Goal: Task Accomplishment & Management: Manage account settings

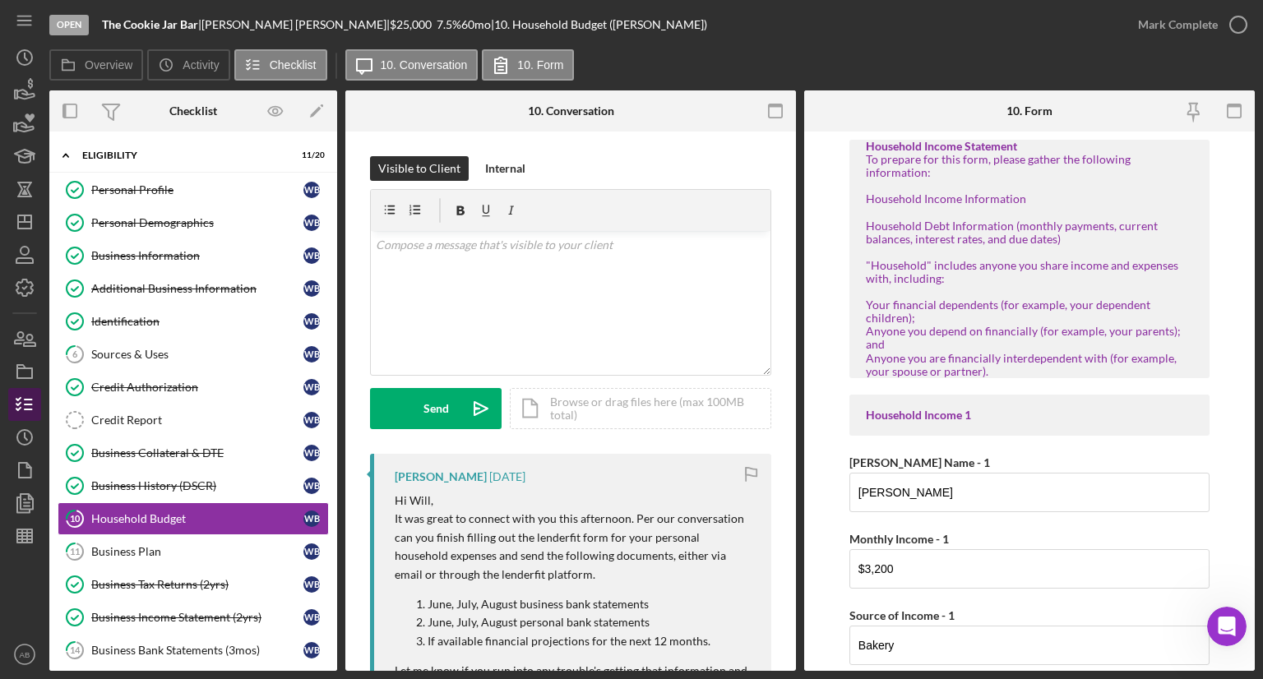
scroll to position [1810, 0]
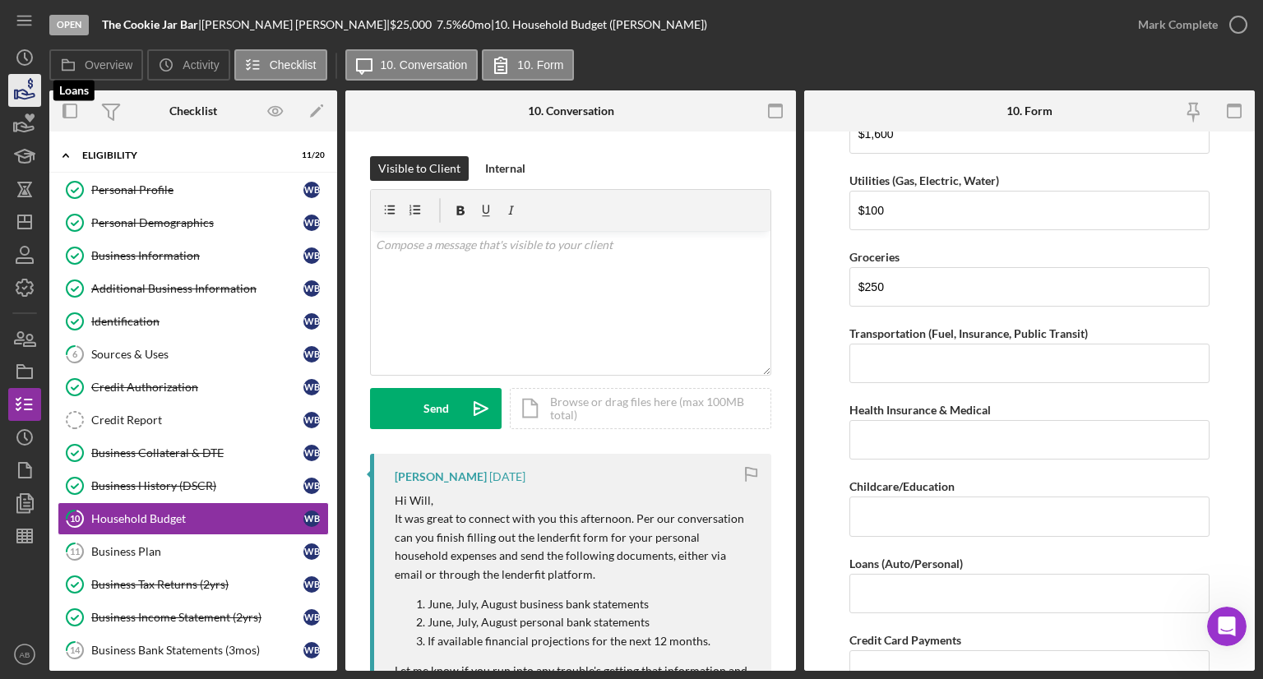
click at [26, 90] on icon "button" at bounding box center [24, 90] width 41 height 41
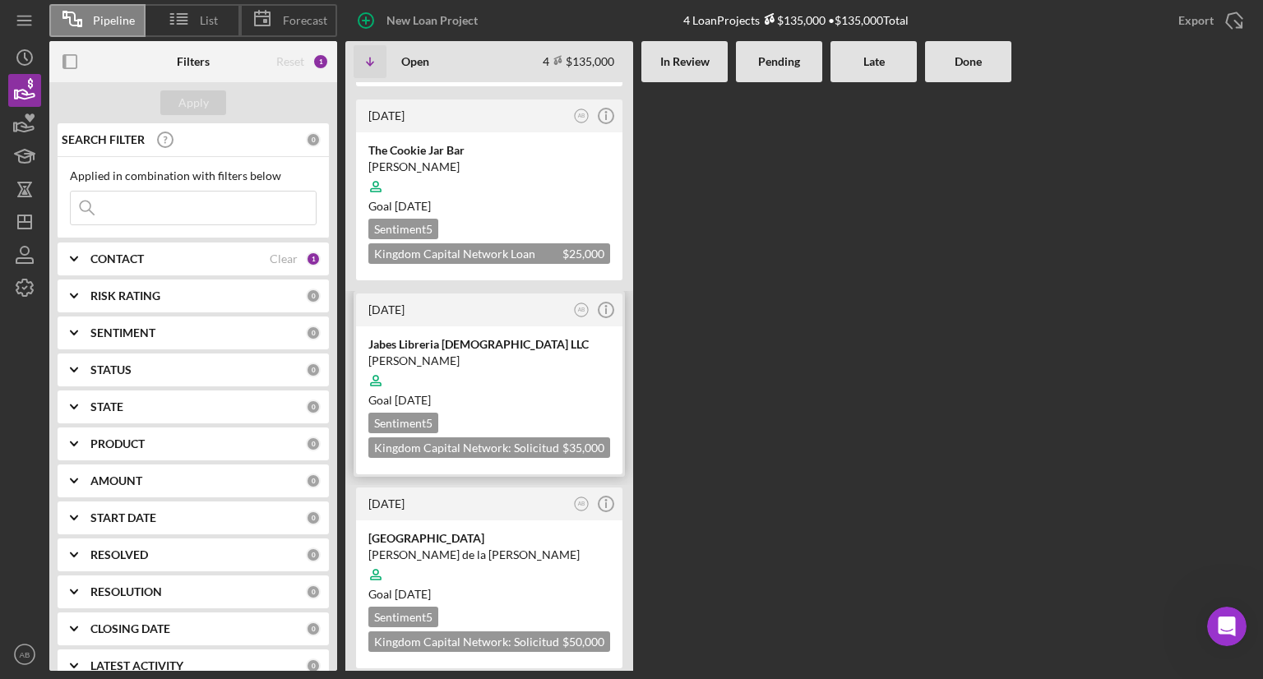
scroll to position [184, 0]
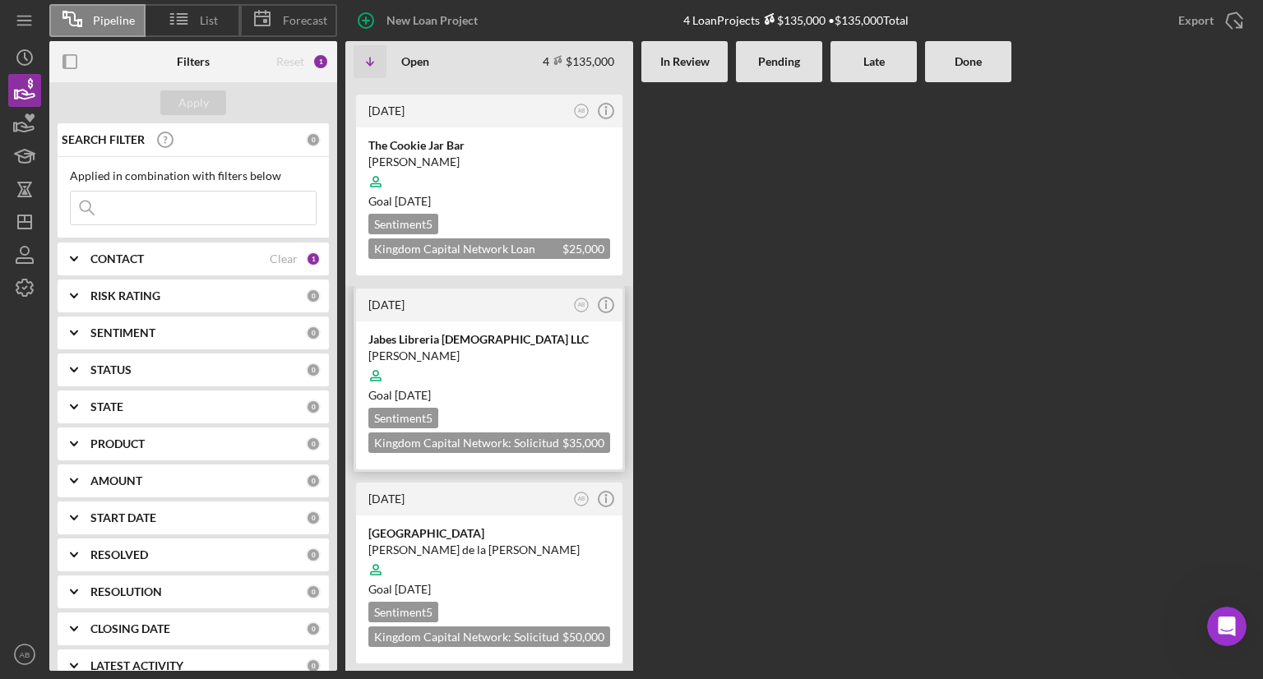
click at [493, 352] on div "[PERSON_NAME]" at bounding box center [489, 356] width 242 height 16
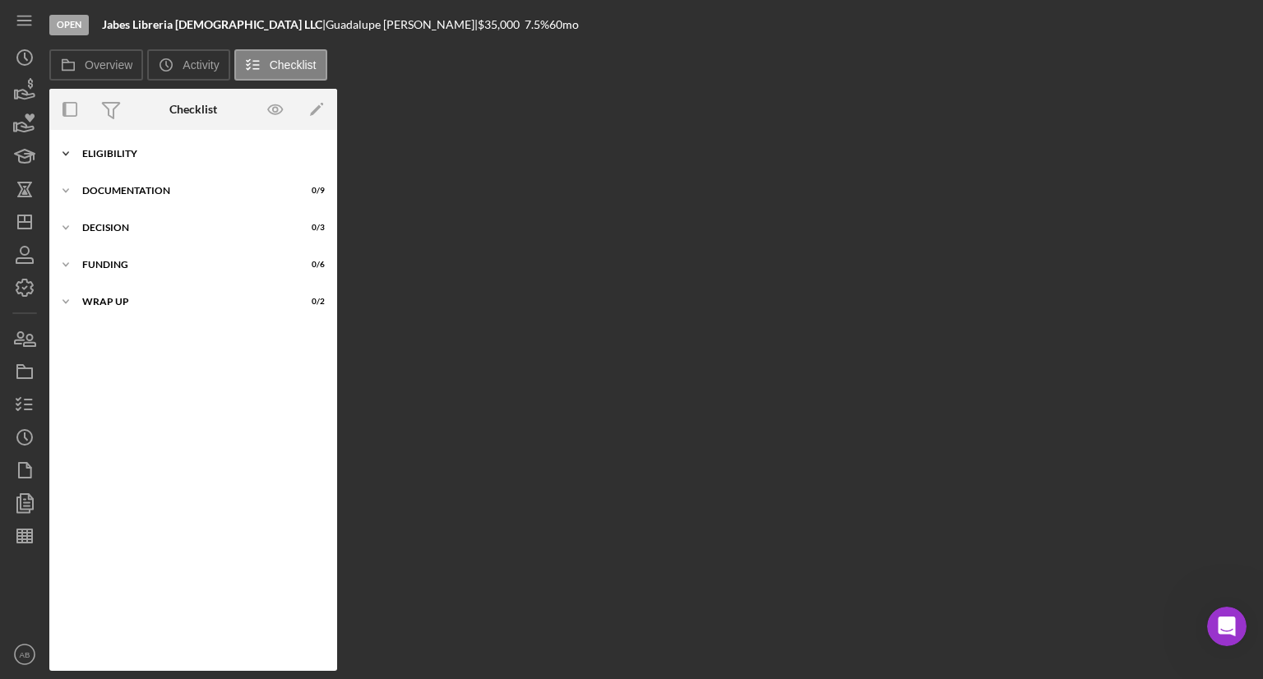
click at [90, 158] on div "ELIGIBILITY" at bounding box center [199, 154] width 234 height 10
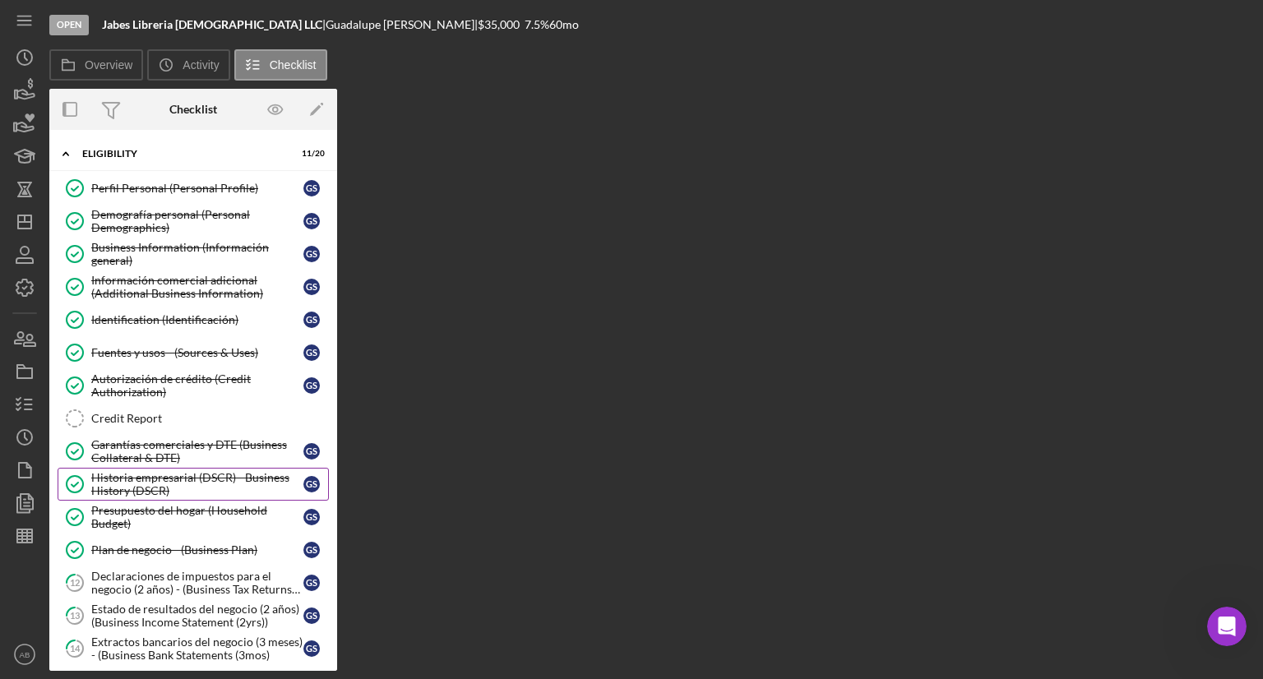
click at [178, 483] on div "Historia empresarial (DSCR) - Business History (DSCR)" at bounding box center [197, 484] width 212 height 26
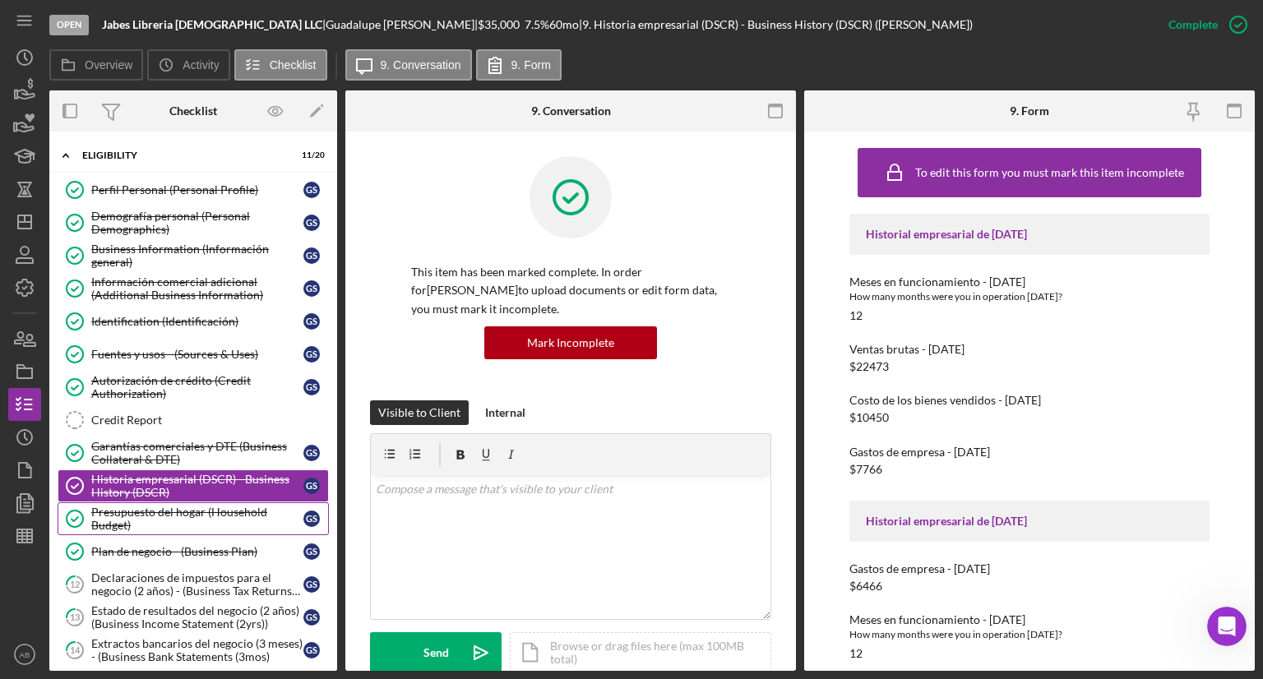
click at [114, 517] on div "Presupuesto del hogar (Household Budget)" at bounding box center [197, 519] width 212 height 26
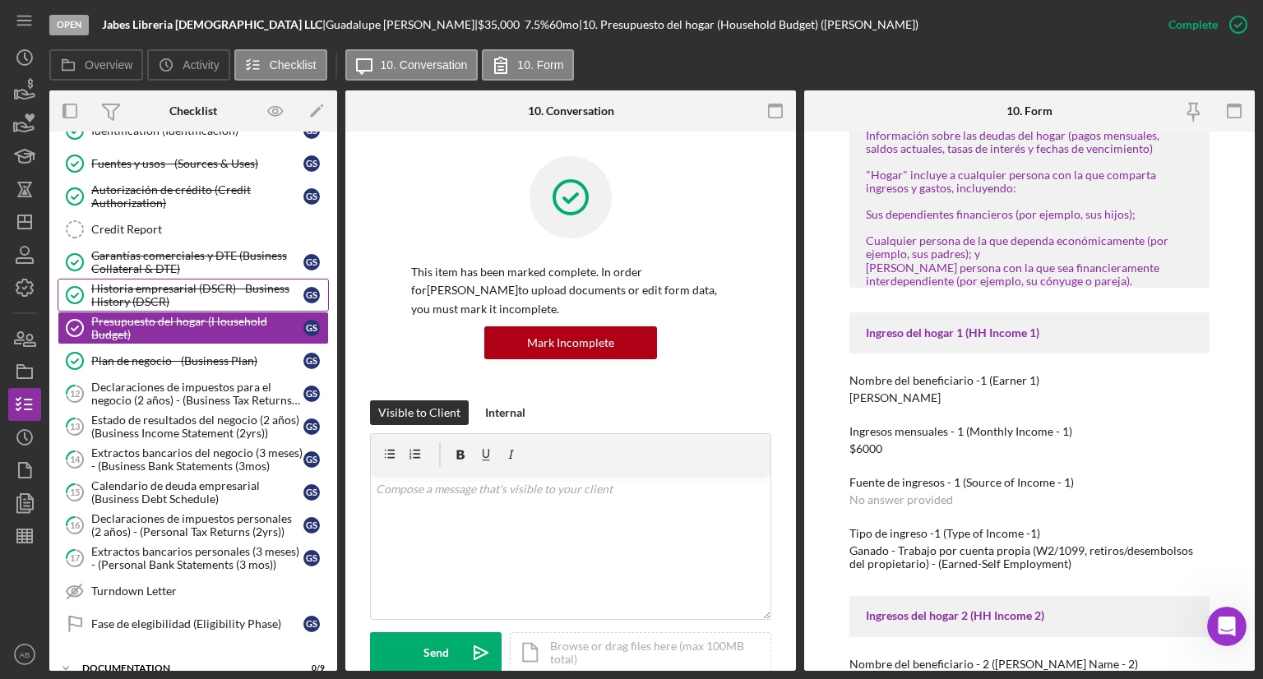
scroll to position [247, 0]
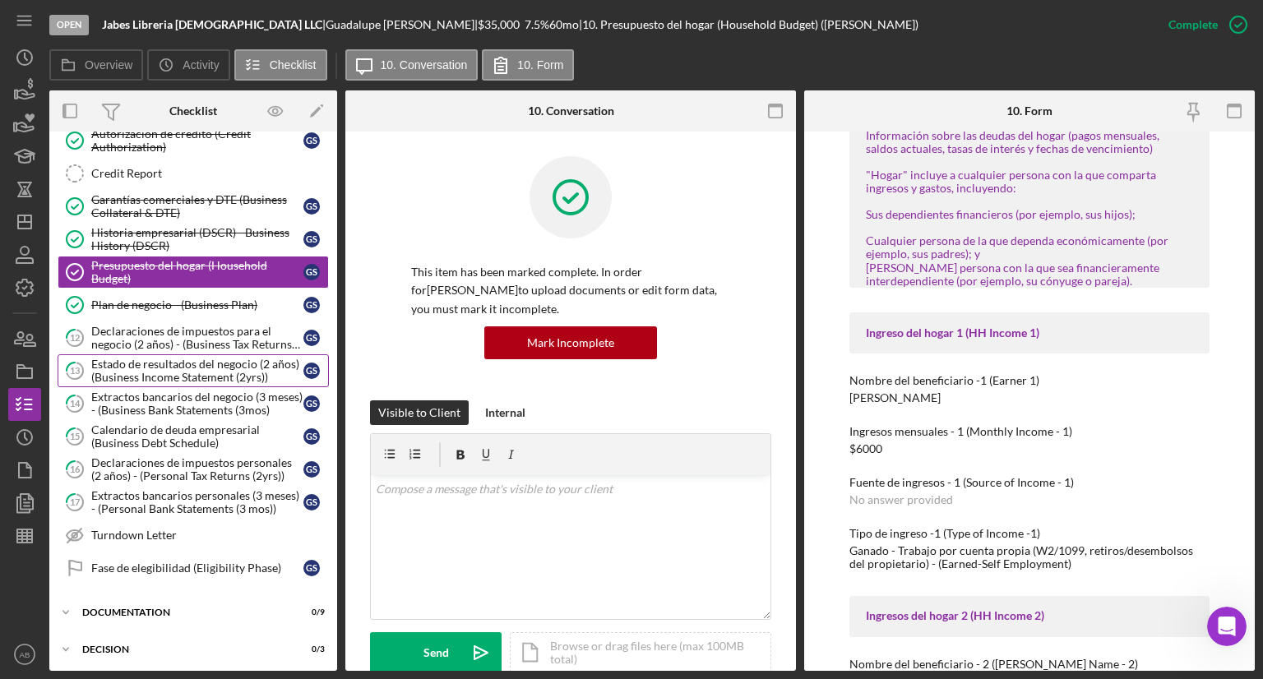
click at [151, 377] on div "Estado de resultados del negocio (2 años) (Business Income Statement (2yrs))" at bounding box center [197, 371] width 212 height 26
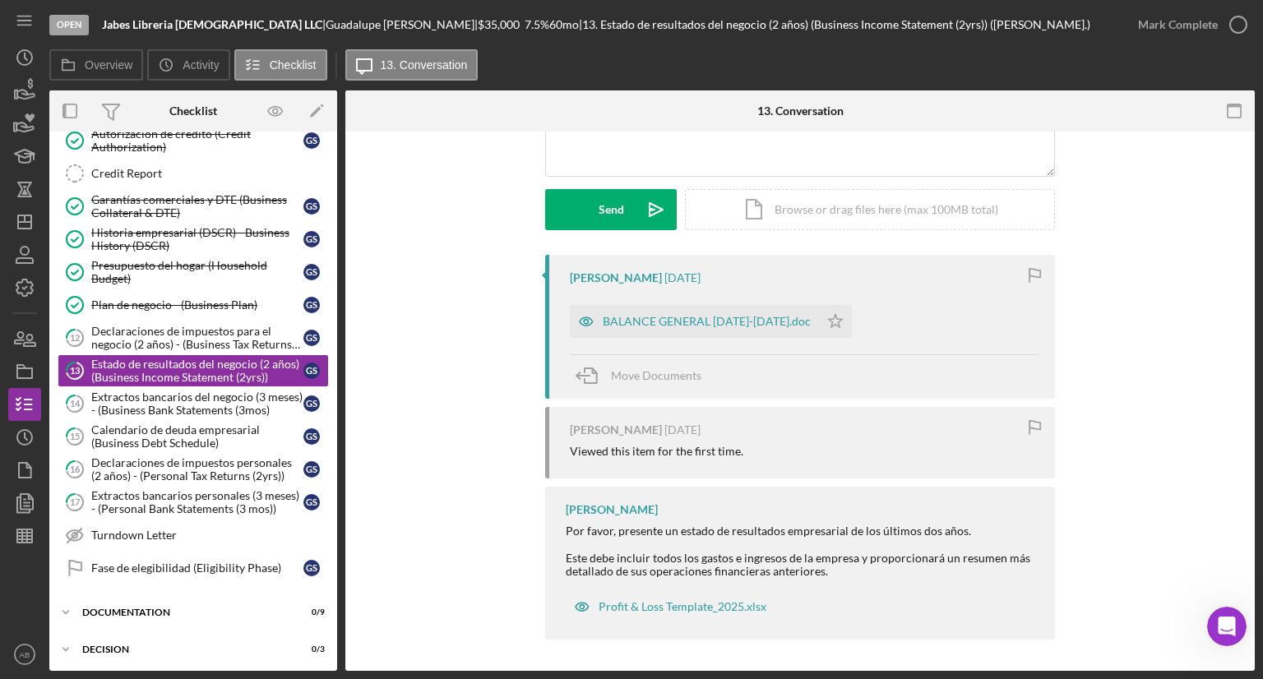
scroll to position [201, 0]
click at [620, 313] on div "BALANCE GENERAL [DATE]-[DATE].doc" at bounding box center [707, 319] width 208 height 13
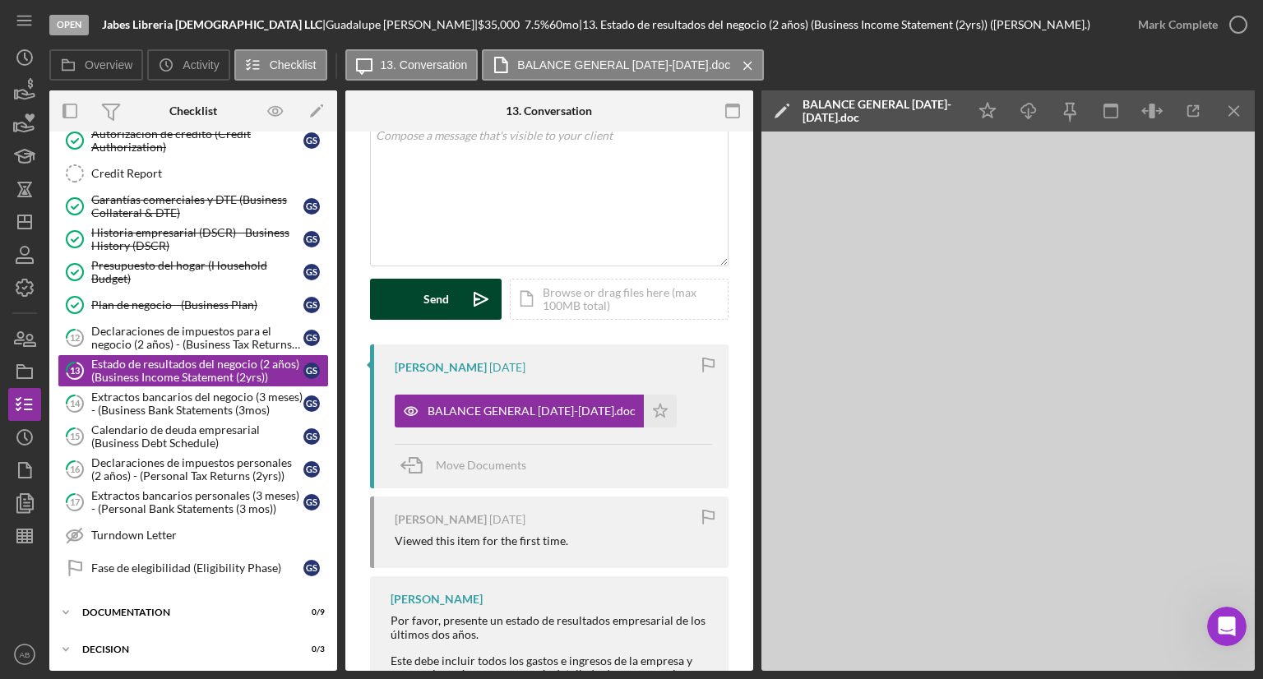
scroll to position [0, 0]
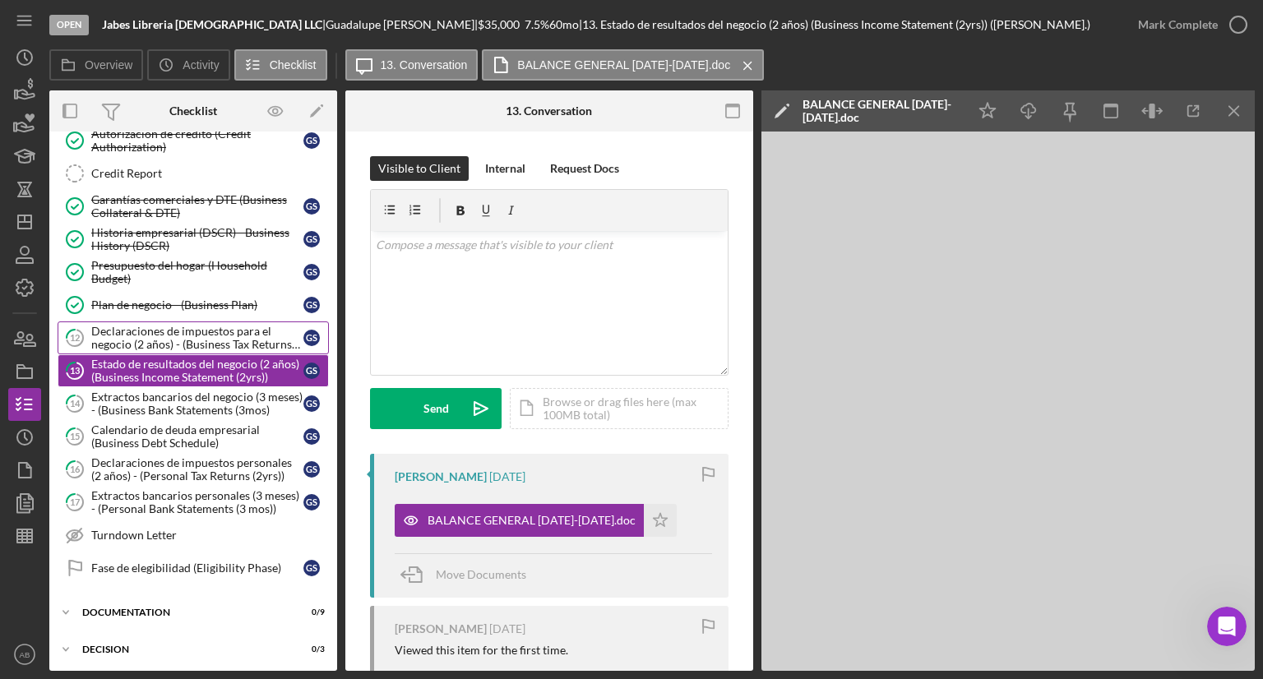
click at [155, 334] on div "Declaraciones de impuestos para el negocio (2 años) - (Business Tax Returns (2y…" at bounding box center [197, 338] width 212 height 26
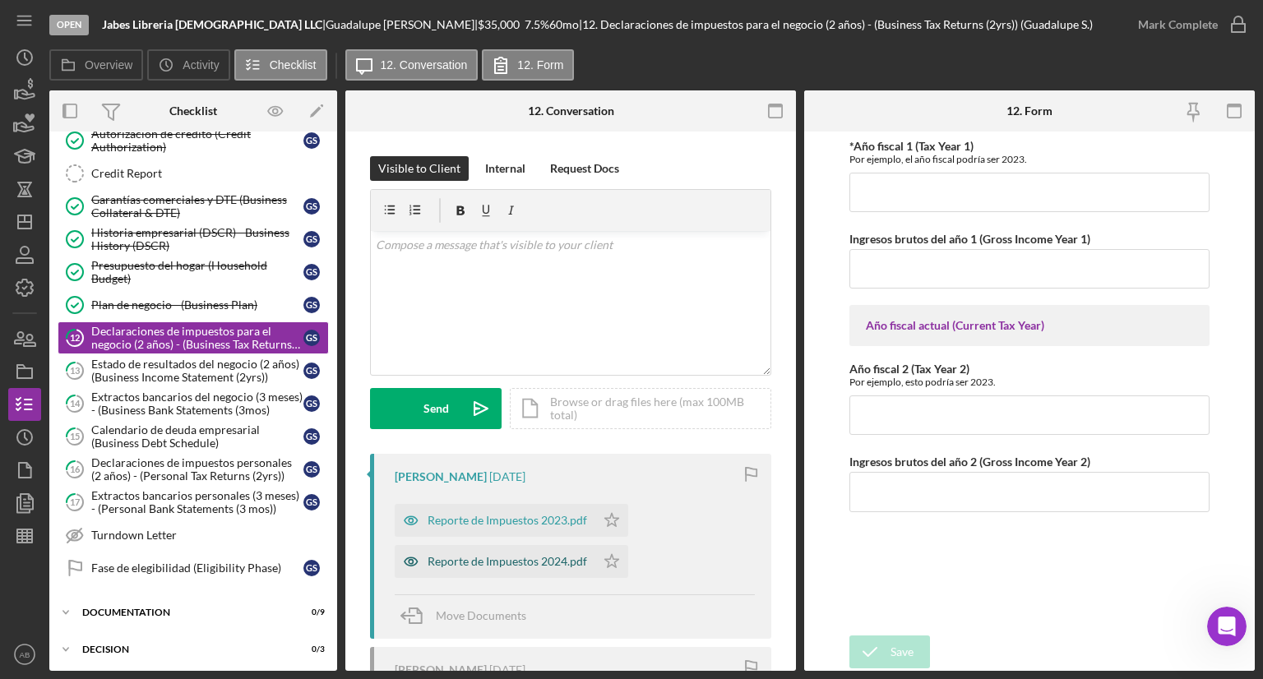
click at [479, 563] on div "Reporte de Impuestos 2024.pdf" at bounding box center [508, 561] width 160 height 13
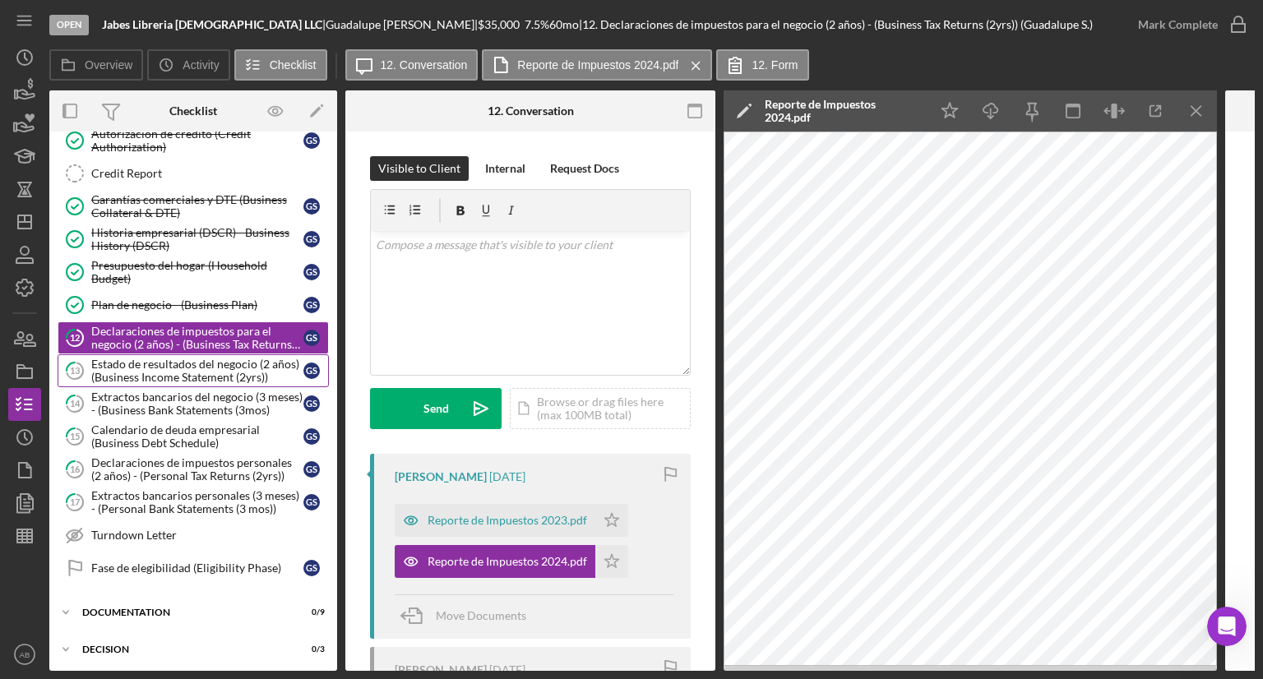
click at [211, 361] on div "Estado de resultados del negocio (2 años) (Business Income Statement (2yrs))" at bounding box center [197, 371] width 212 height 26
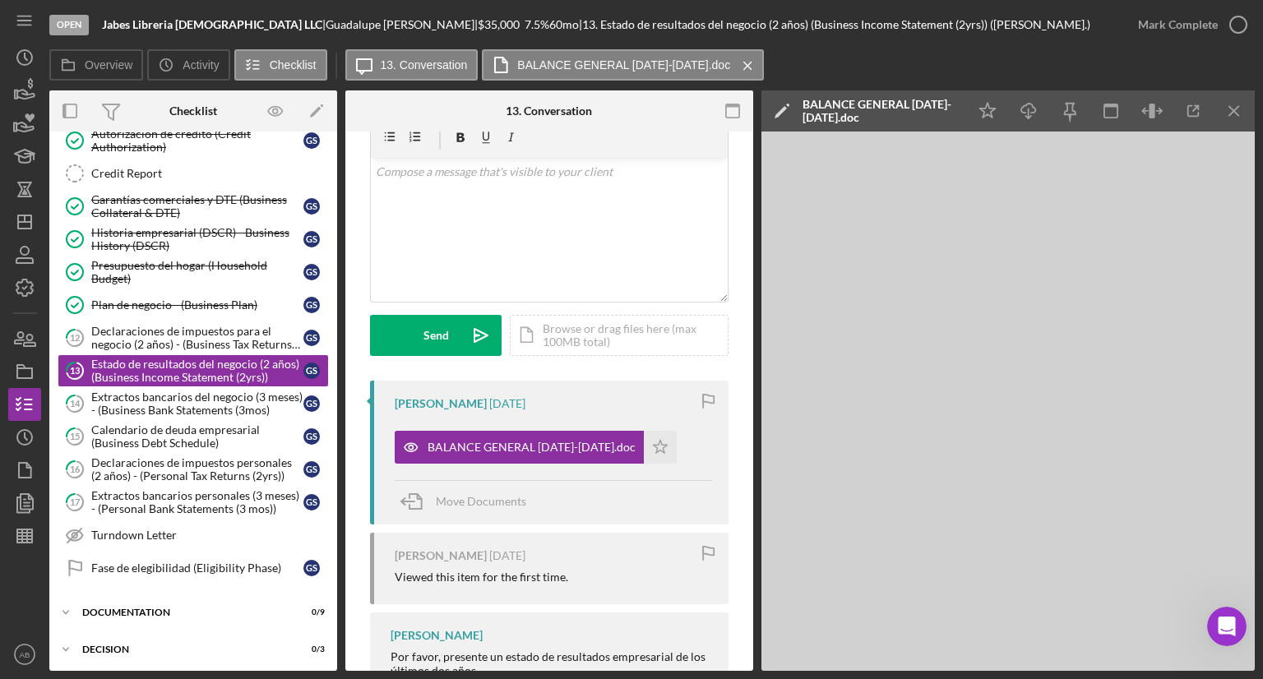
scroll to position [63, 0]
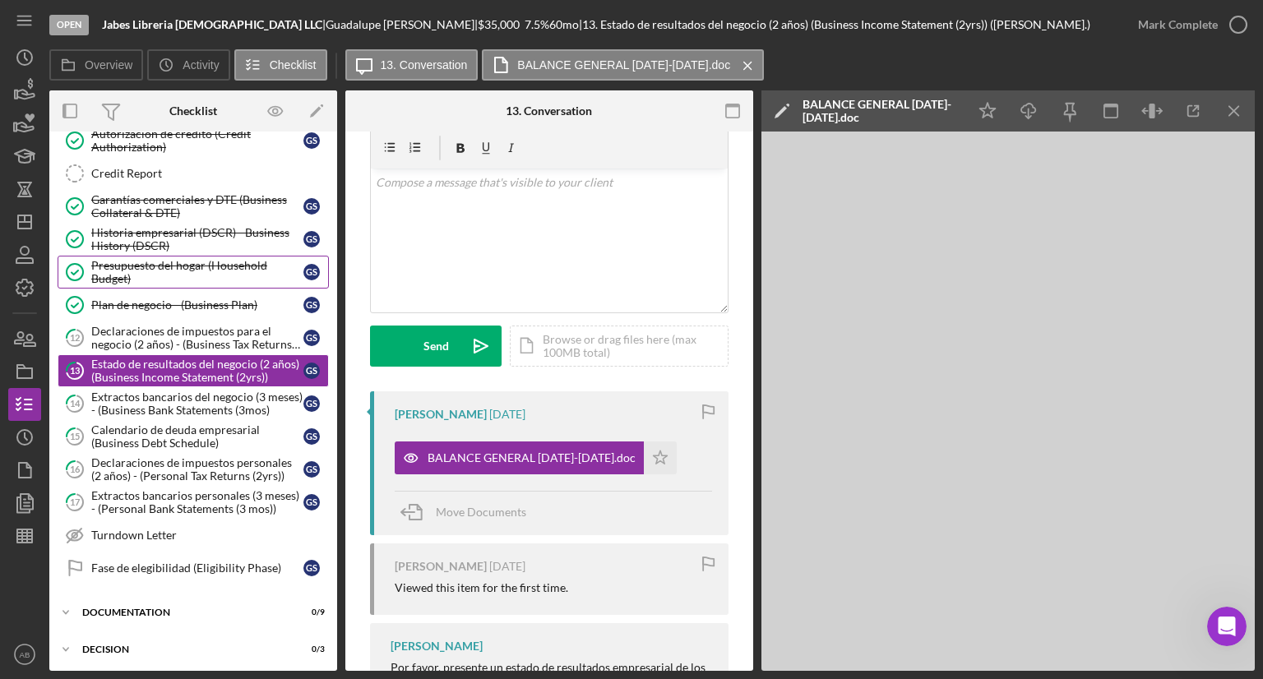
click at [141, 271] on div "Presupuesto del hogar (Household Budget)" at bounding box center [197, 272] width 212 height 26
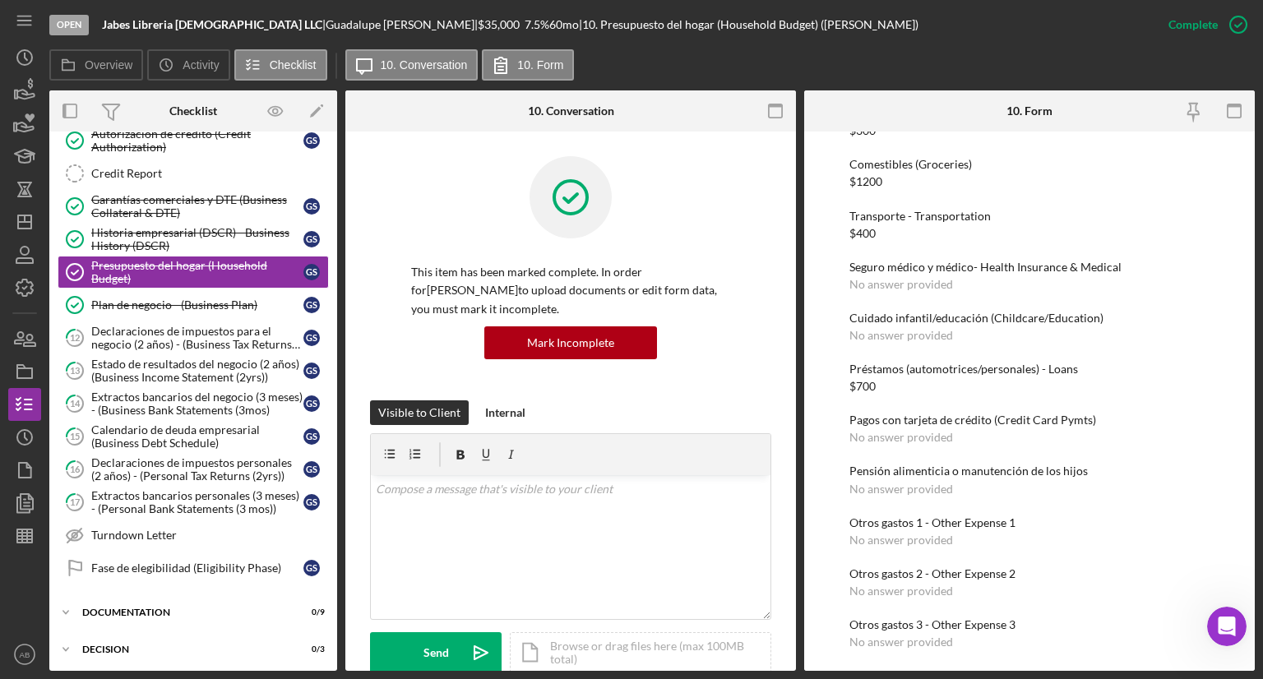
scroll to position [1453, 0]
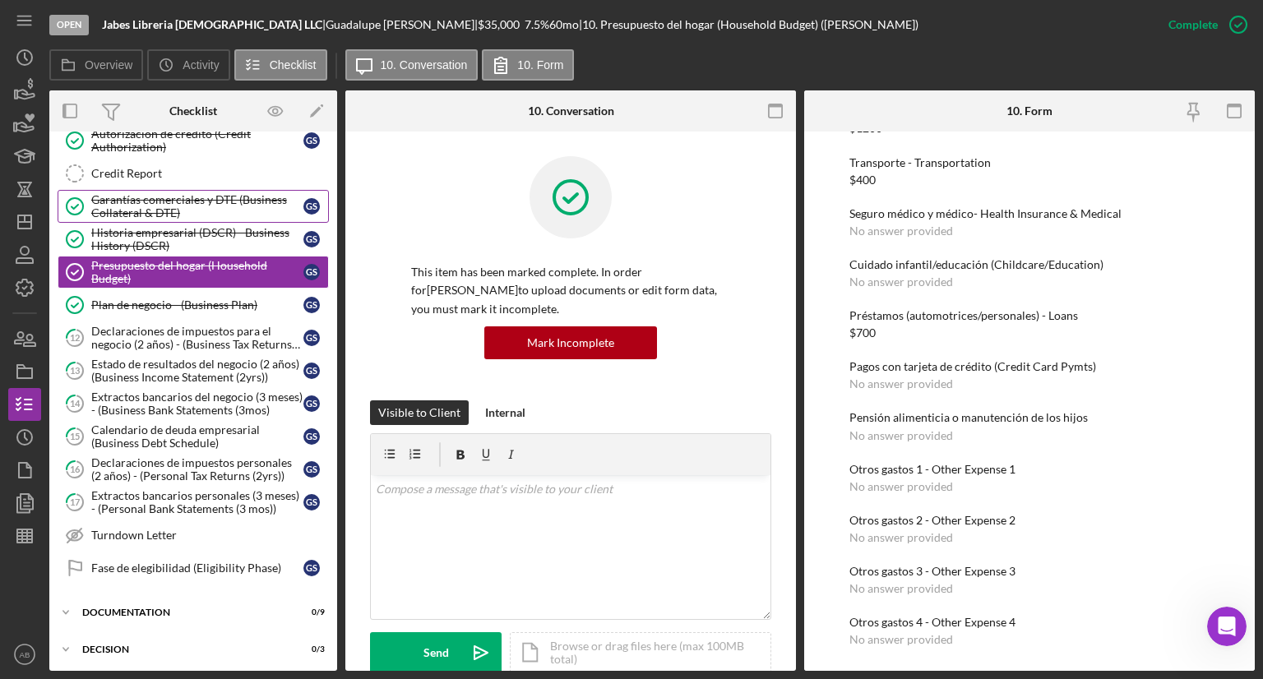
click at [161, 205] on div "Garantías comerciales y DTE (Business Collateral & DTE)" at bounding box center [197, 206] width 212 height 26
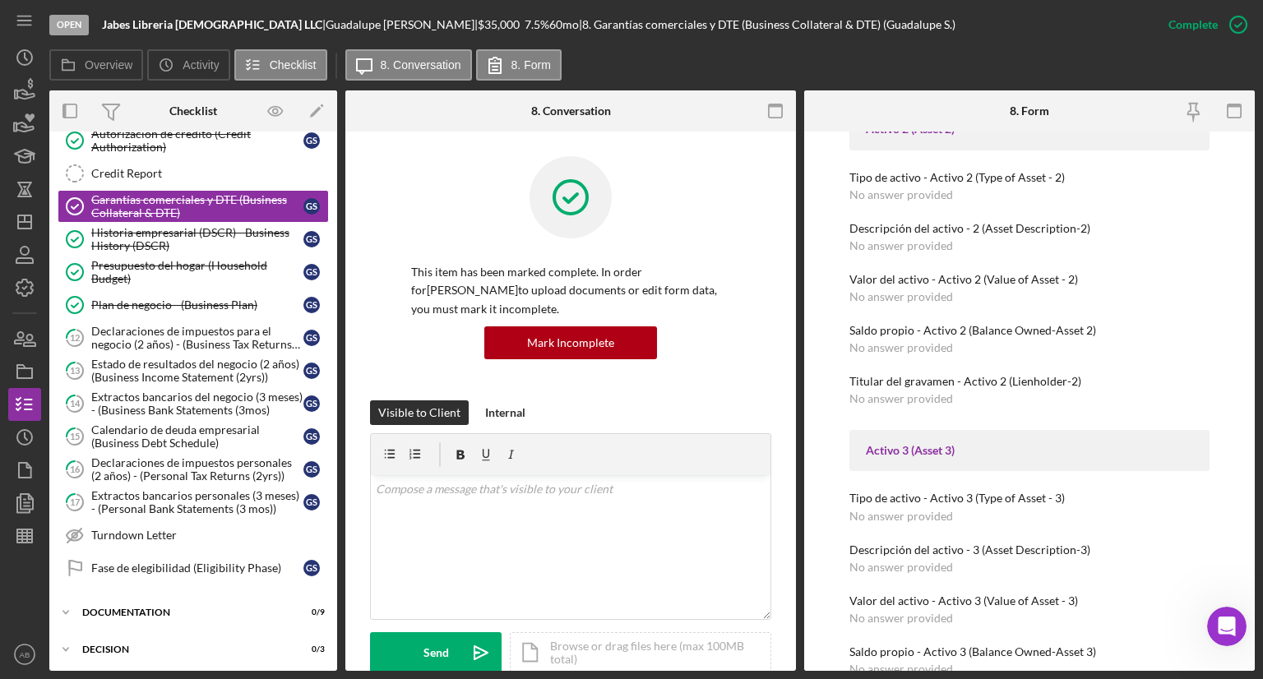
scroll to position [914, 0]
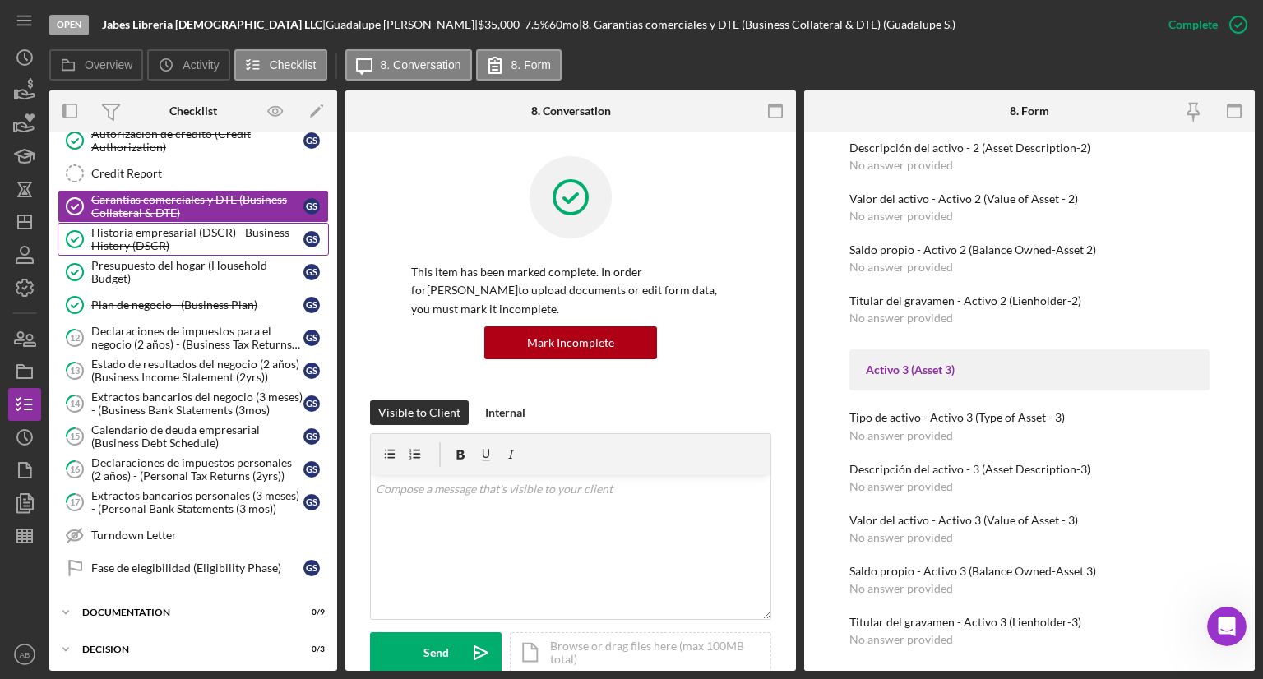
click at [160, 242] on div "Historia empresarial (DSCR) - Business History (DSCR)" at bounding box center [197, 239] width 212 height 26
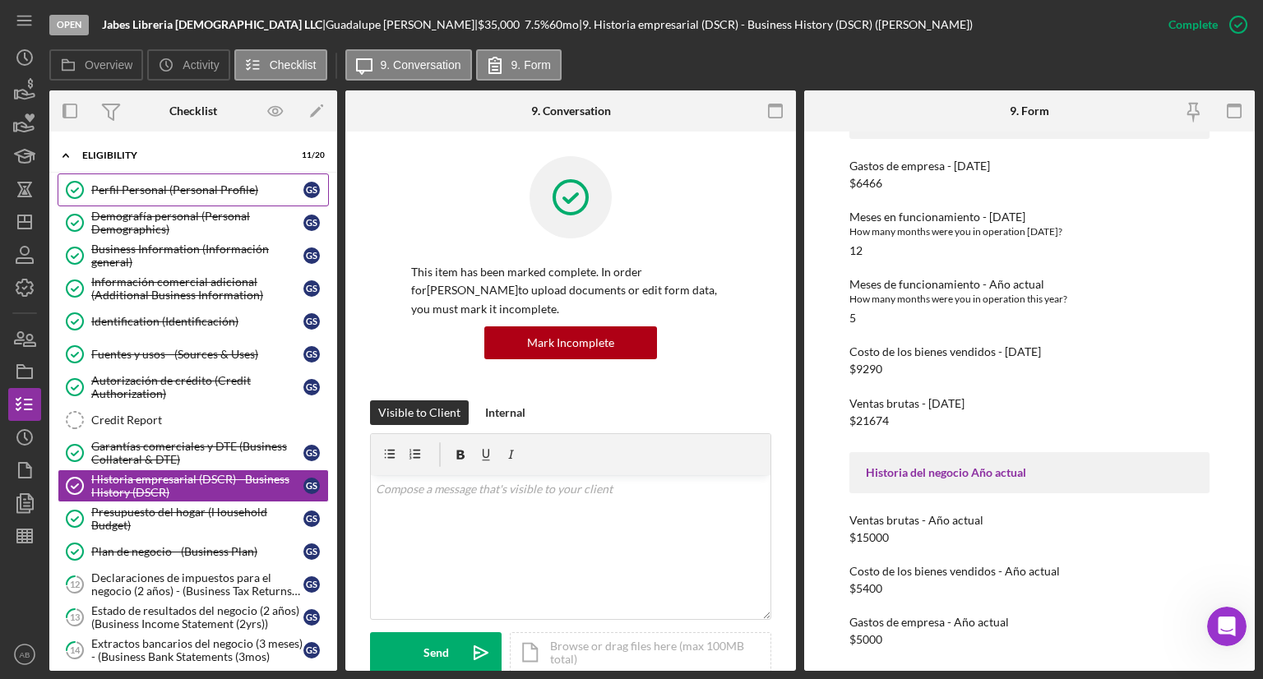
click at [178, 178] on link "Perfil Personal (Personal Profile) Perfil Personal (Personal Profile) G S" at bounding box center [193, 190] width 271 height 33
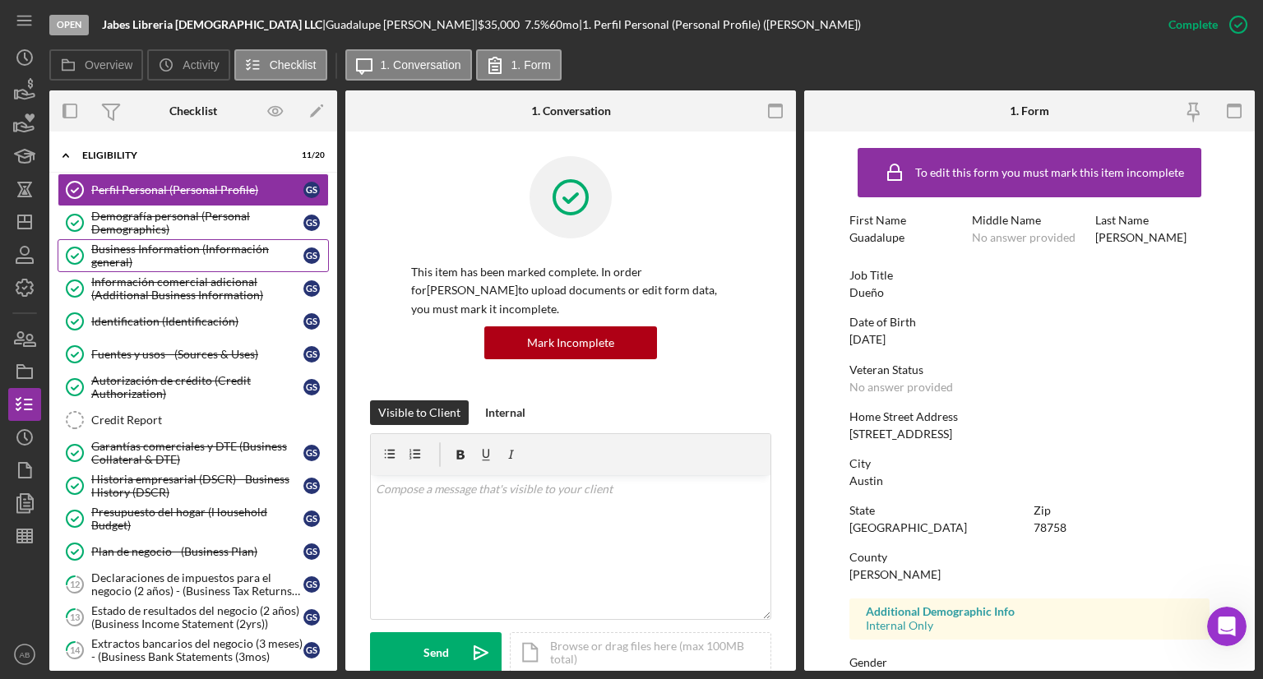
click at [125, 264] on div "Business Information (Información general)" at bounding box center [197, 256] width 212 height 26
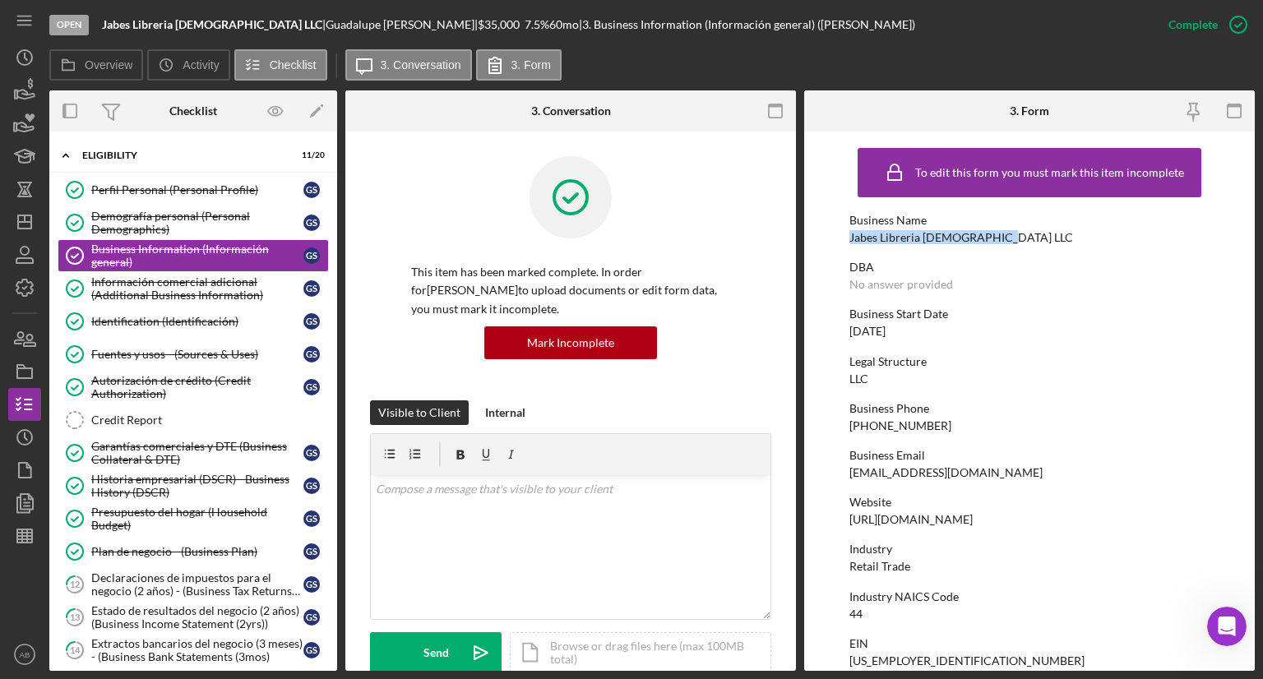
drag, startPoint x: 996, startPoint y: 239, endPoint x: 850, endPoint y: 238, distance: 146.4
click at [850, 238] on div "Business Name Jabes Libreria [DEMOGRAPHIC_DATA] LLC" at bounding box center [1030, 229] width 360 height 30
copy div "Jabes Libreria [DEMOGRAPHIC_DATA] LLC"
click at [158, 192] on div "Perfil Personal (Personal Profile)" at bounding box center [197, 189] width 212 height 13
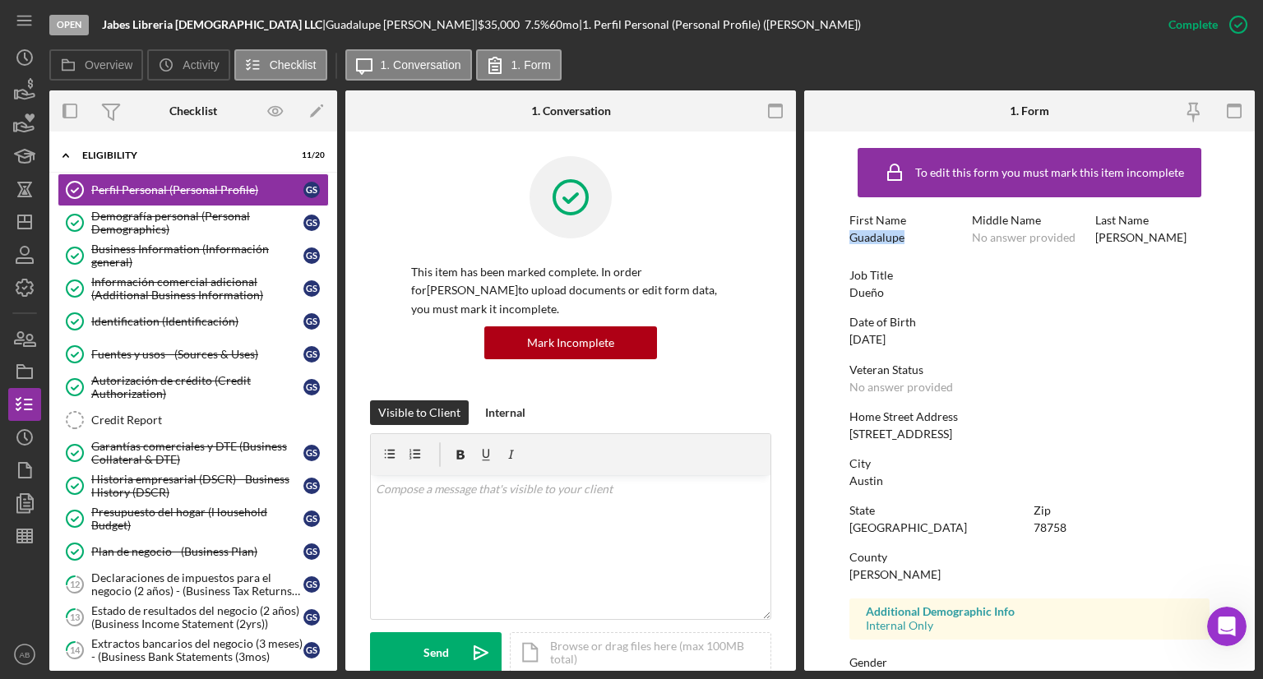
drag, startPoint x: 838, startPoint y: 242, endPoint x: 902, endPoint y: 245, distance: 64.2
click at [902, 245] on form "To edit this form you must mark this item incomplete First Name Guadalupe Middl…" at bounding box center [1029, 402] width 451 height 540
copy div "Guadalupe"
drag, startPoint x: 1154, startPoint y: 230, endPoint x: 1091, endPoint y: 239, distance: 63.9
click at [1091, 239] on div "First Name Guadalupe Middle Name No answer provided Last Name [PERSON_NAME]" at bounding box center [1030, 237] width 360 height 47
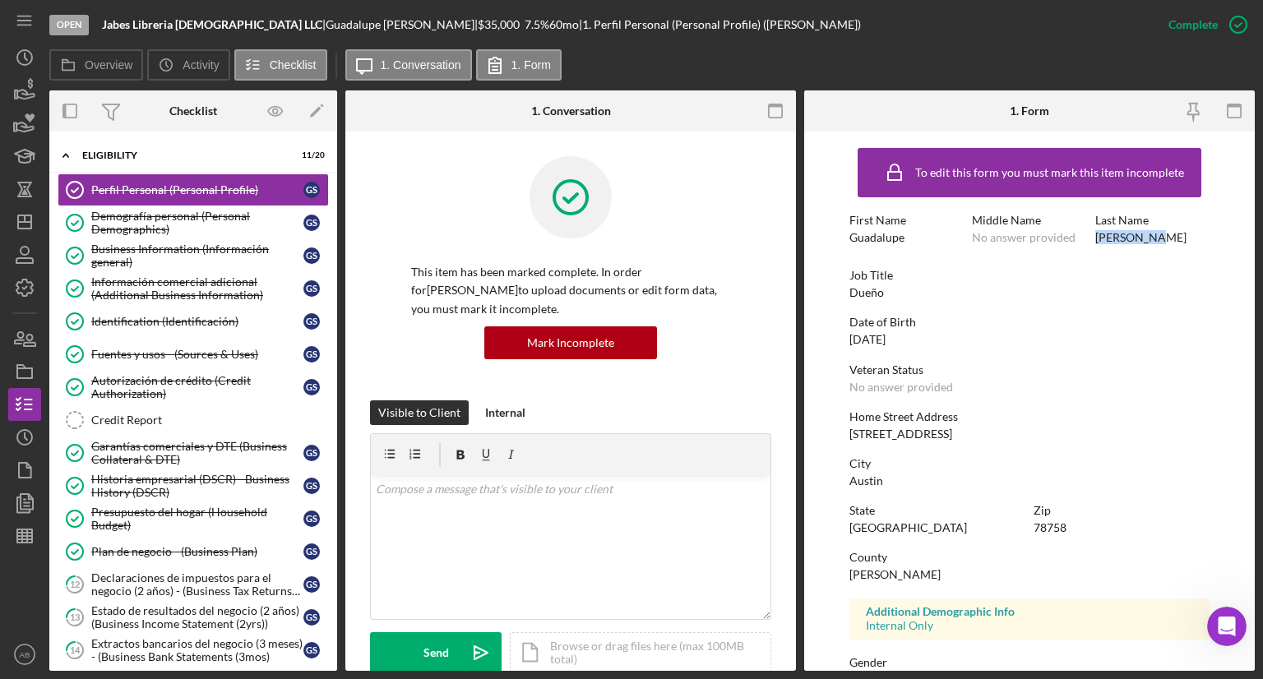
copy div "[PERSON_NAME]"
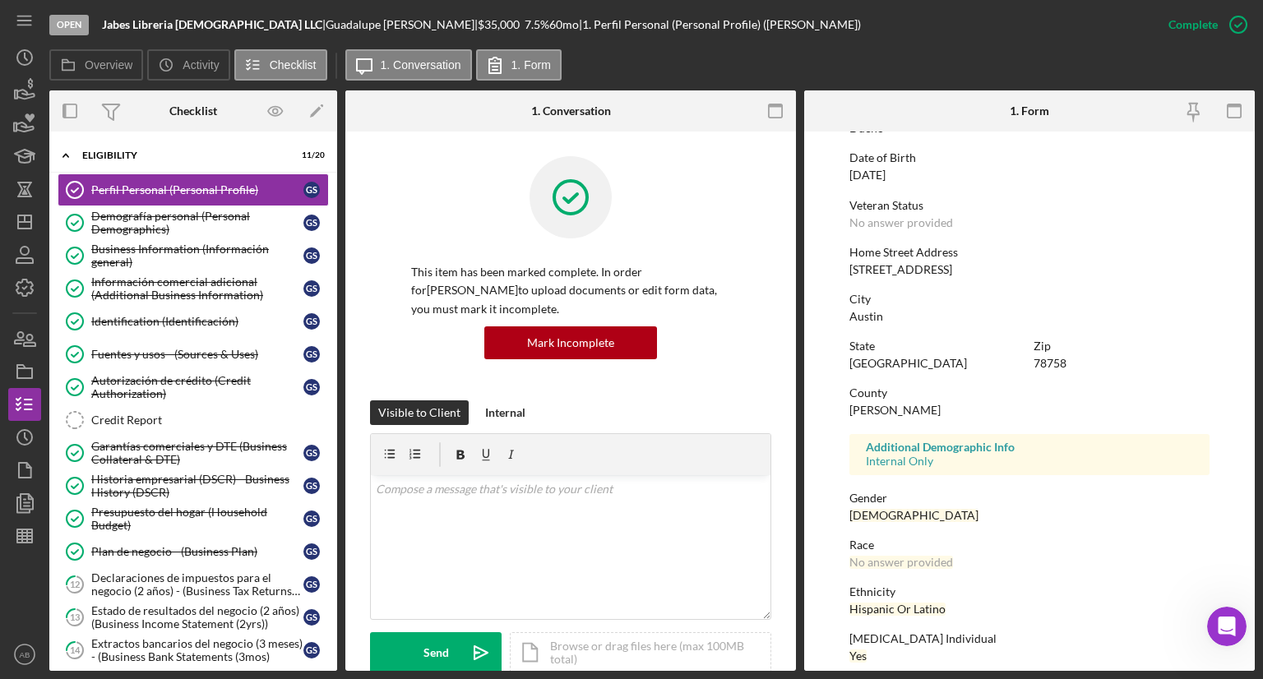
scroll to position [229, 0]
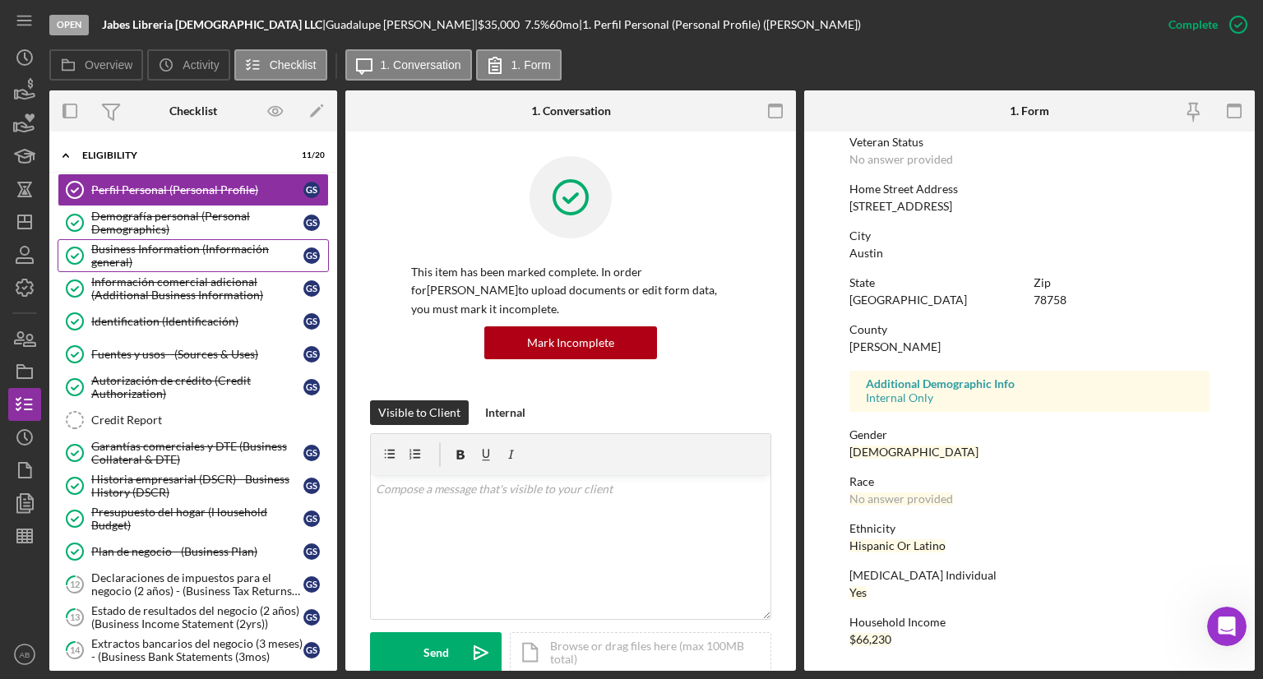
click at [132, 247] on div "Business Information (Información general)" at bounding box center [197, 256] width 212 height 26
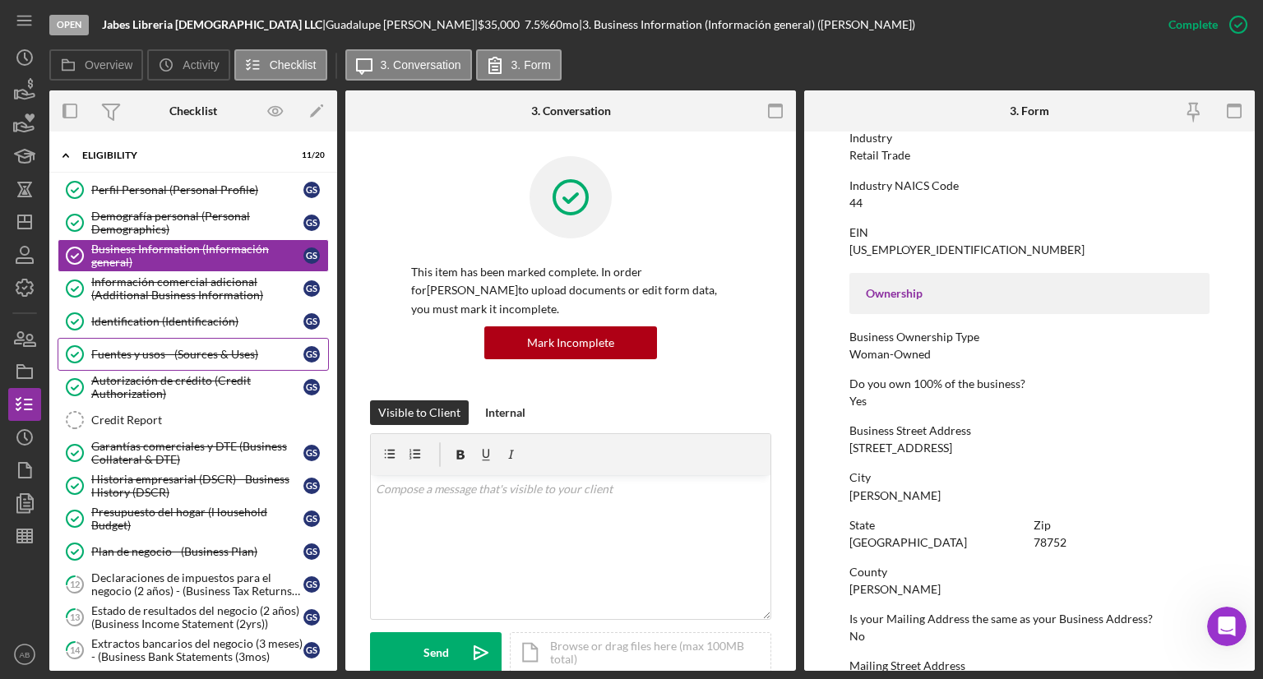
click at [126, 343] on link "Fuentes y usos - (Sources & Uses) [PERSON_NAME] y usos - (Sources & Uses) G S" at bounding box center [193, 354] width 271 height 33
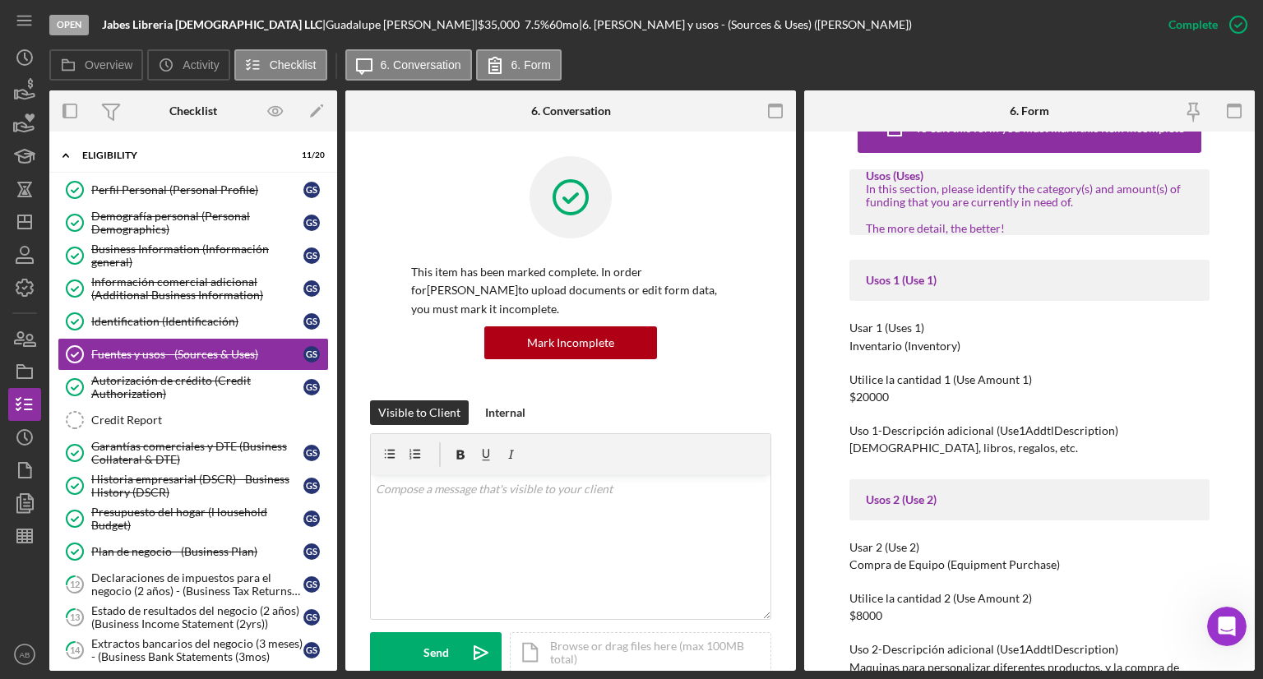
scroll to position [82, 0]
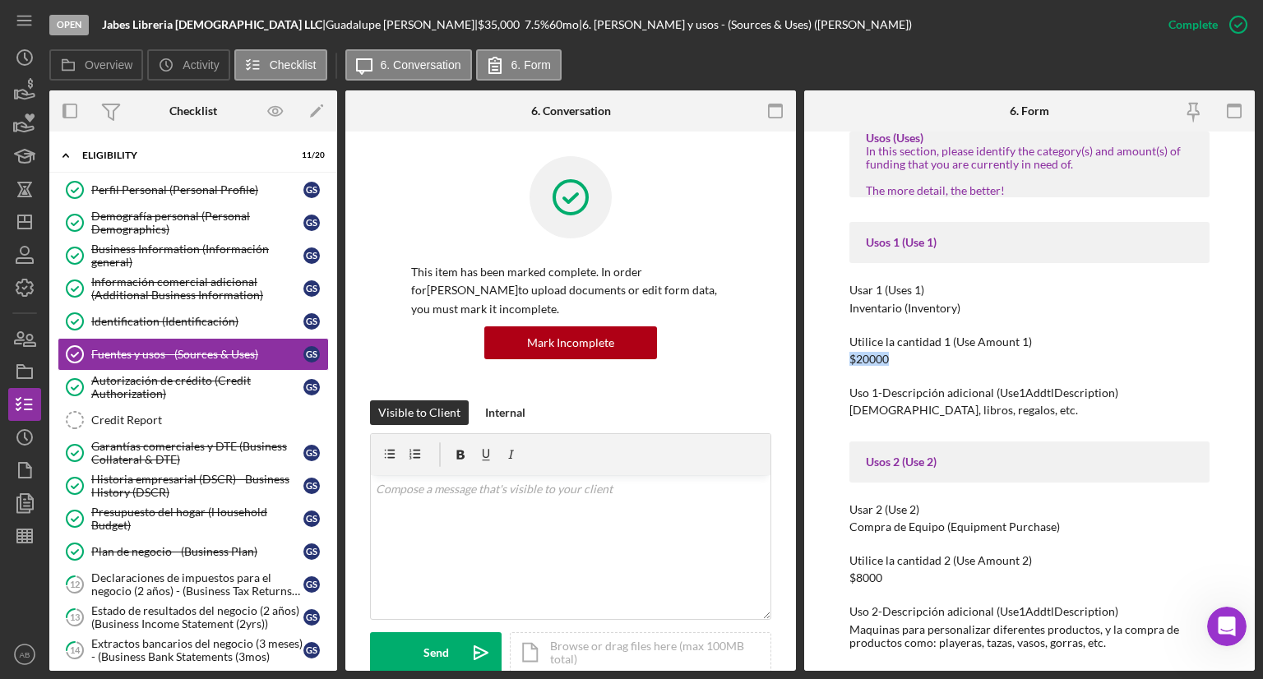
drag, startPoint x: 901, startPoint y: 357, endPoint x: 835, endPoint y: 364, distance: 66.9
click at [835, 364] on div "To edit this form you must mark this item incomplete Usos (Uses) In this sectio…" at bounding box center [1029, 402] width 451 height 540
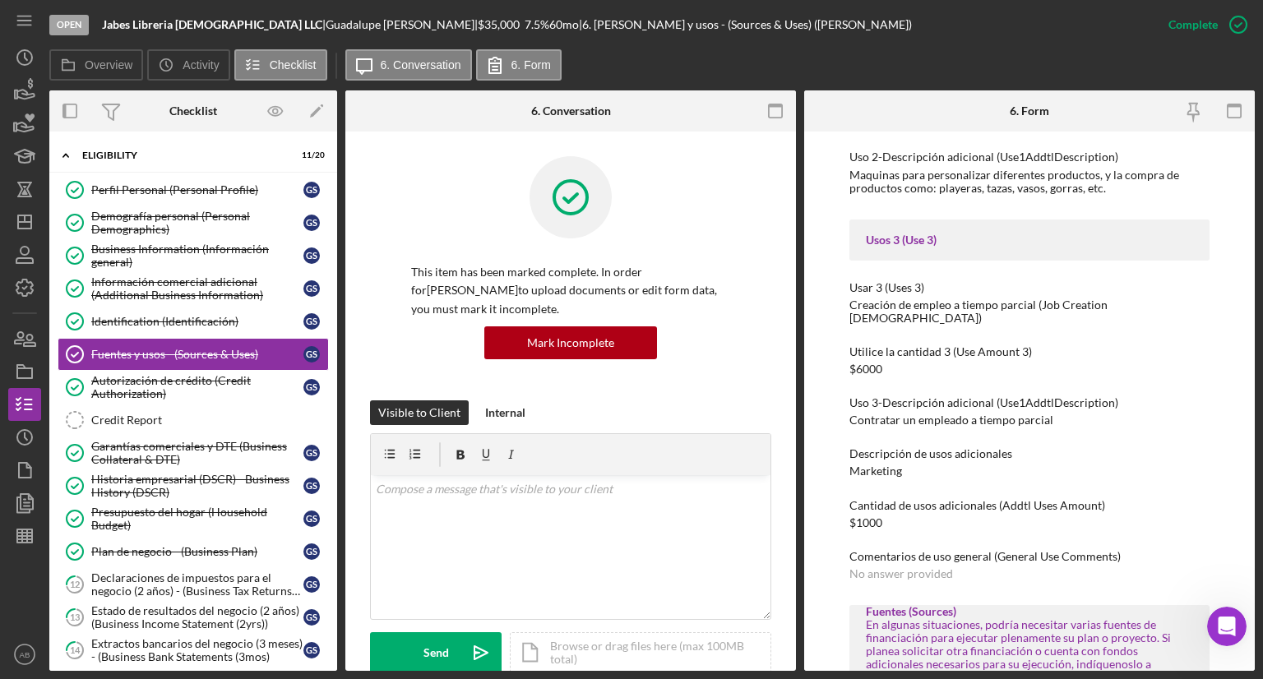
scroll to position [576, 0]
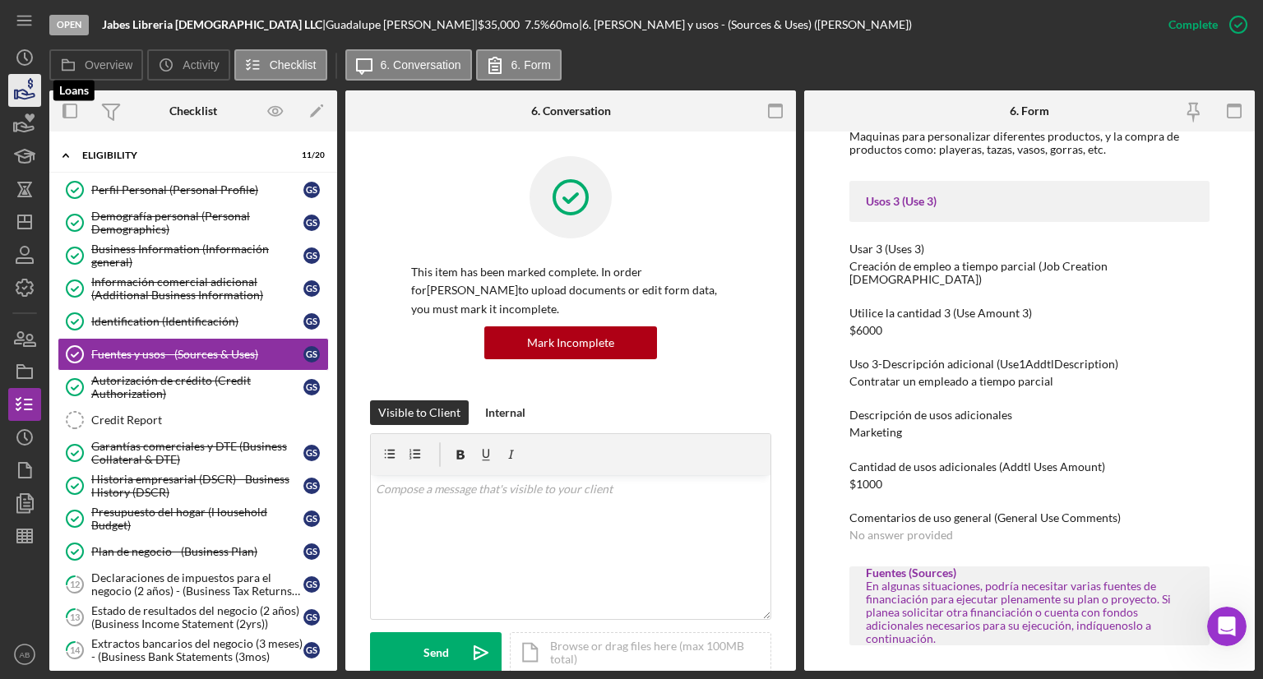
click at [30, 81] on icon "button" at bounding box center [30, 83] width 5 height 11
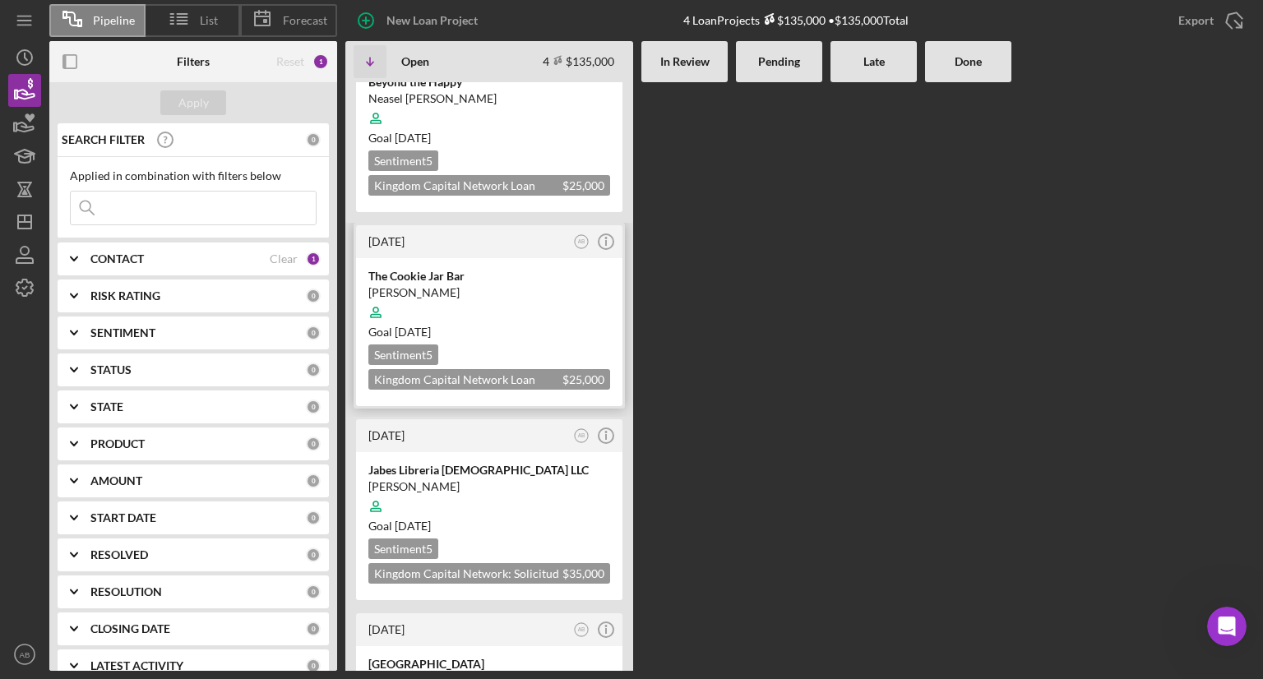
scroll to position [82, 0]
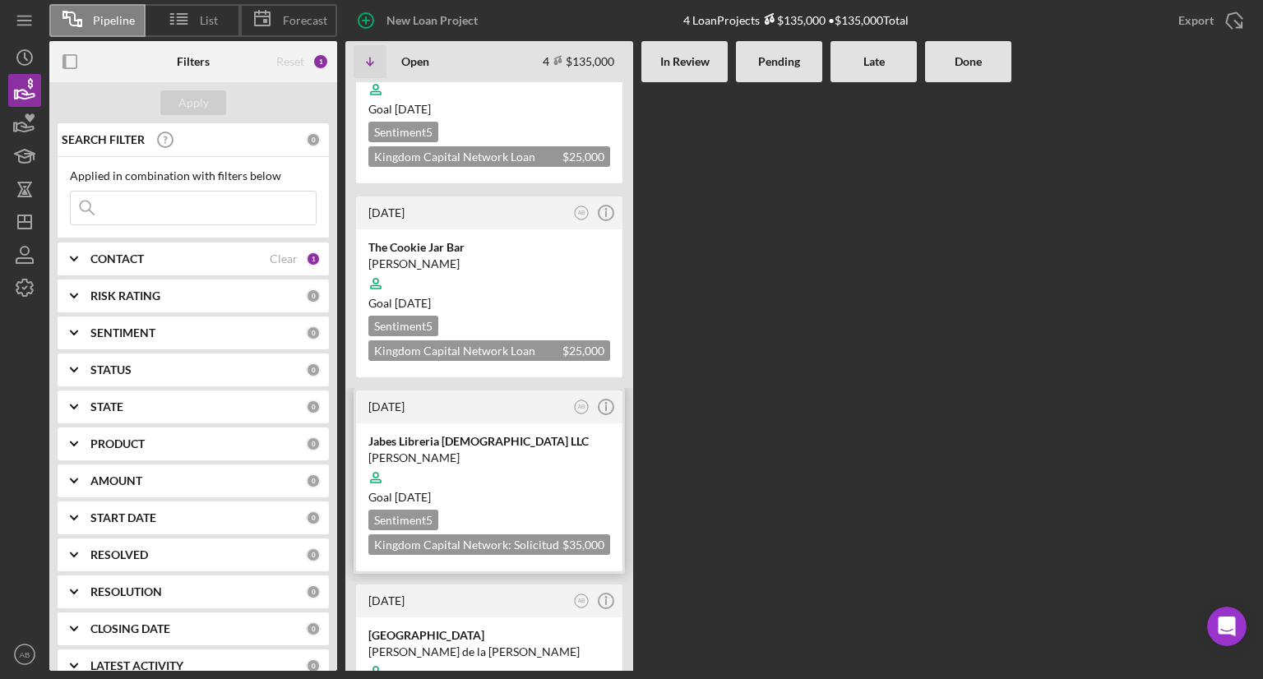
click at [501, 484] on div at bounding box center [489, 477] width 242 height 31
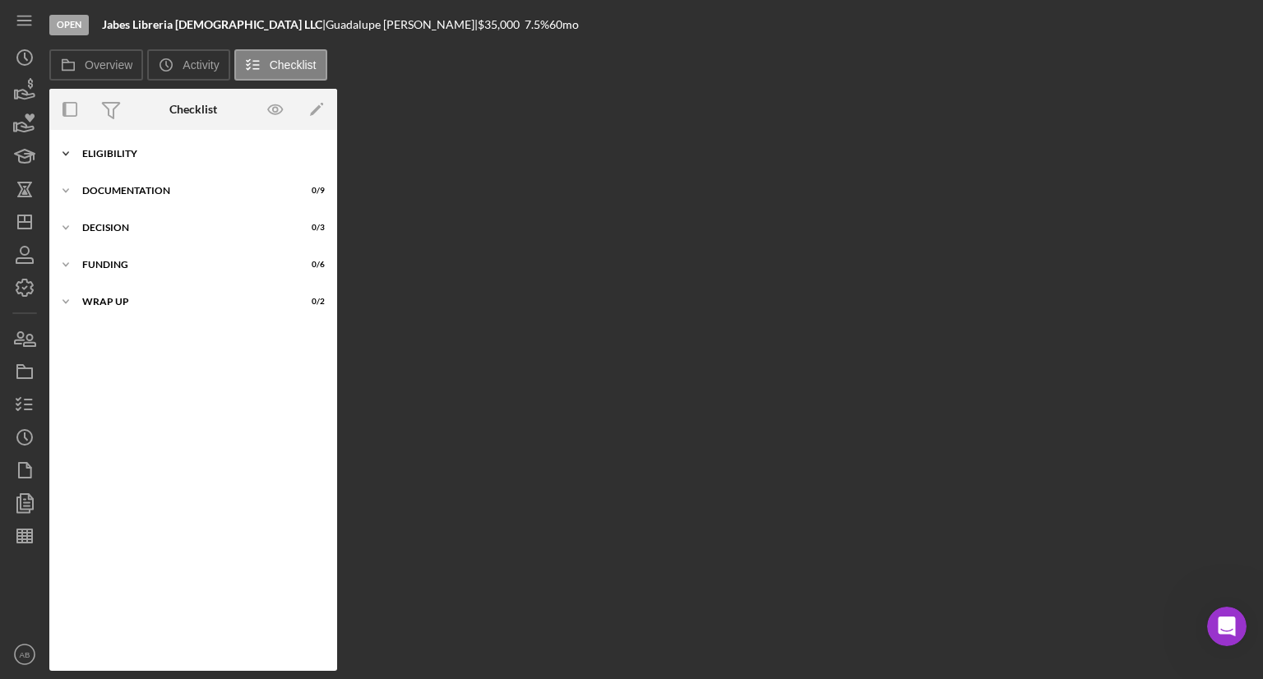
click at [72, 153] on icon "Icon/Expander" at bounding box center [65, 153] width 33 height 33
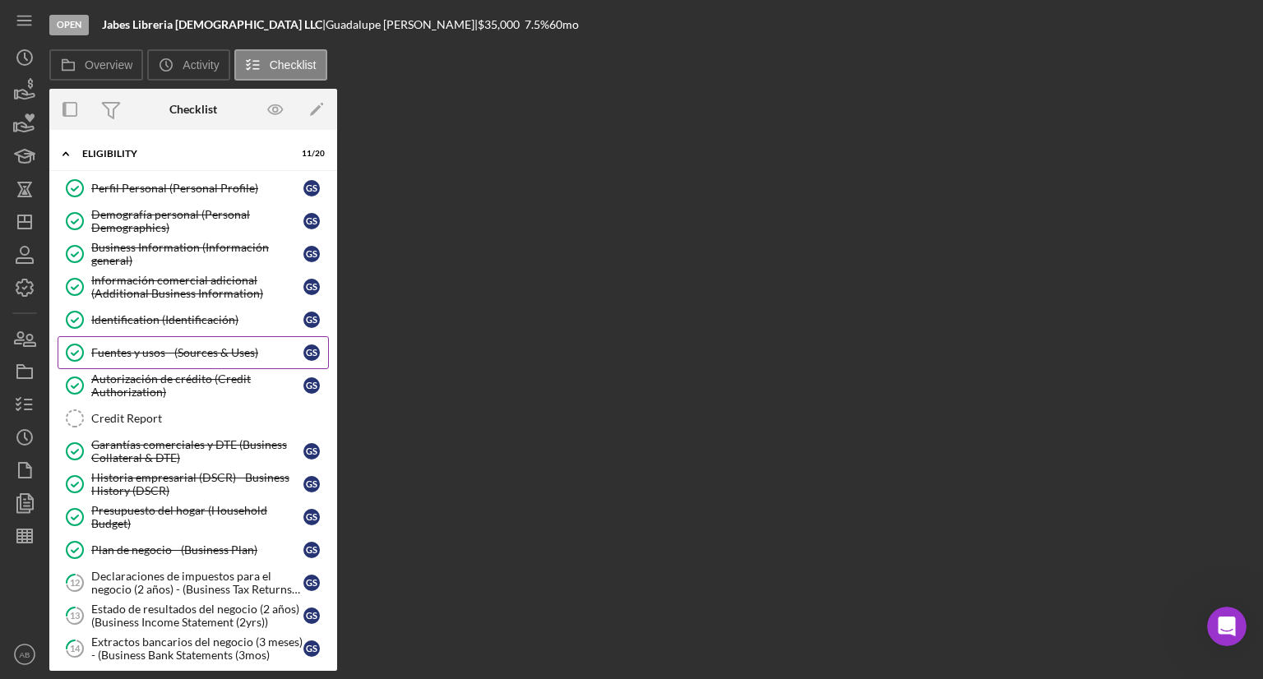
click at [150, 356] on div "Fuentes y usos - (Sources & Uses)" at bounding box center [197, 352] width 212 height 13
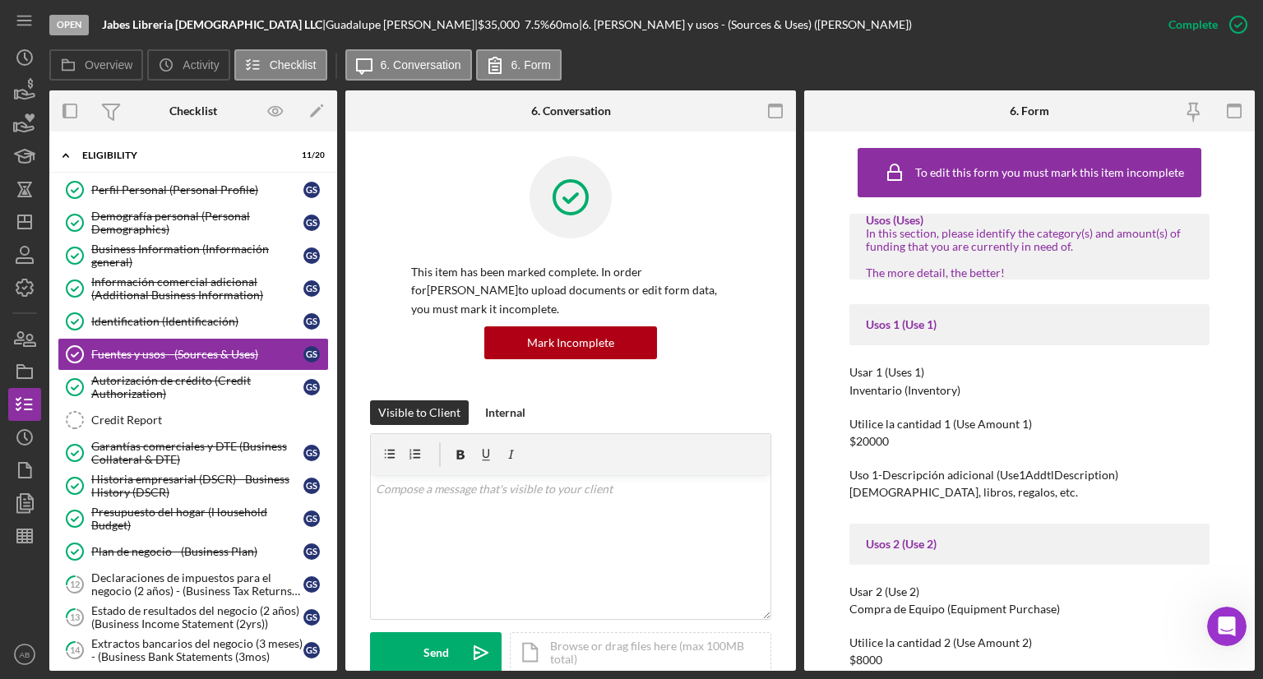
scroll to position [82, 0]
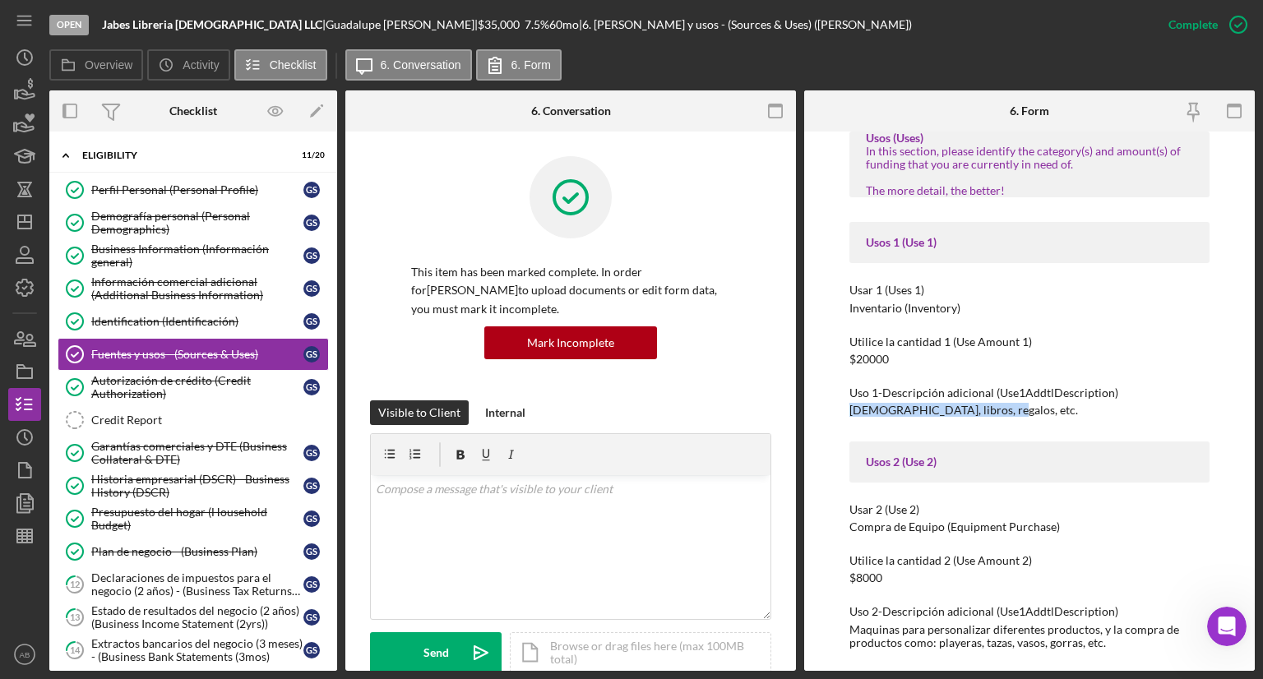
drag, startPoint x: 993, startPoint y: 411, endPoint x: 846, endPoint y: 408, distance: 147.3
click at [846, 408] on div "To edit this form you must mark this item incomplete Usos (Uses) In this sectio…" at bounding box center [1029, 402] width 451 height 540
copy div "[DEMOGRAPHIC_DATA], libros, regalos, etc."
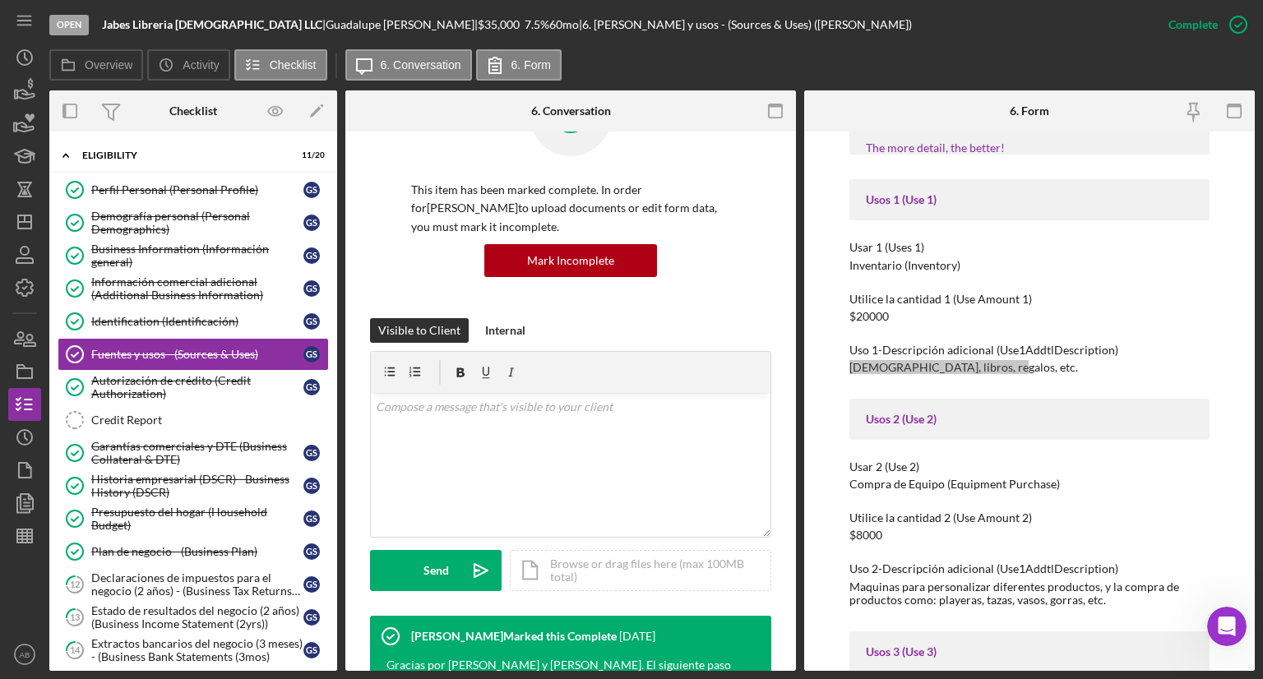
scroll to position [165, 0]
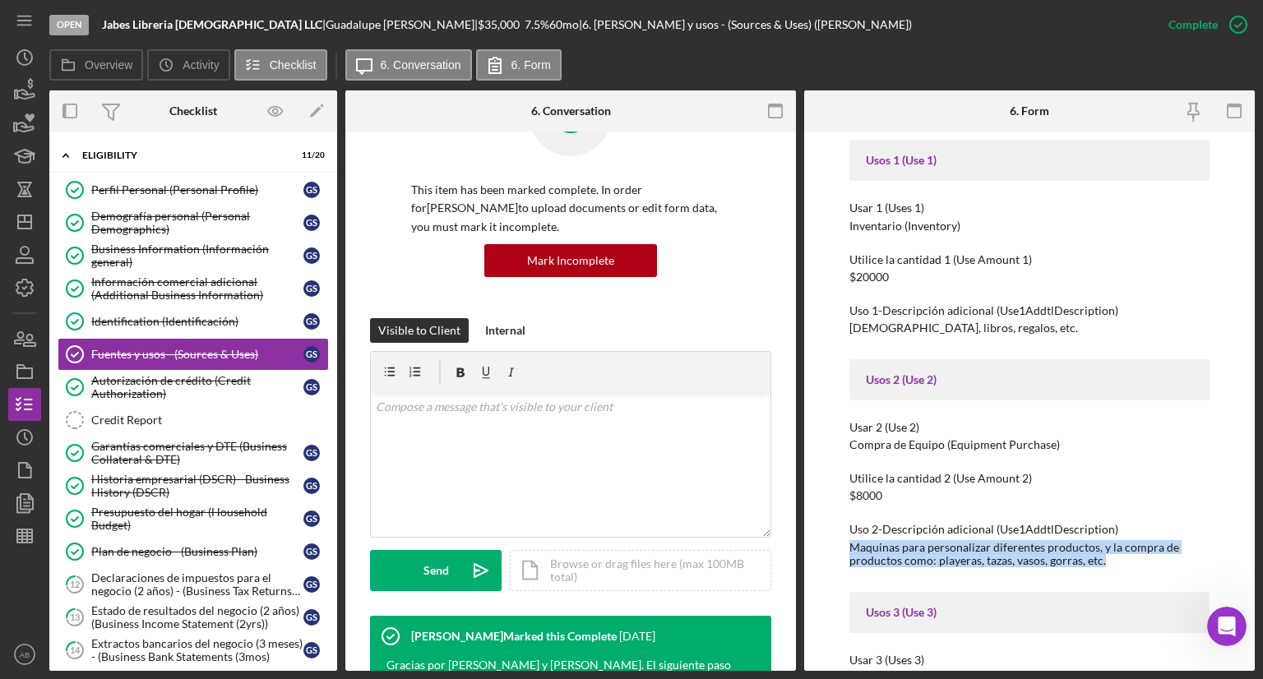
drag, startPoint x: 1053, startPoint y: 556, endPoint x: 809, endPoint y: 551, distance: 244.3
click at [809, 551] on div "To edit this form you must mark this item incomplete Usos (Uses) In this sectio…" at bounding box center [1029, 402] width 451 height 540
copy div "Maquinas para personalizar diferentes productos, y la compra de productos como:…"
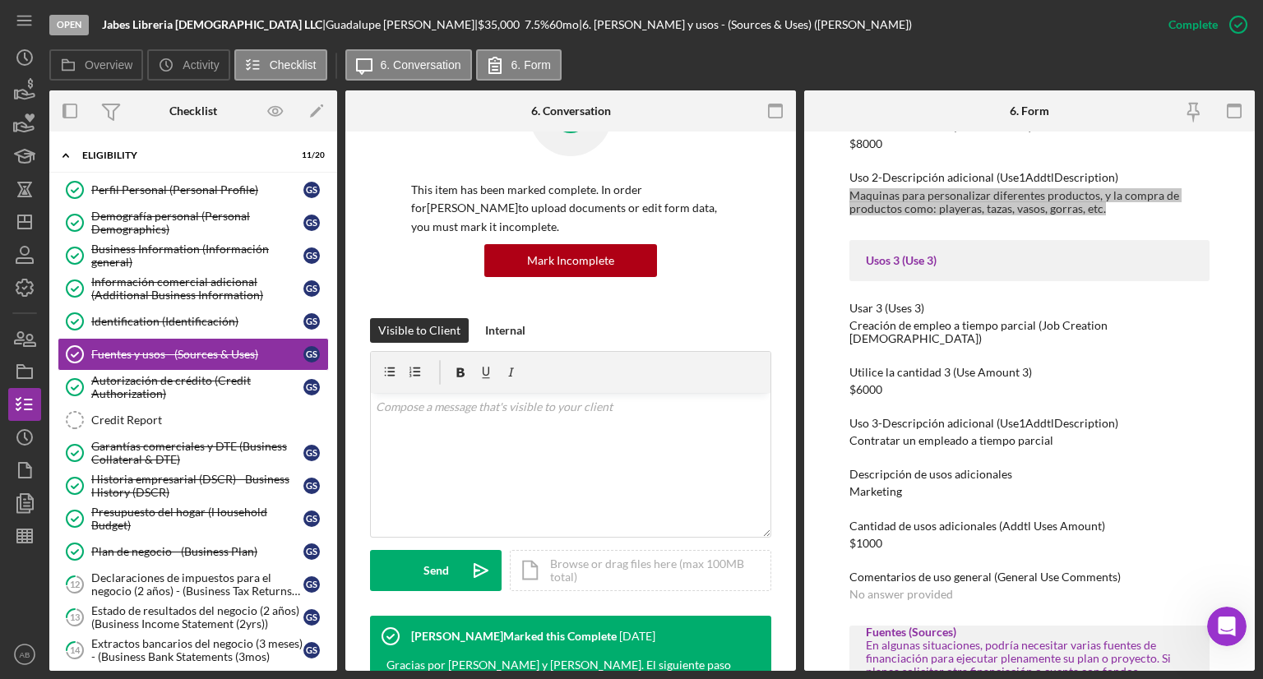
scroll to position [494, 0]
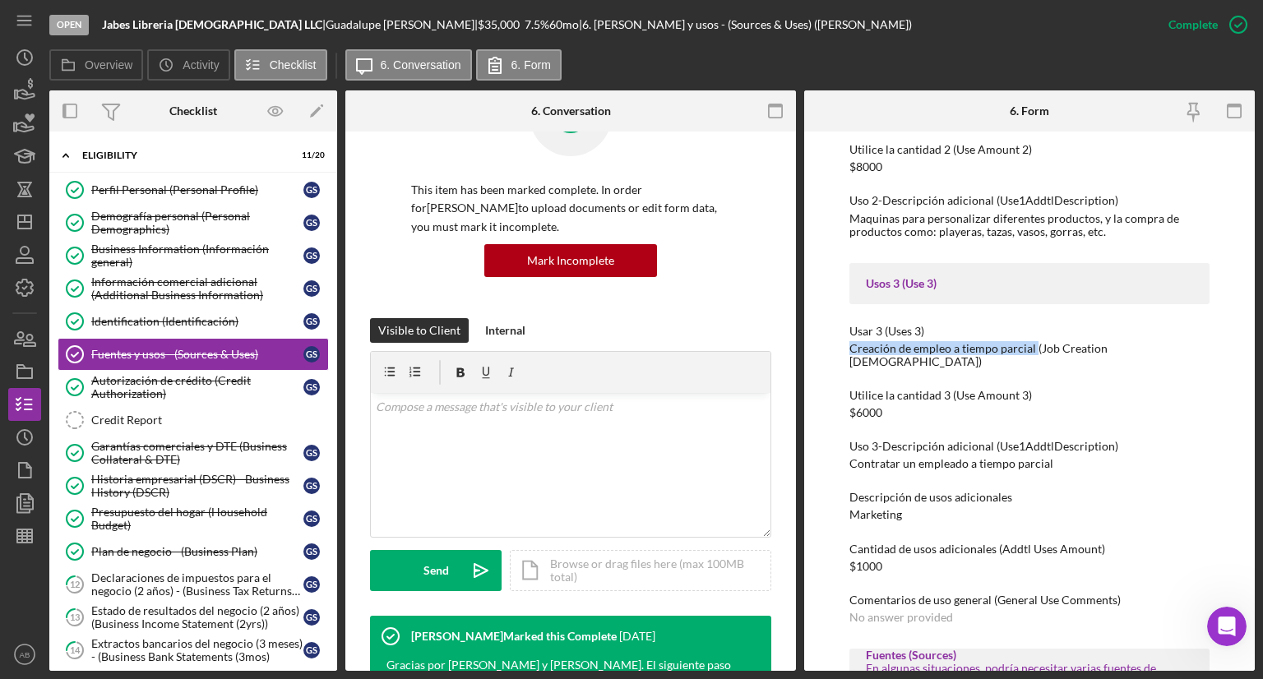
drag, startPoint x: 1031, startPoint y: 350, endPoint x: 821, endPoint y: 350, distance: 210.6
click at [821, 350] on div "To edit this form you must mark this item incomplete Usos (Uses) In this sectio…" at bounding box center [1029, 402] width 451 height 540
copy div "Creación de empleo a tiempo parcial"
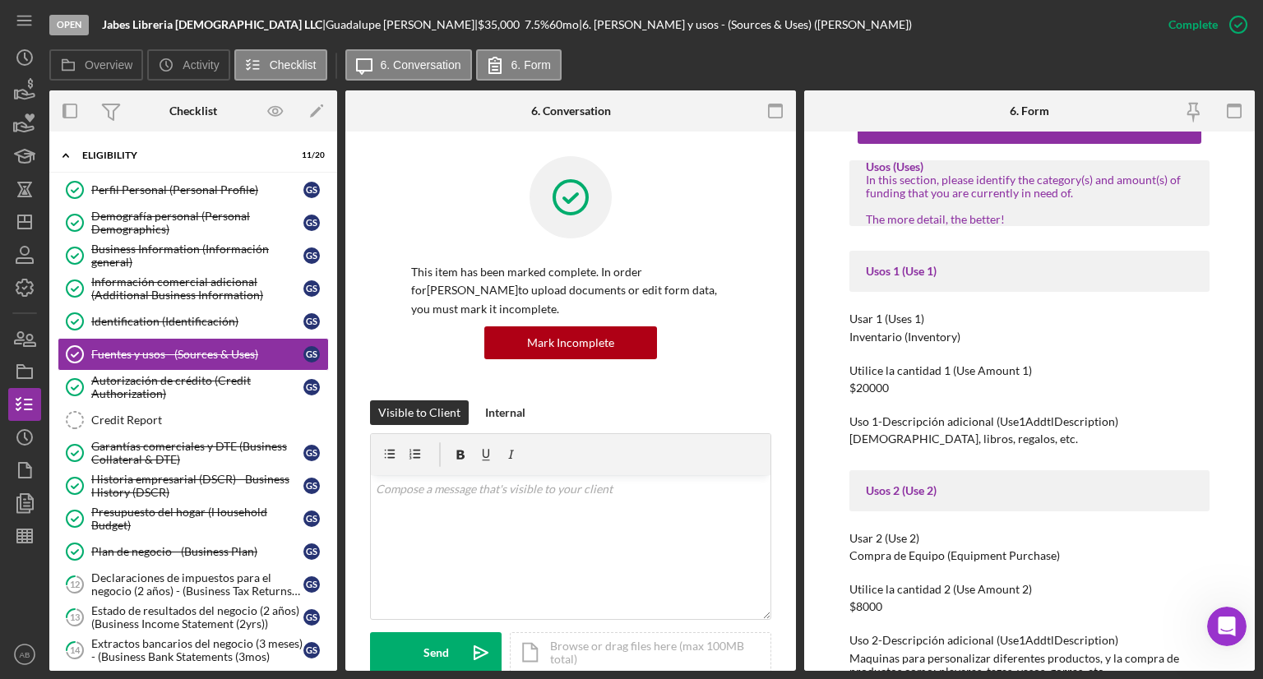
scroll to position [0, 0]
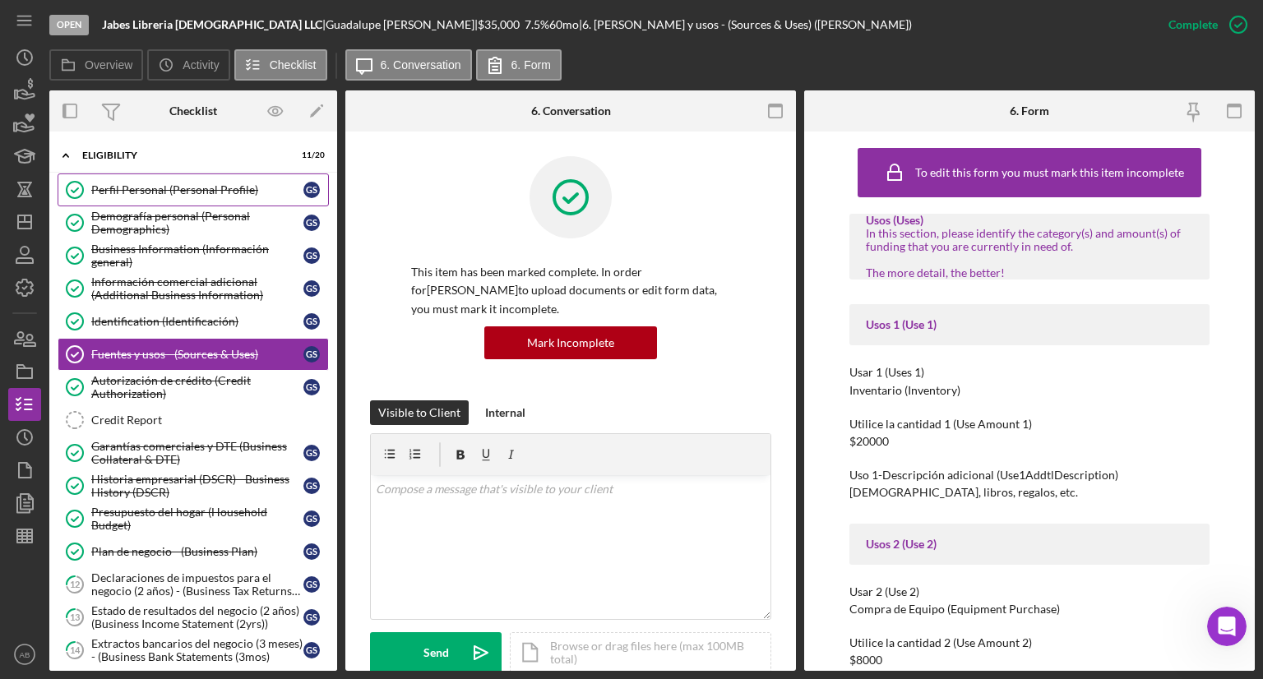
click at [155, 190] on div "Perfil Personal (Personal Profile)" at bounding box center [197, 189] width 212 height 13
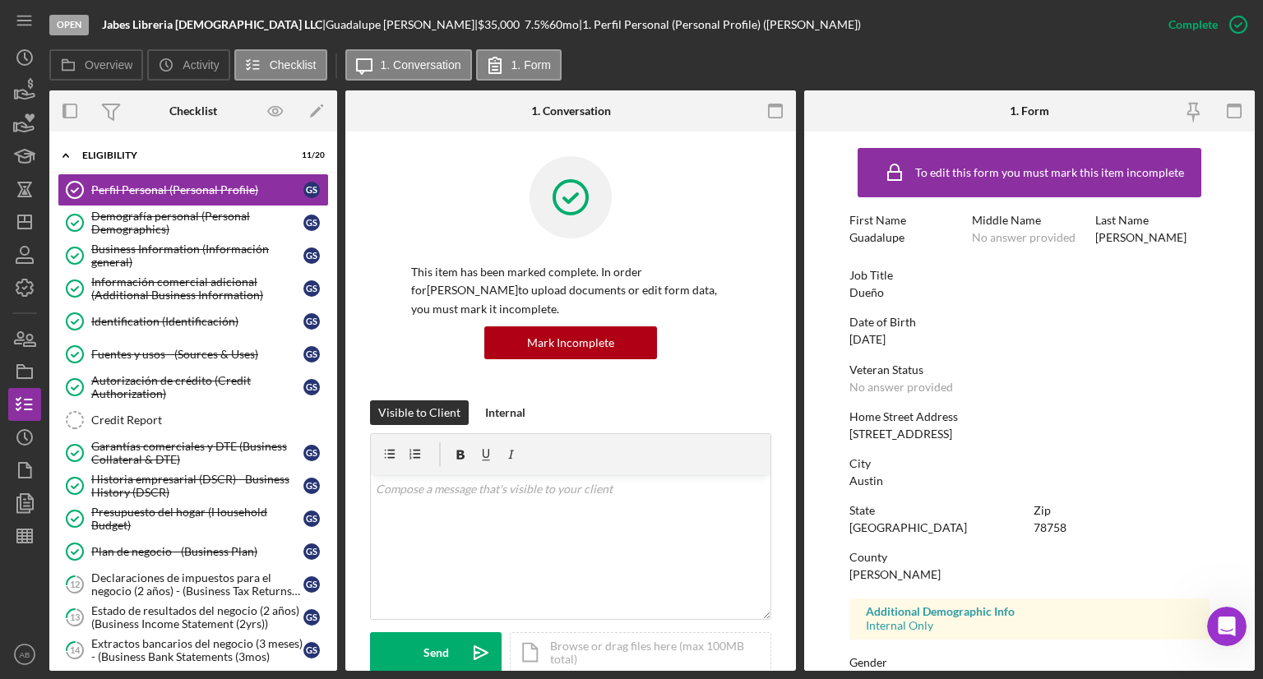
drag, startPoint x: 994, startPoint y: 435, endPoint x: 851, endPoint y: 437, distance: 142.3
click at [851, 437] on div "Home Street Address [STREET_ADDRESS]" at bounding box center [1030, 425] width 360 height 30
copy div "[STREET_ADDRESS]"
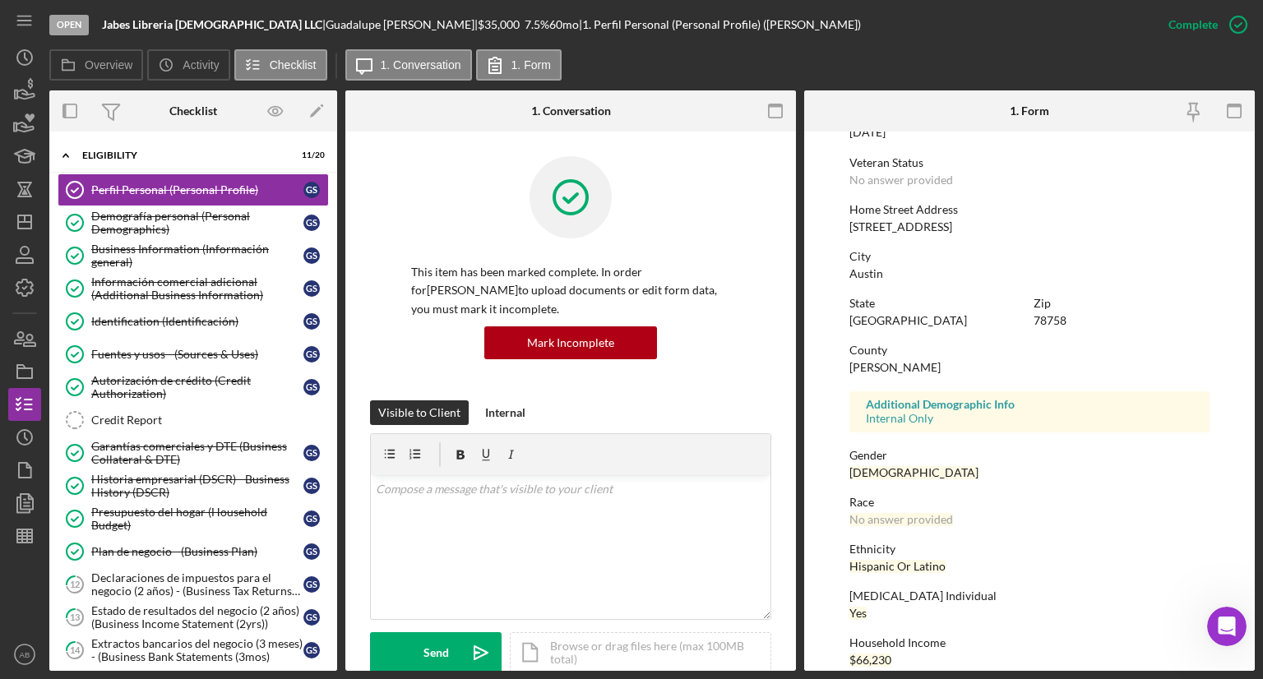
scroll to position [229, 0]
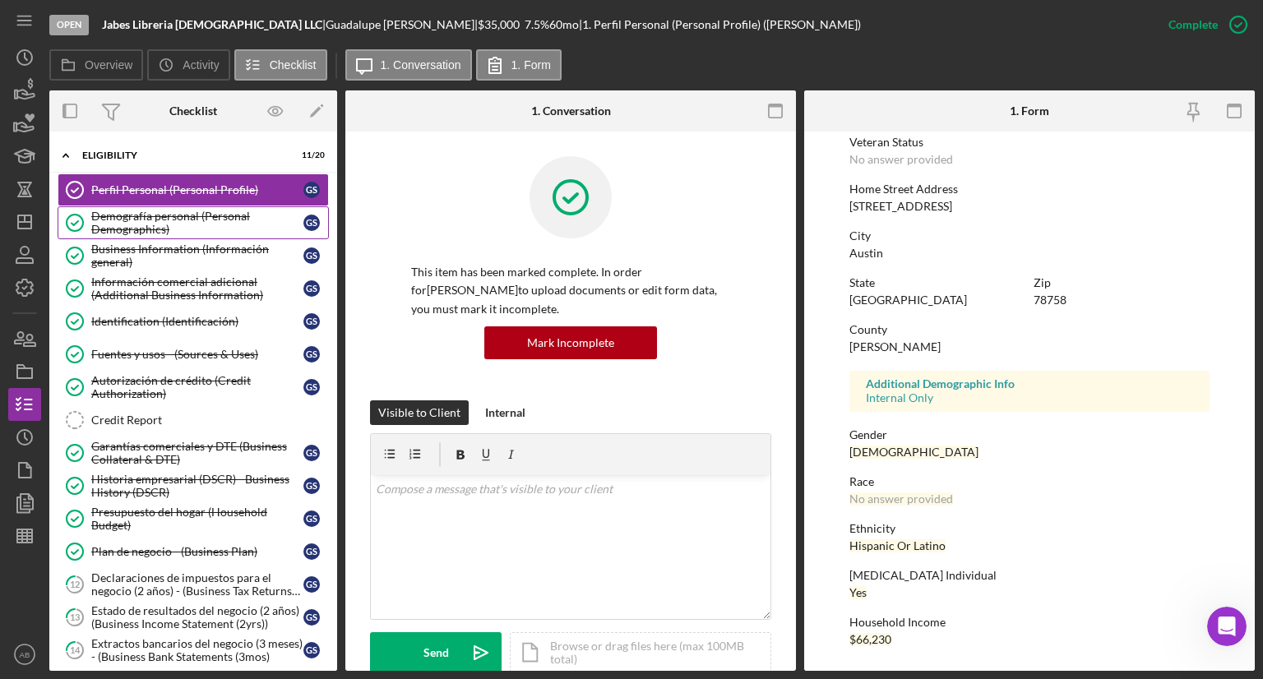
click at [103, 228] on div "Demografía personal (Personal Demographics)" at bounding box center [197, 223] width 212 height 26
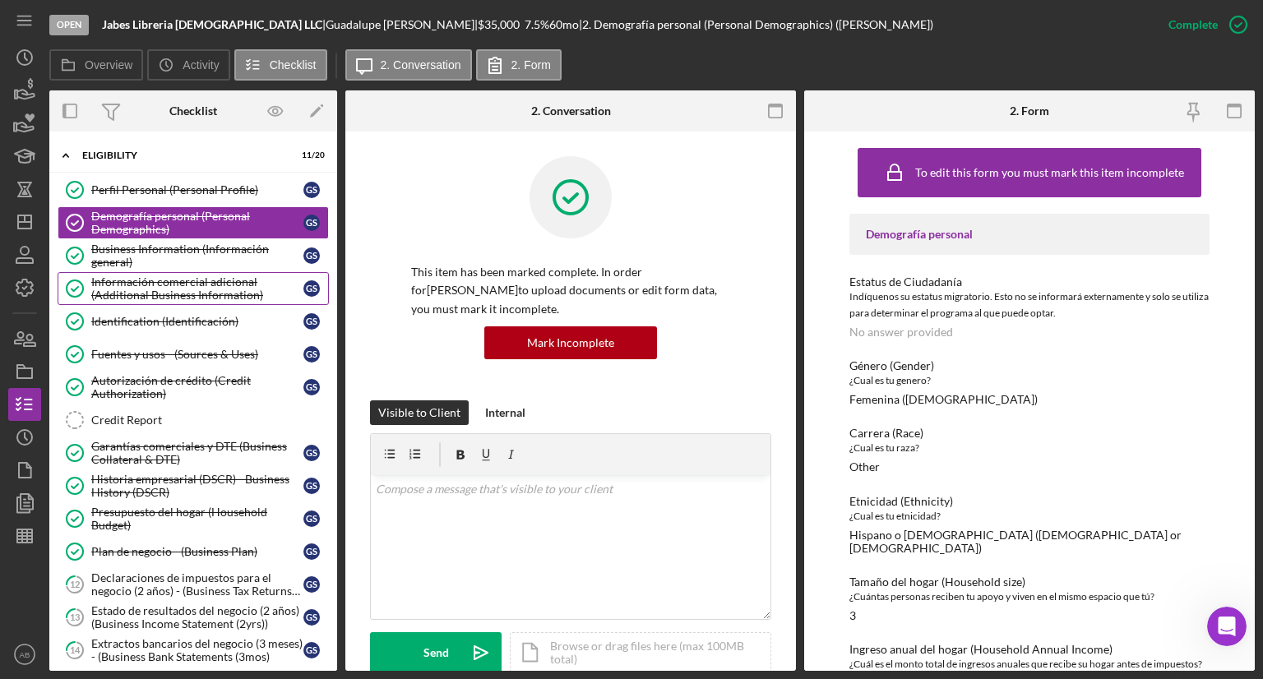
click at [132, 289] on div "Información comercial adicional (Additional Business Information)" at bounding box center [197, 289] width 212 height 26
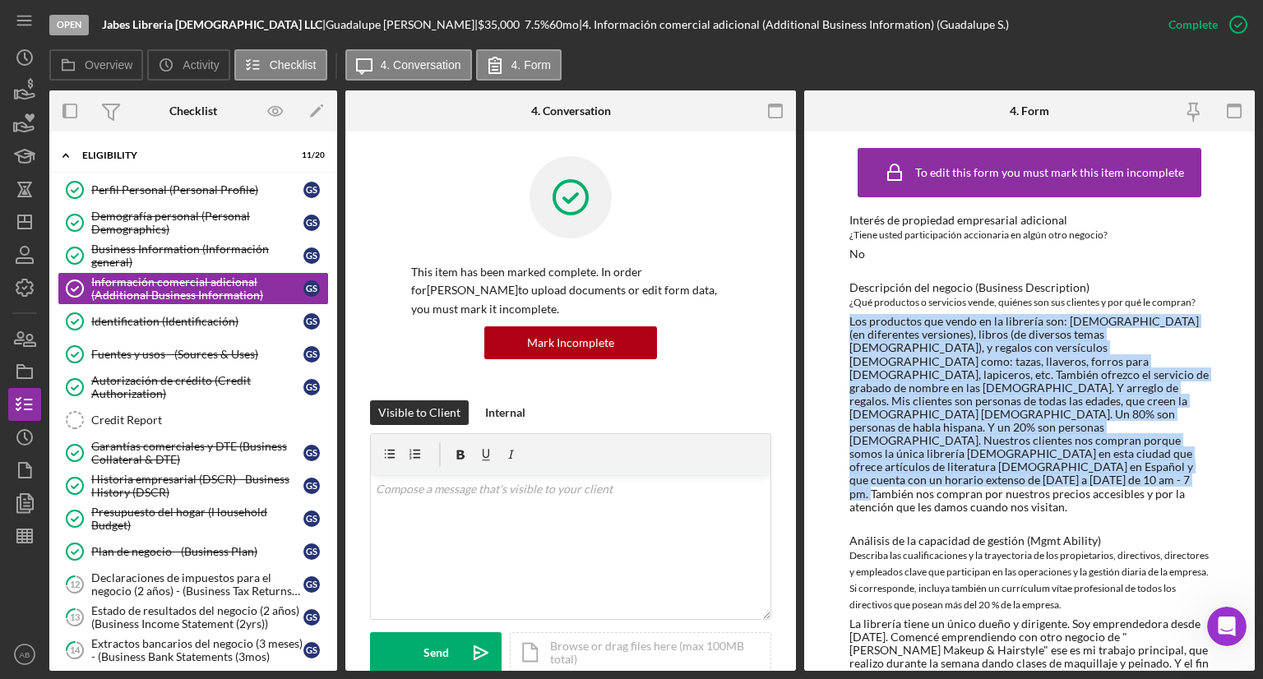
drag, startPoint x: 843, startPoint y: 323, endPoint x: 1194, endPoint y: 454, distance: 374.8
click at [1194, 454] on div "To edit this form you must mark this item incomplete Interés de propiedad empre…" at bounding box center [1029, 402] width 451 height 540
copy div "Los productos que vendo en la librería son: [DEMOGRAPHIC_DATA] (en diferentes v…"
click at [137, 254] on div "Business Information (Información general)" at bounding box center [197, 256] width 212 height 26
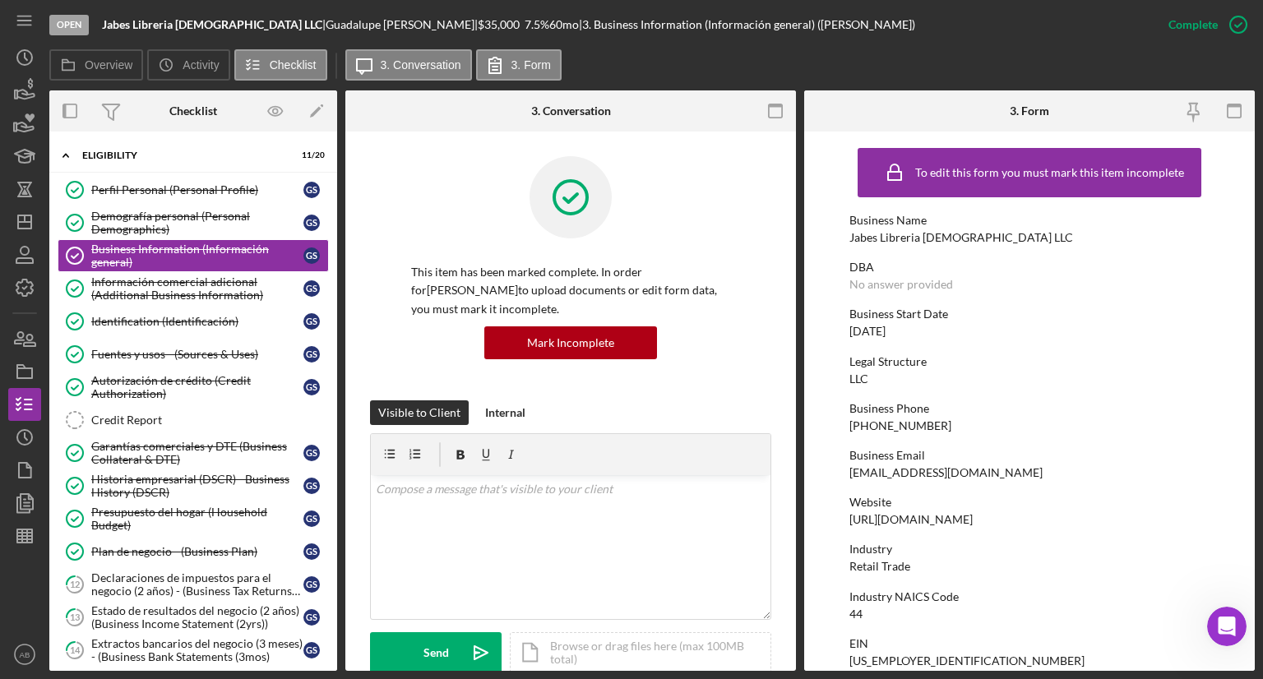
drag, startPoint x: 915, startPoint y: 335, endPoint x: 853, endPoint y: 335, distance: 62.5
click at [850, 335] on div "Business Start Date [DATE]" at bounding box center [1030, 323] width 360 height 30
copy div "[DATE]"
drag, startPoint x: 878, startPoint y: 604, endPoint x: 832, endPoint y: 609, distance: 46.3
click at [832, 609] on form "To edit this form you must mark this item incomplete Business Name Jabes Librer…" at bounding box center [1029, 402] width 451 height 540
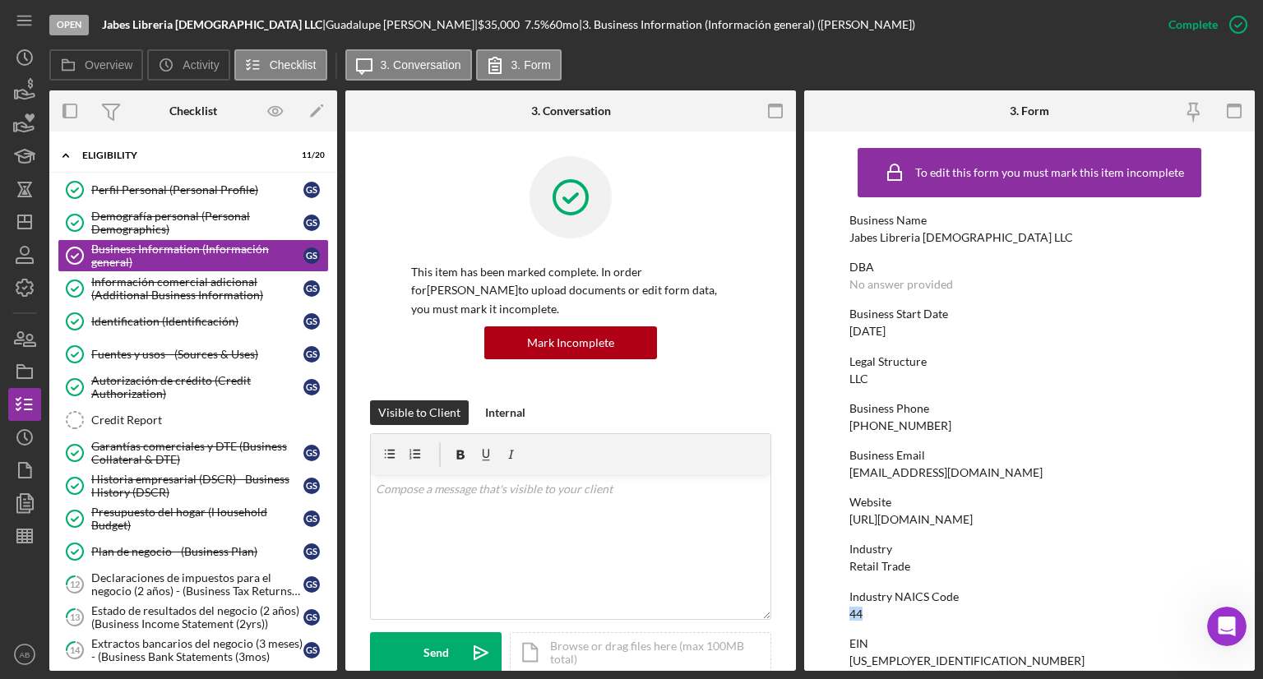
copy div "44"
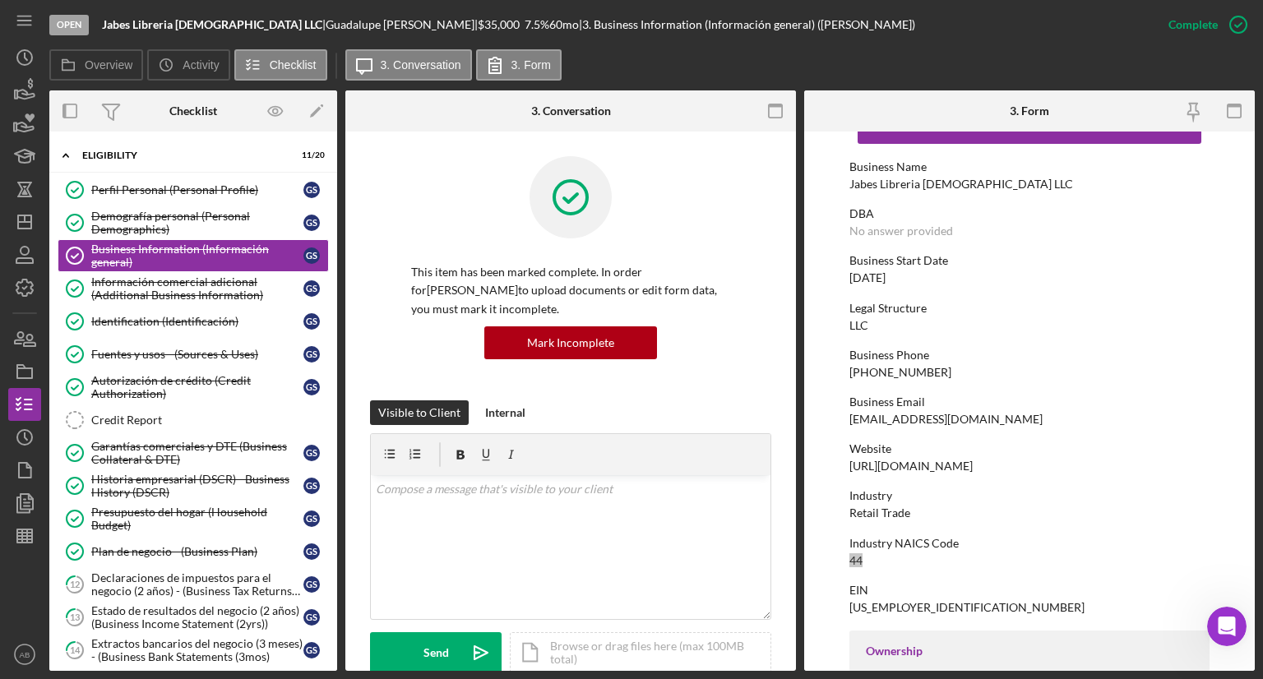
scroll to position [82, 0]
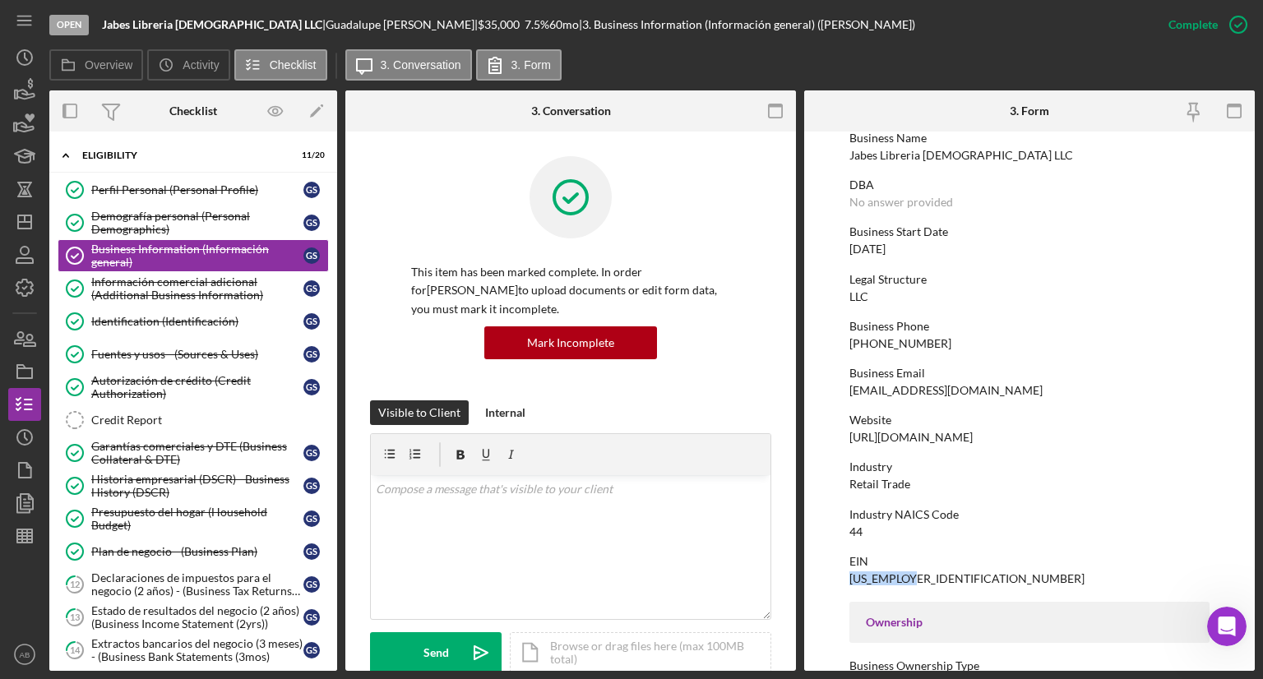
drag, startPoint x: 936, startPoint y: 577, endPoint x: 851, endPoint y: 583, distance: 85.0
click at [851, 583] on div "EIN [US_EMPLOYER_IDENTIFICATION_NUMBER]" at bounding box center [1030, 570] width 360 height 30
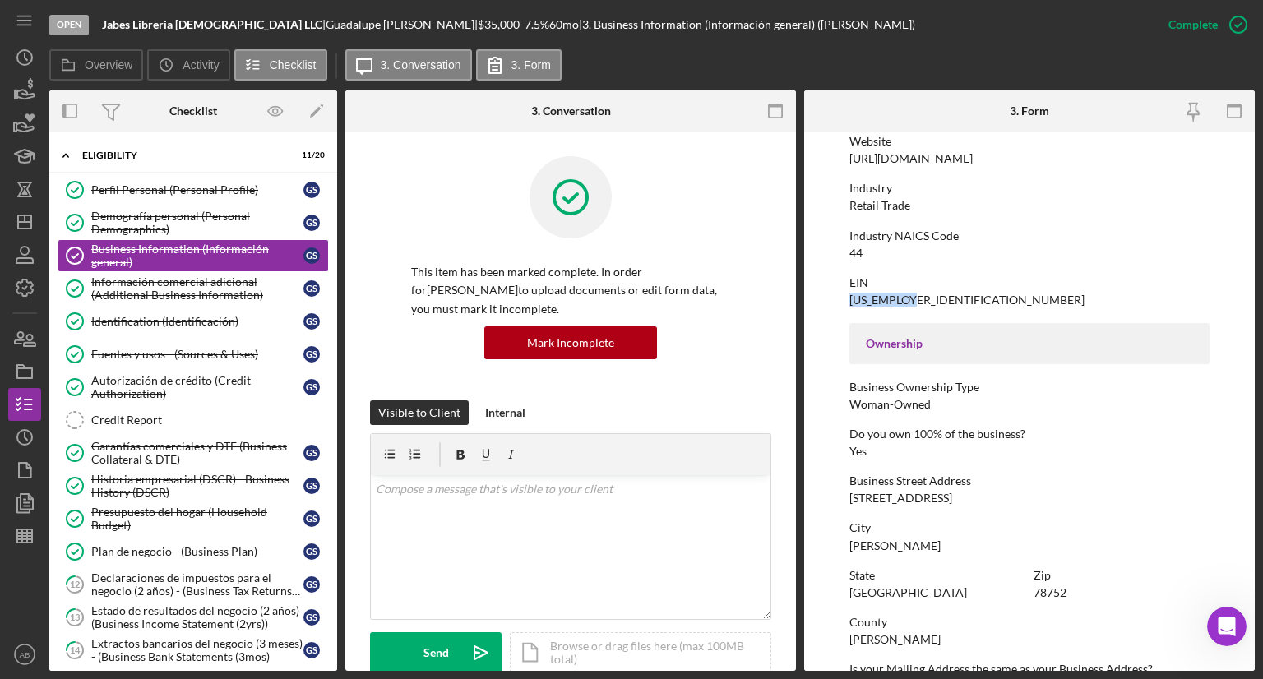
scroll to position [411, 0]
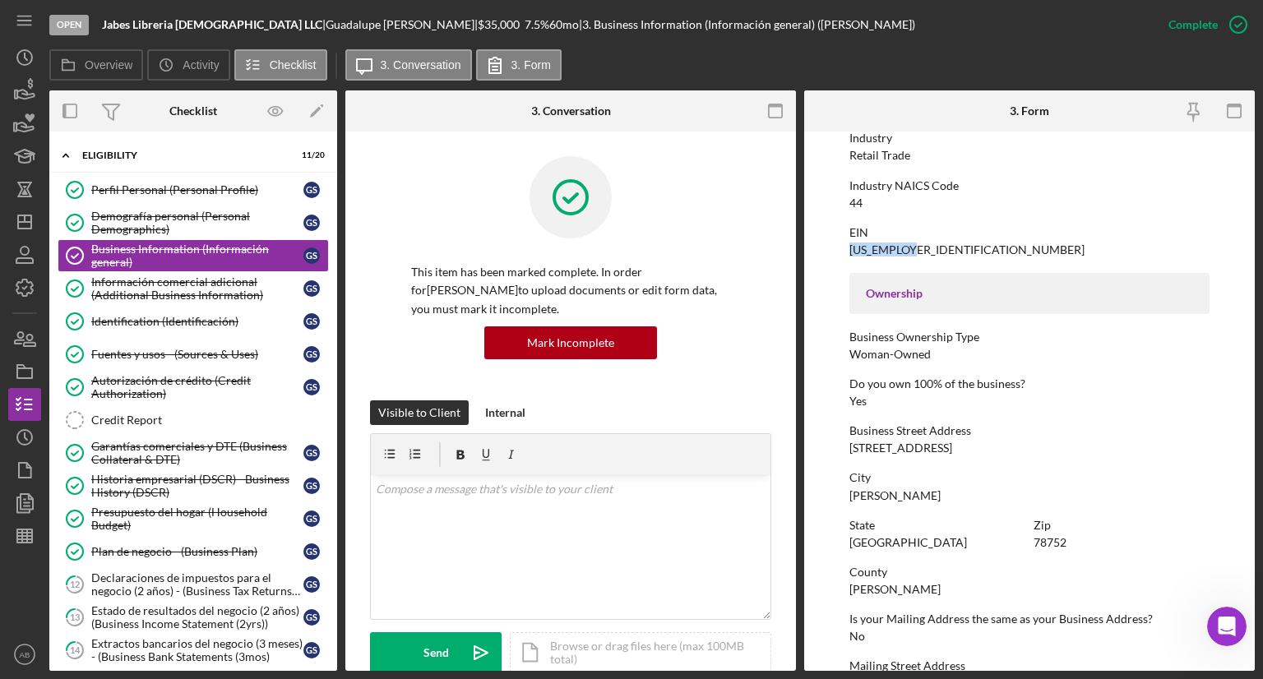
drag, startPoint x: 1042, startPoint y: 452, endPoint x: 843, endPoint y: 447, distance: 199.1
click at [843, 447] on form "To edit this form you must mark this item incomplete Business Name Jabes Librer…" at bounding box center [1029, 402] width 451 height 540
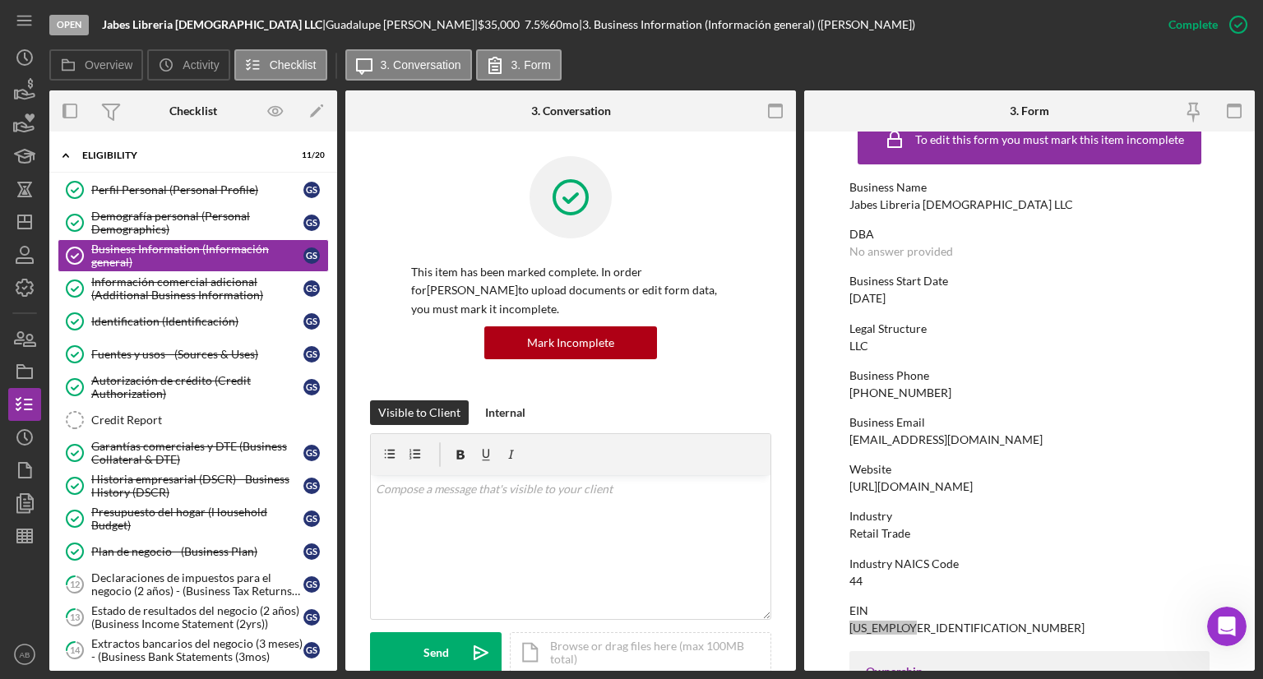
scroll to position [0, 0]
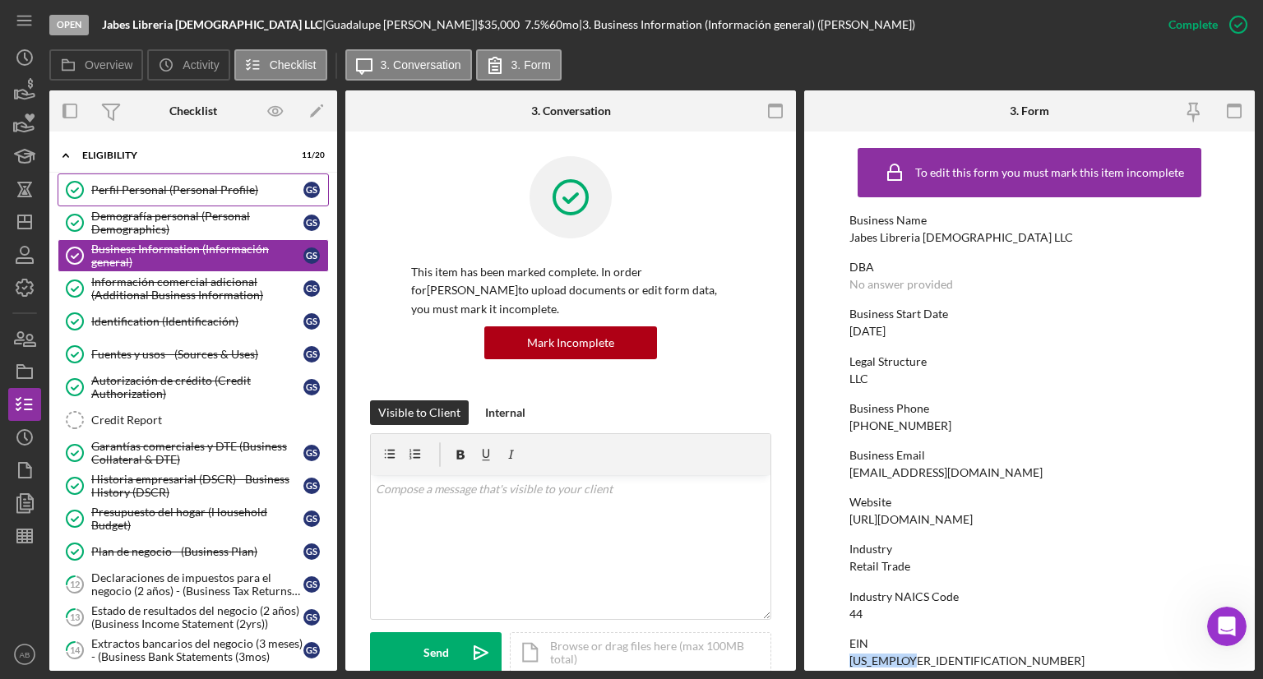
click at [144, 188] on div "Perfil Personal (Personal Profile)" at bounding box center [197, 189] width 212 height 13
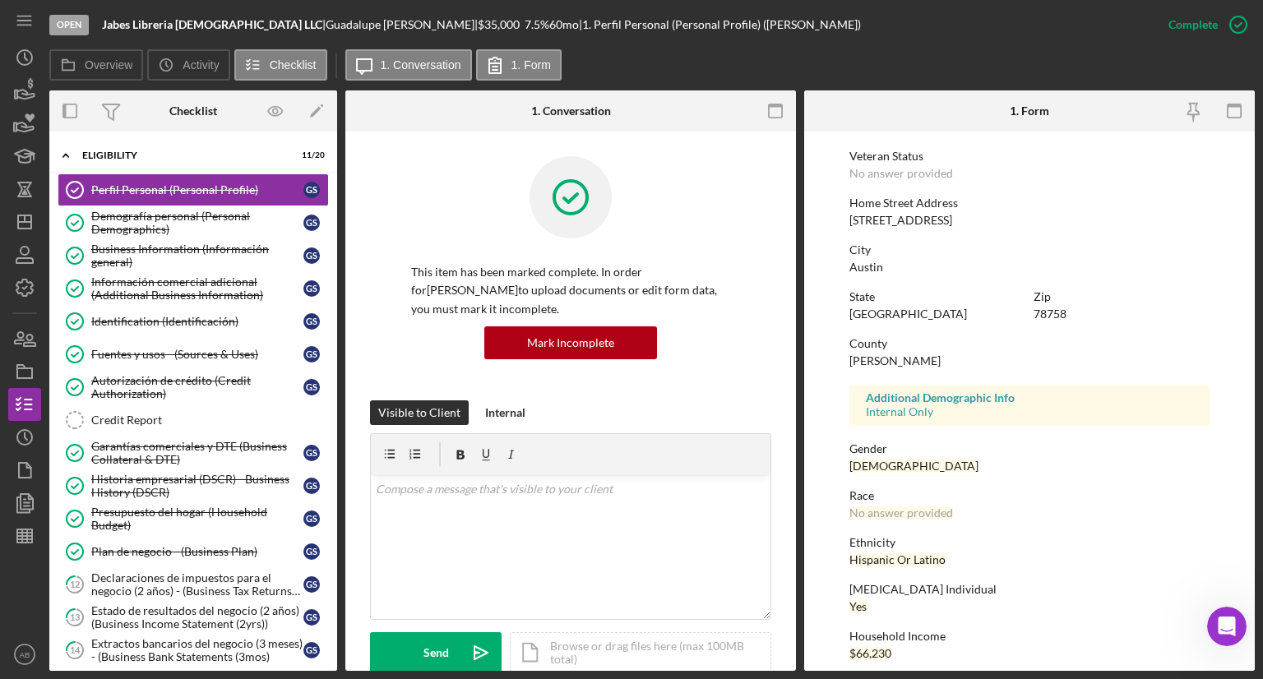
scroll to position [229, 0]
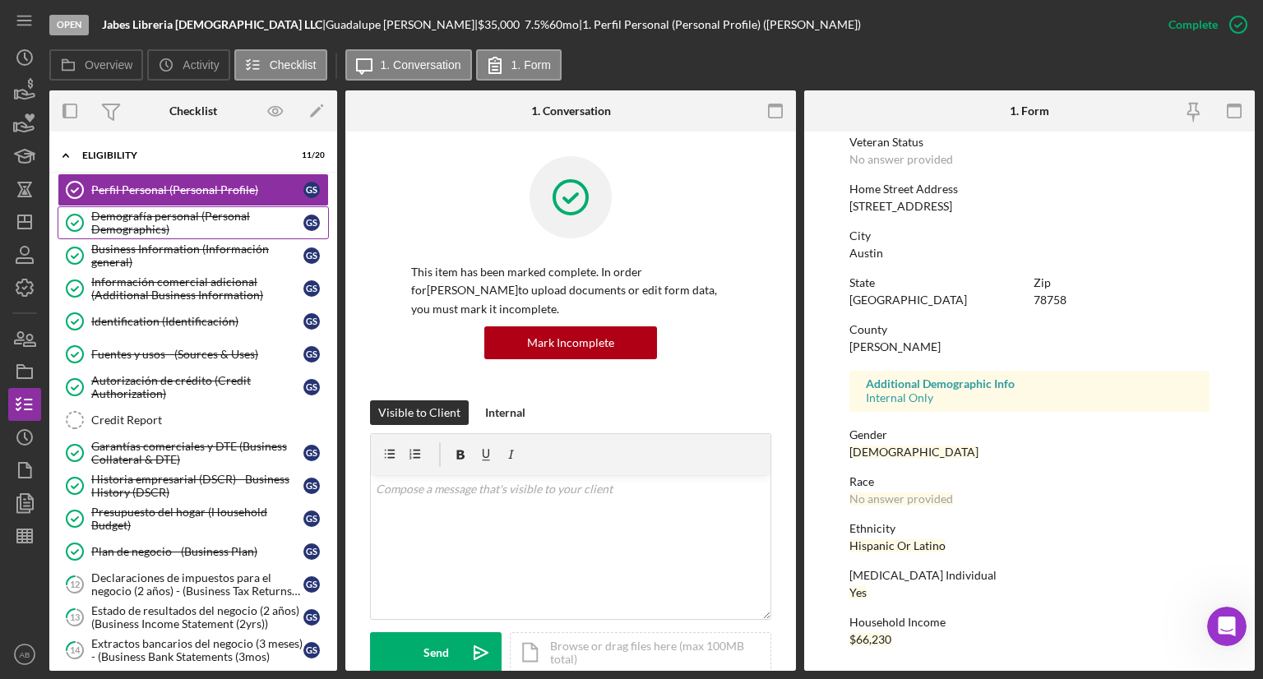
click at [144, 214] on div "Demografía personal (Personal Demographics)" at bounding box center [197, 223] width 212 height 26
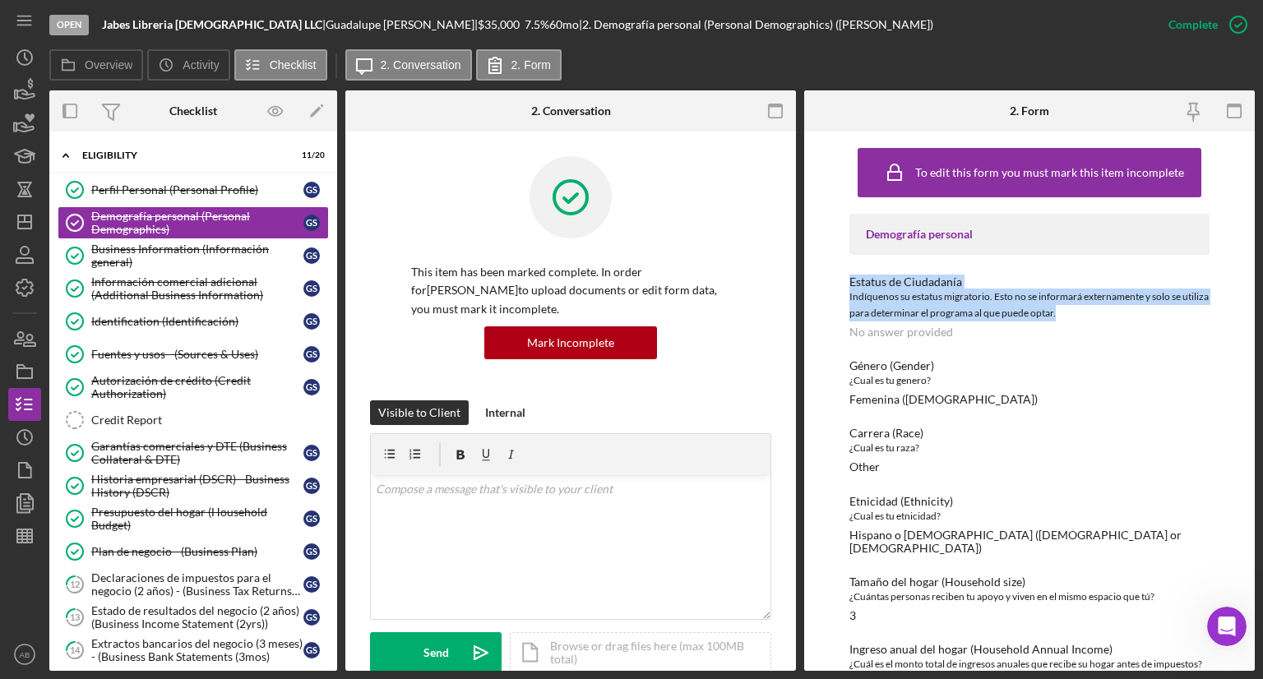
drag, startPoint x: 1092, startPoint y: 311, endPoint x: 849, endPoint y: 285, distance: 244.9
click at [850, 285] on div "Estatus de Ciudadanía [DEMOGRAPHIC_DATA] su estatus migratorio. Esto no se info…" at bounding box center [1030, 307] width 360 height 63
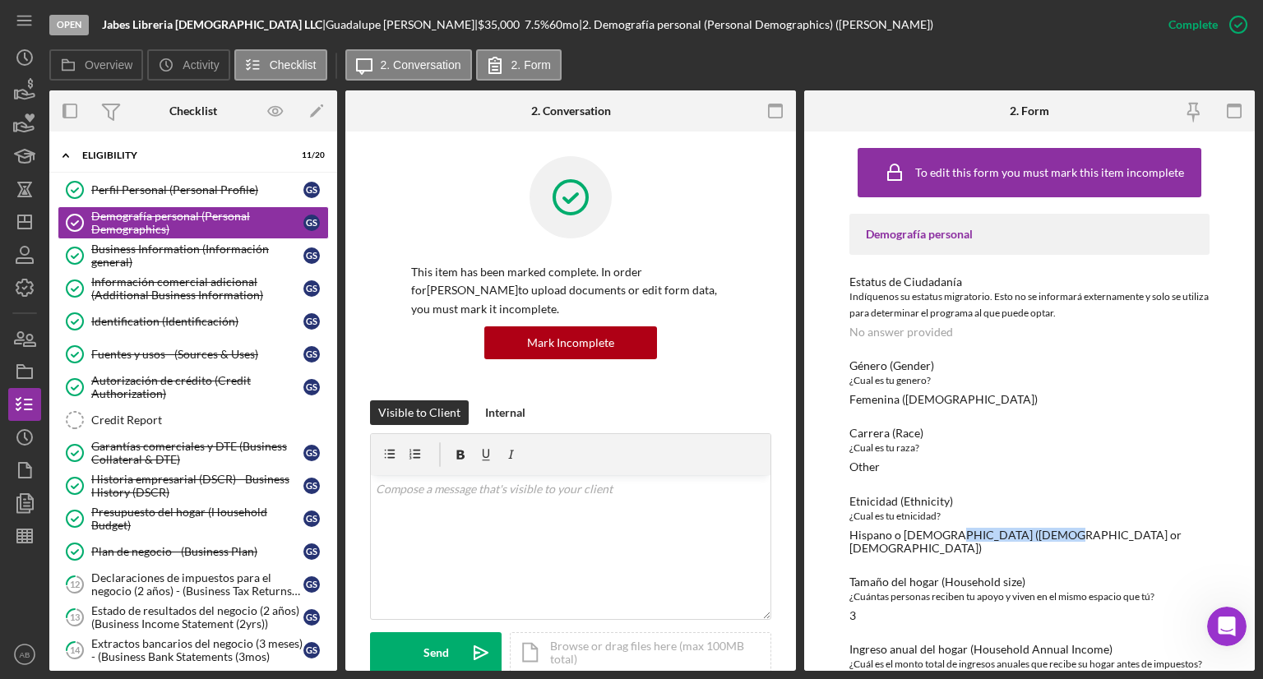
drag, startPoint x: 935, startPoint y: 535, endPoint x: 1026, endPoint y: 533, distance: 91.3
click at [1026, 533] on div "Hispano o [DEMOGRAPHIC_DATA] ([DEMOGRAPHIC_DATA] or [DEMOGRAPHIC_DATA])" at bounding box center [1030, 542] width 360 height 26
click at [169, 259] on div "Business Information (Información general)" at bounding box center [197, 256] width 212 height 26
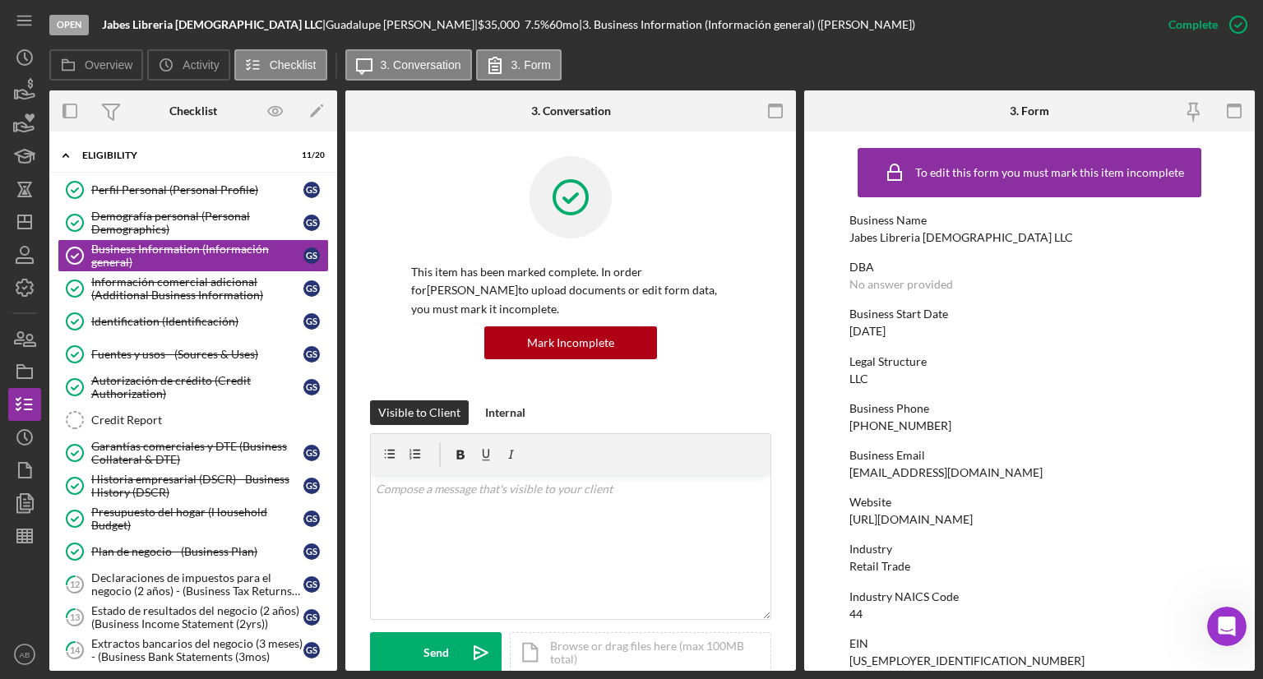
drag, startPoint x: 922, startPoint y: 333, endPoint x: 842, endPoint y: 329, distance: 79.9
click at [842, 329] on form "To edit this form you must mark this item incomplete Business Name Jabes Librer…" at bounding box center [1029, 402] width 451 height 540
click at [148, 423] on div "Credit Report" at bounding box center [209, 420] width 237 height 13
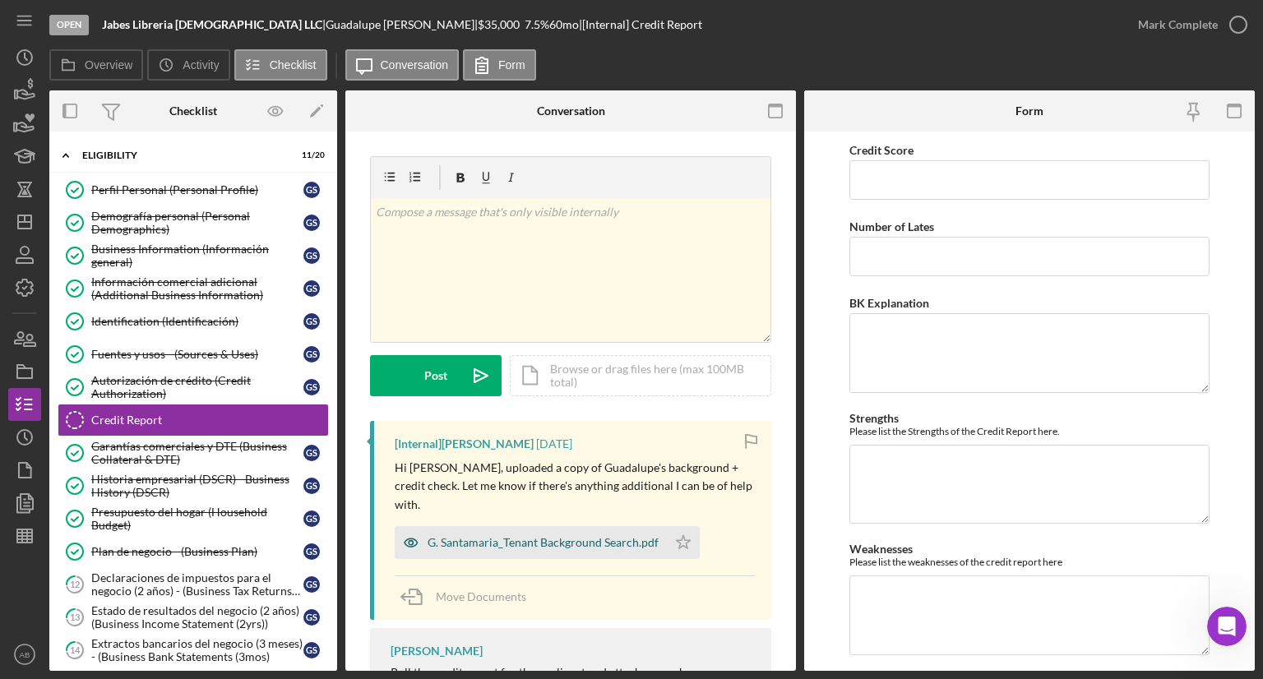
click at [466, 526] on div "G. Santamaria_Tenant Background Search.pdf" at bounding box center [531, 542] width 272 height 33
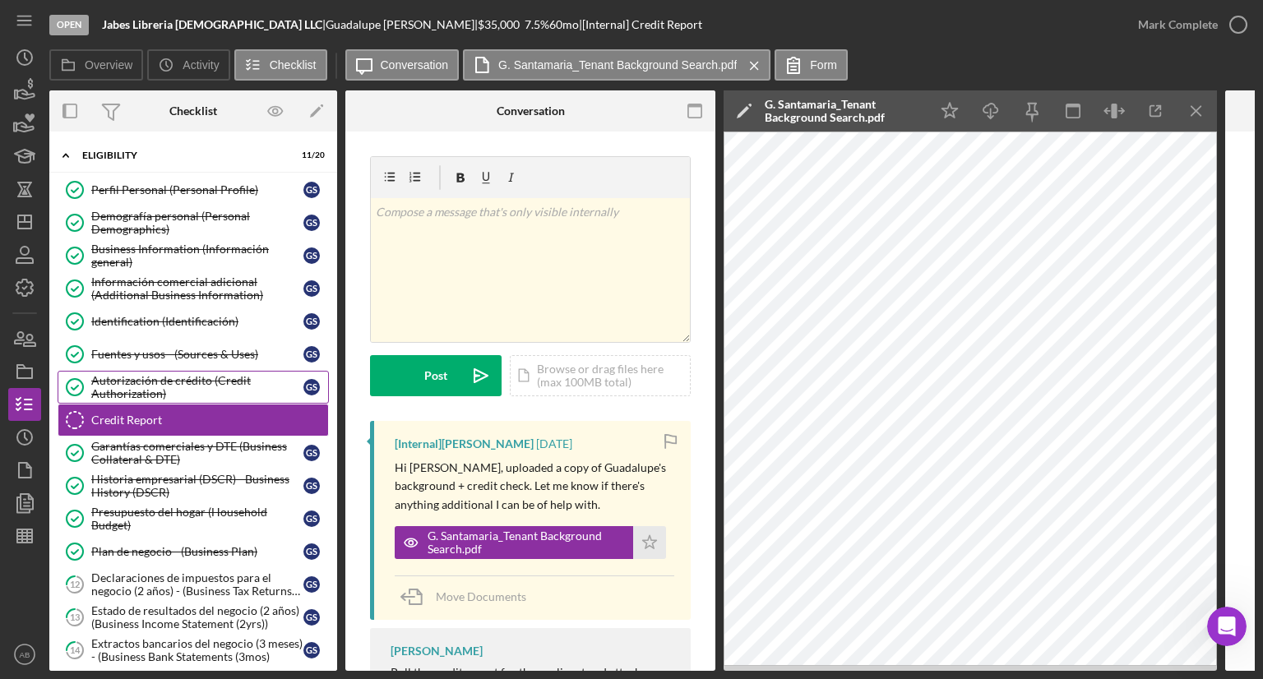
click at [147, 378] on div "Autorización de crédito (Credit Authorization)" at bounding box center [197, 387] width 212 height 26
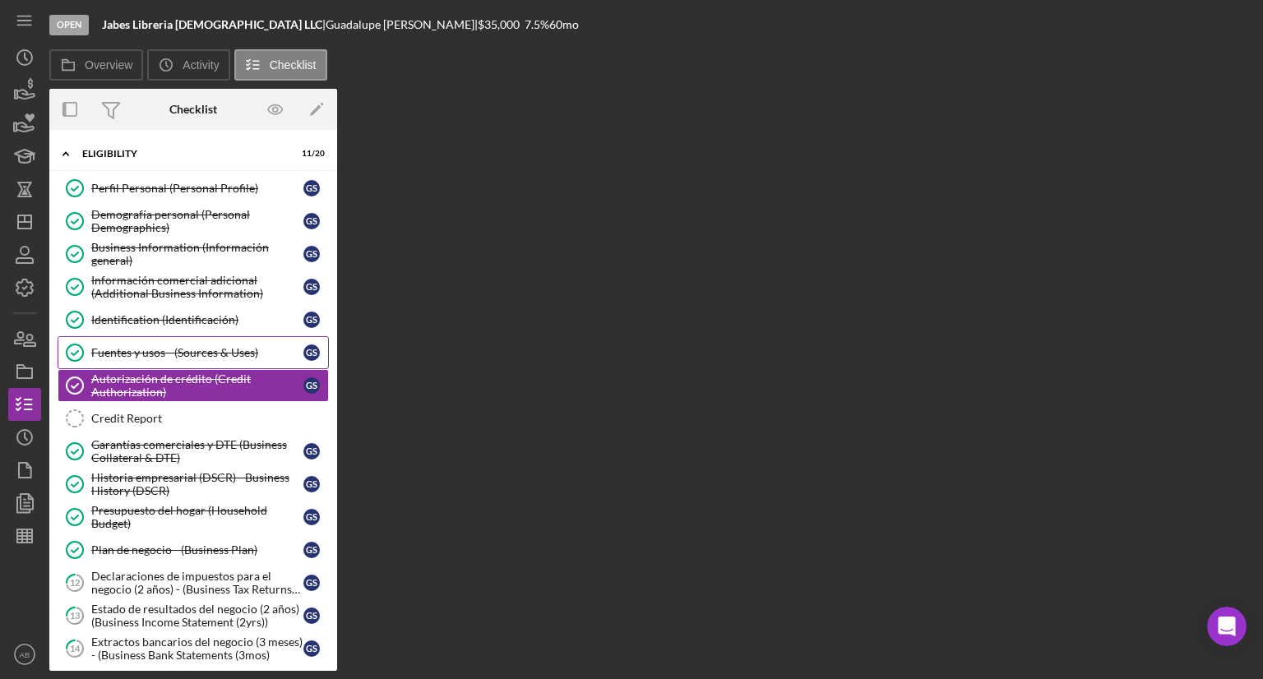
click at [156, 352] on div "Fuentes y usos - (Sources & Uses)" at bounding box center [197, 352] width 212 height 13
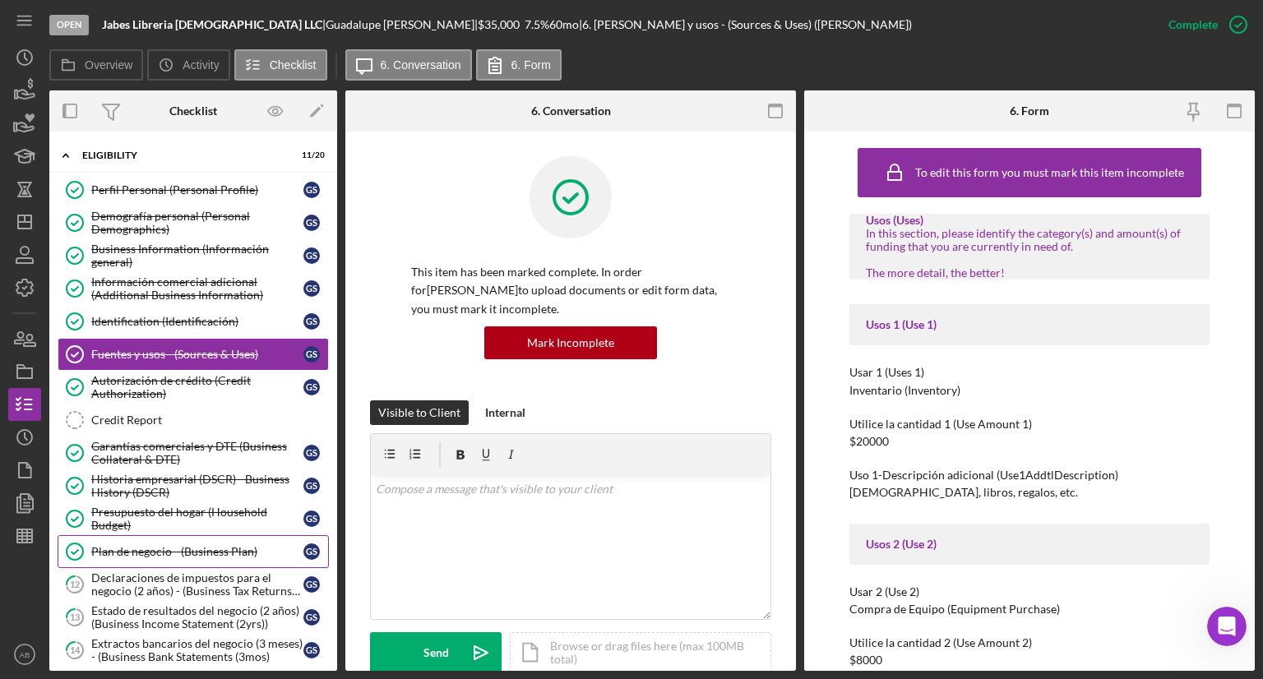
click at [135, 552] on div "Plan de negocio - (Business Plan)" at bounding box center [197, 551] width 212 height 13
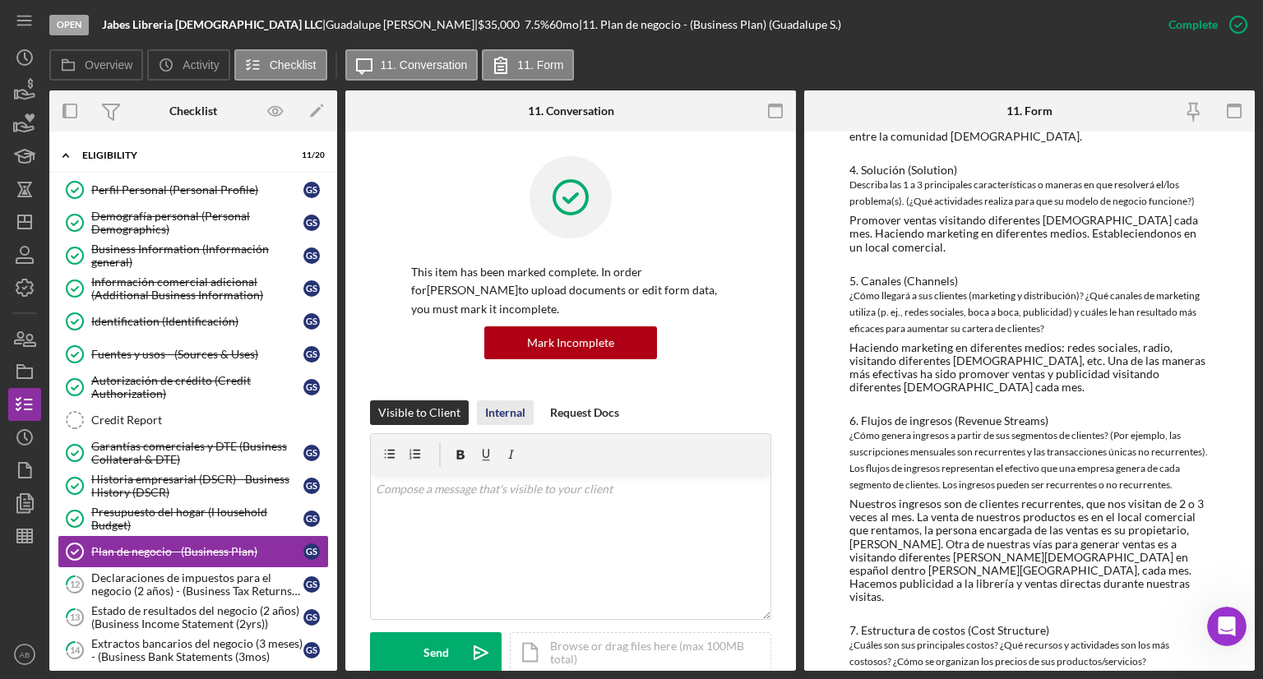
scroll to position [740, 0]
click at [143, 514] on div "Presupuesto del hogar (Household Budget)" at bounding box center [197, 519] width 212 height 26
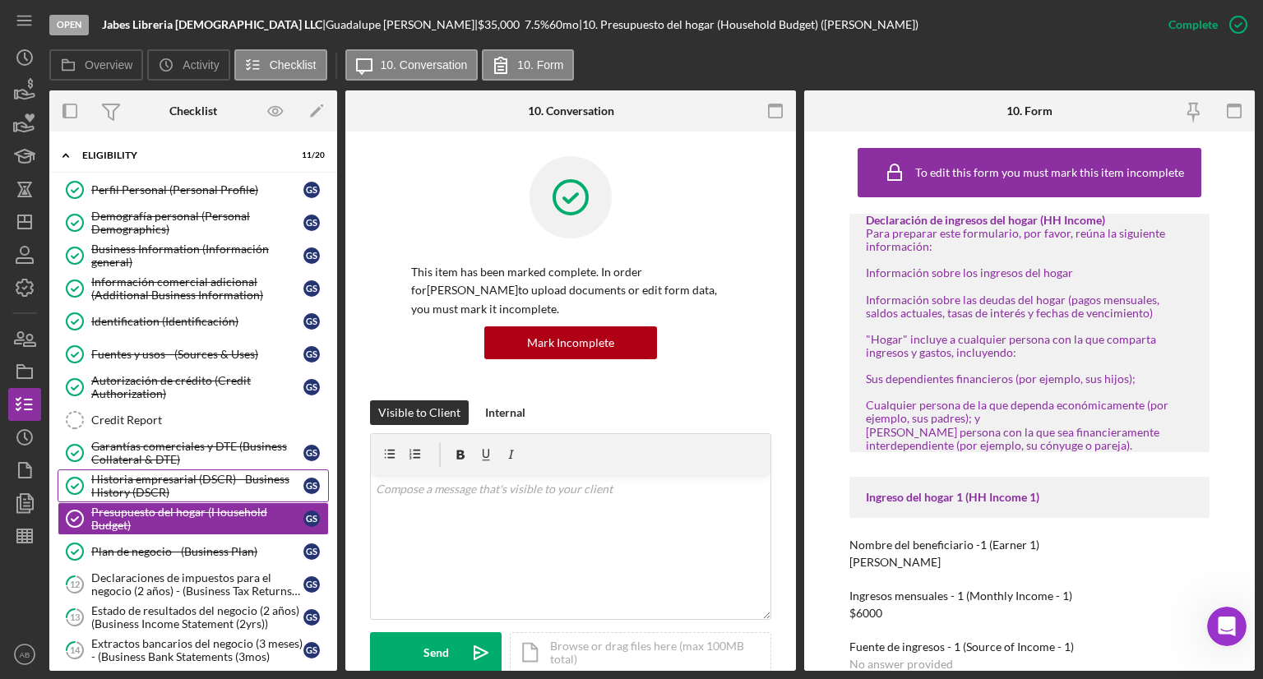
click at [138, 477] on div "Historia empresarial (DSCR) - Business History (DSCR)" at bounding box center [197, 486] width 212 height 26
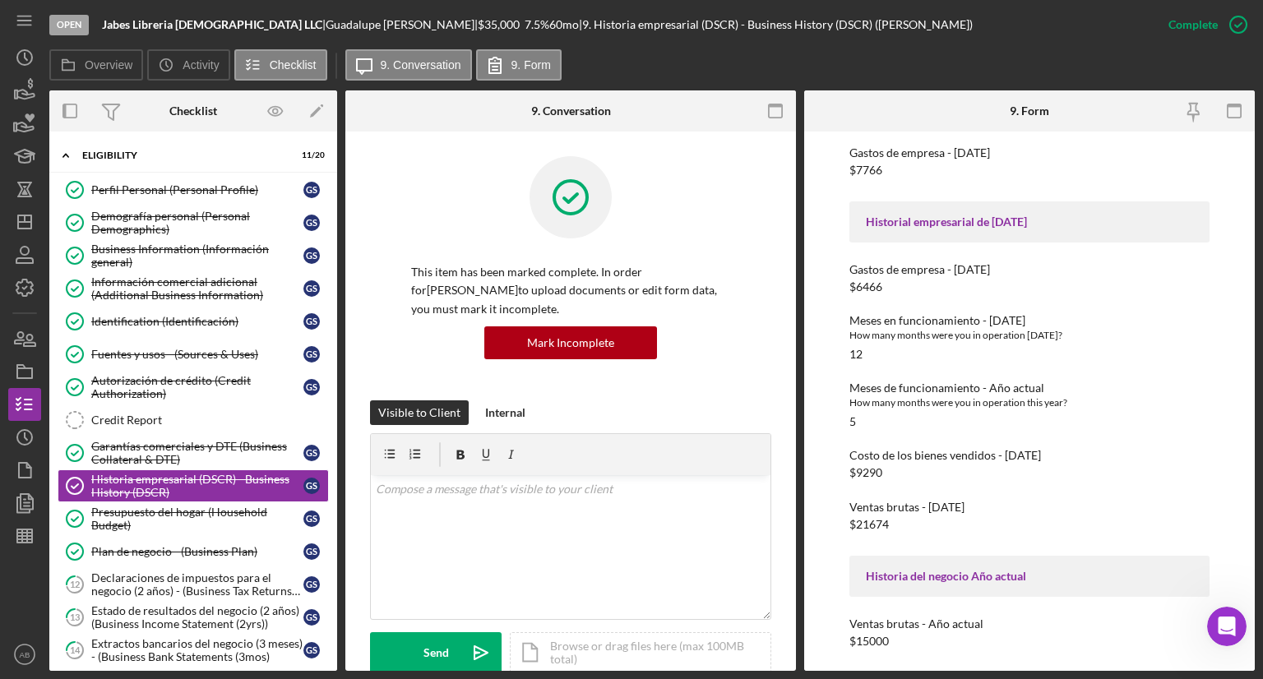
scroll to position [404, 0]
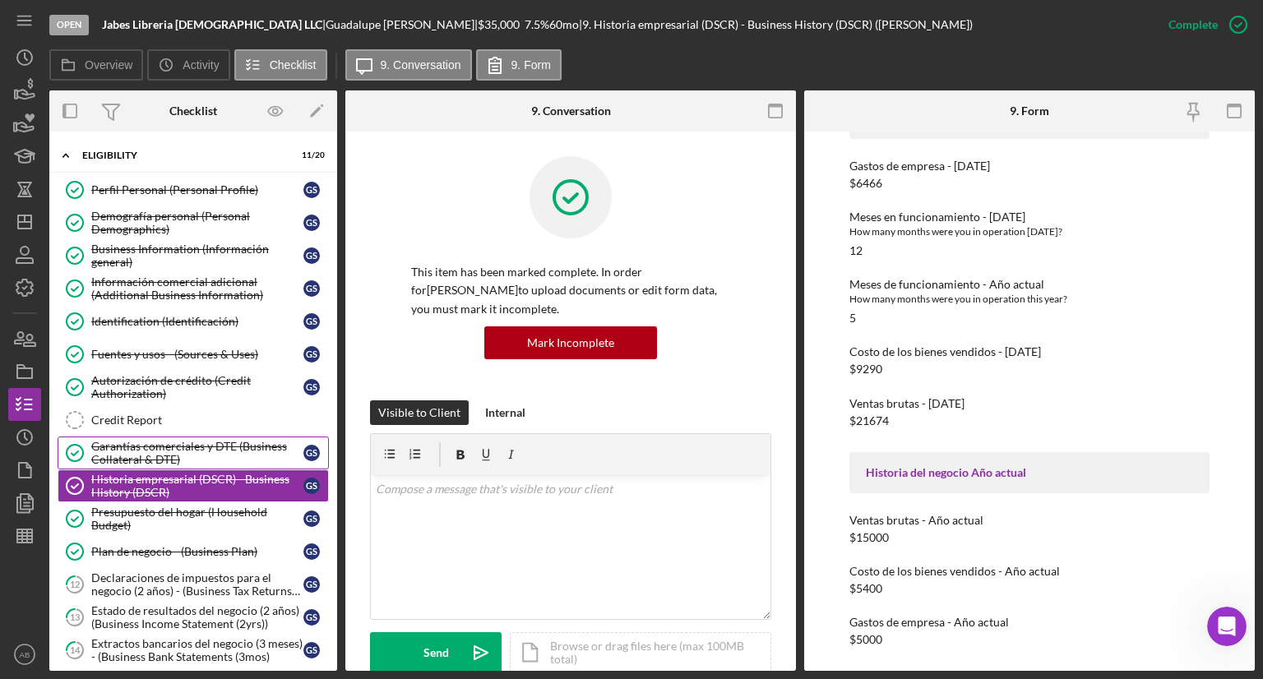
click at [151, 445] on div "Garantías comerciales y DTE (Business Collateral & DTE)" at bounding box center [197, 453] width 212 height 26
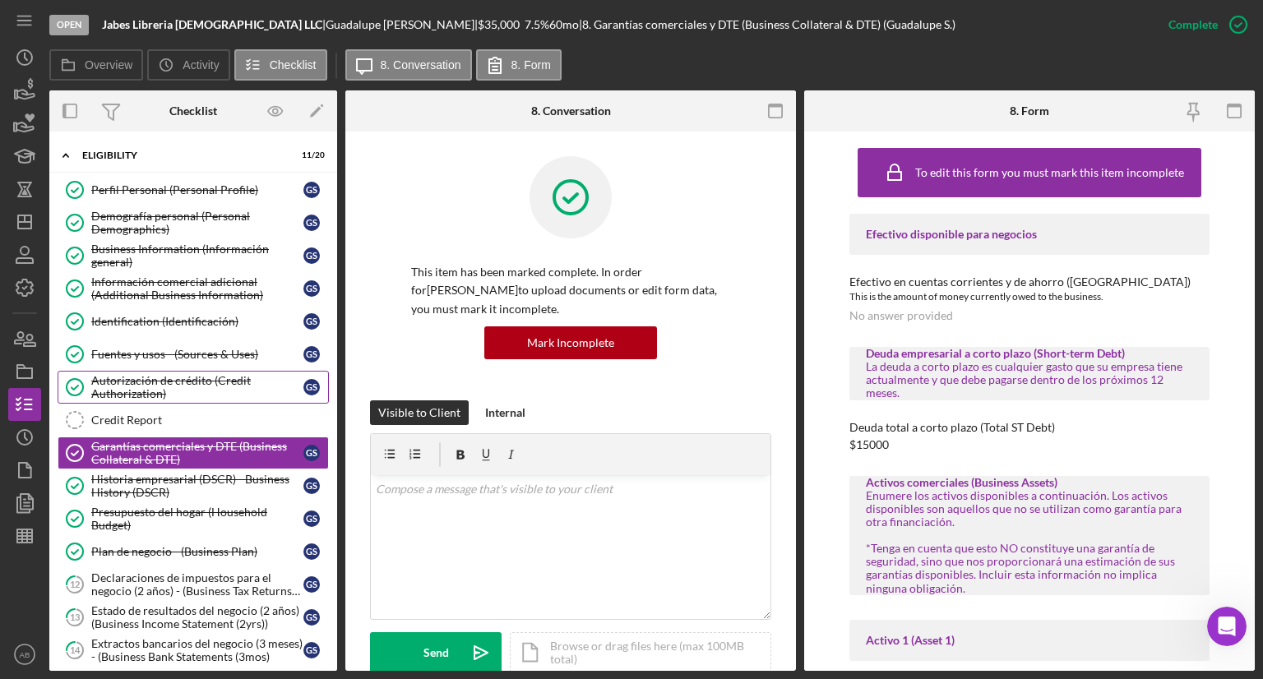
click at [204, 389] on div "Autorización de crédito (Credit Authorization)" at bounding box center [197, 387] width 212 height 26
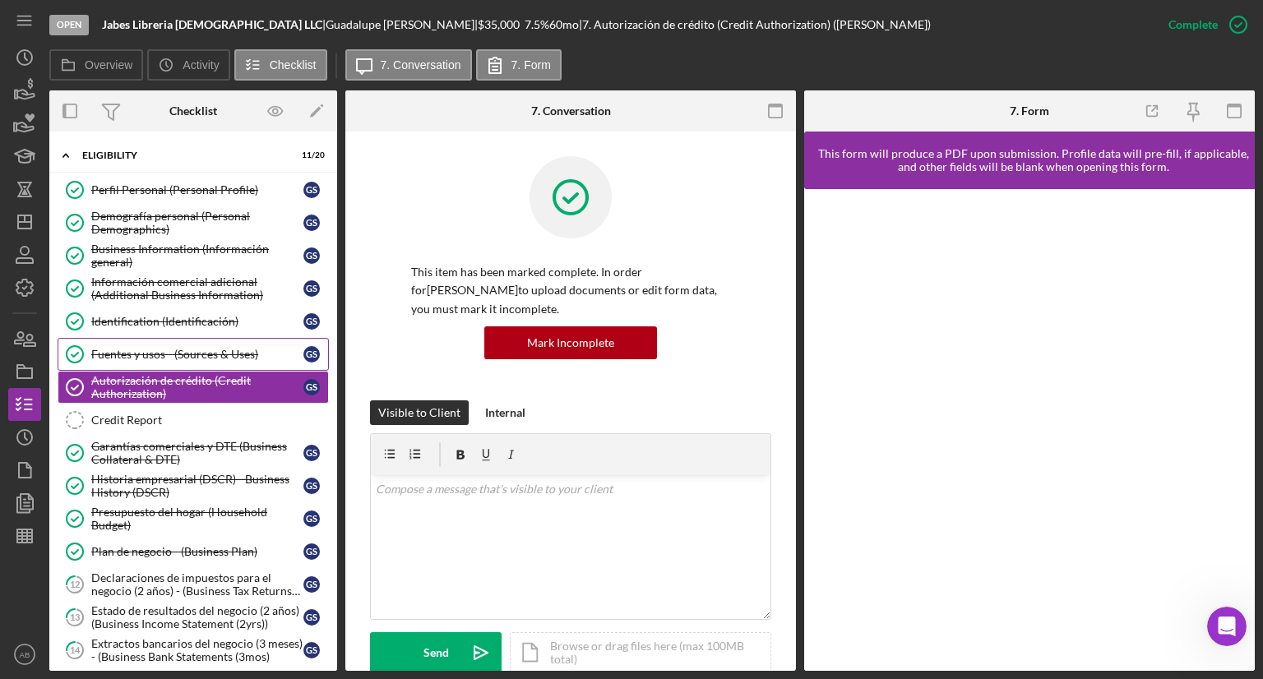
click at [109, 353] on div "Fuentes y usos - (Sources & Uses)" at bounding box center [197, 354] width 212 height 13
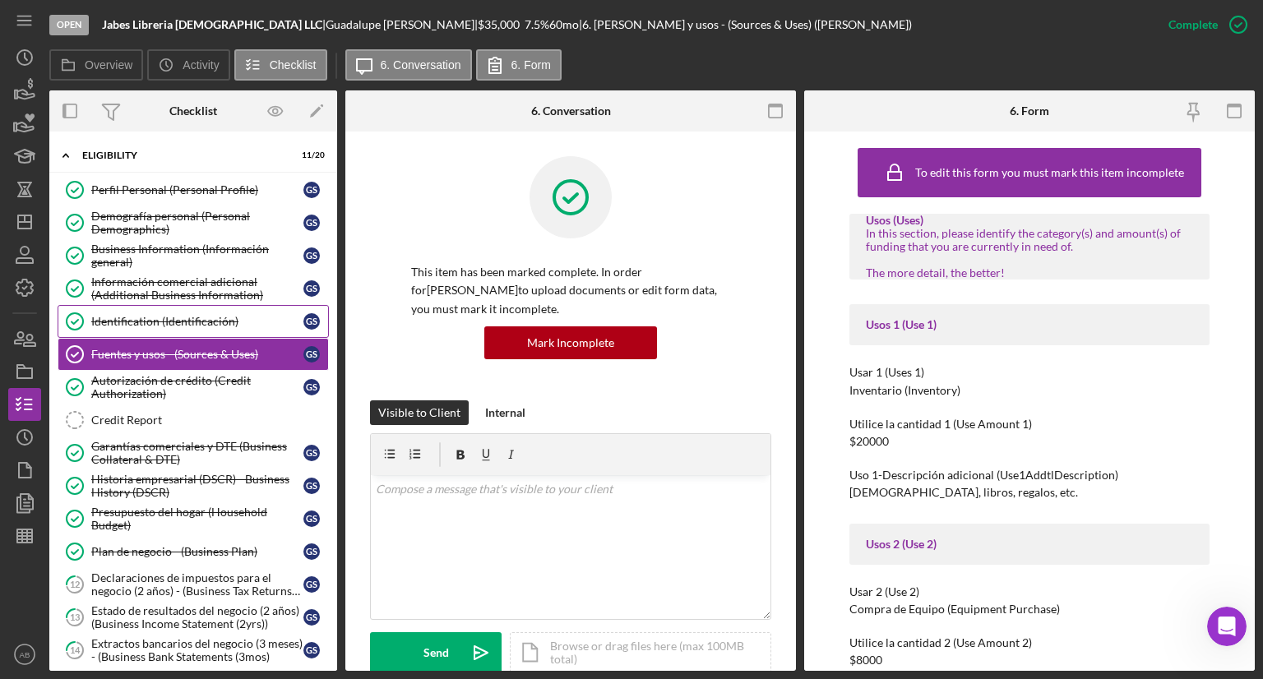
click at [134, 319] on div "Identification (Identificación)" at bounding box center [197, 321] width 212 height 13
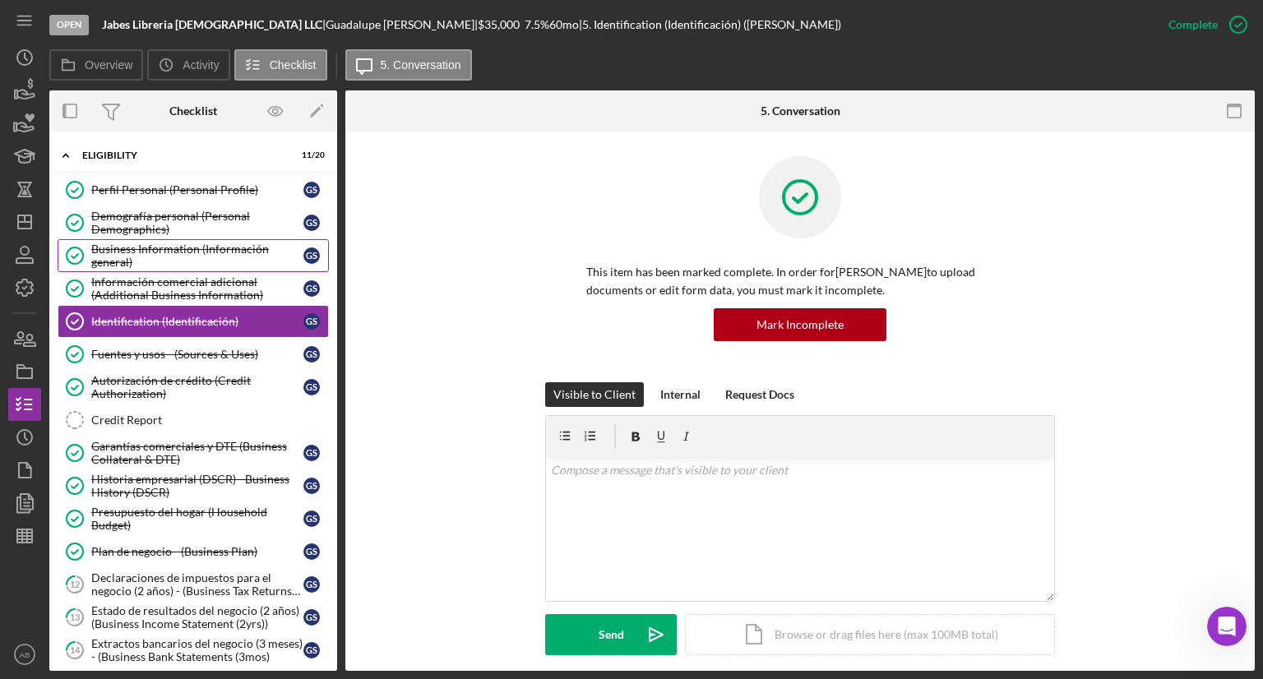
click at [130, 251] on div "Business Information (Información general)" at bounding box center [197, 256] width 212 height 26
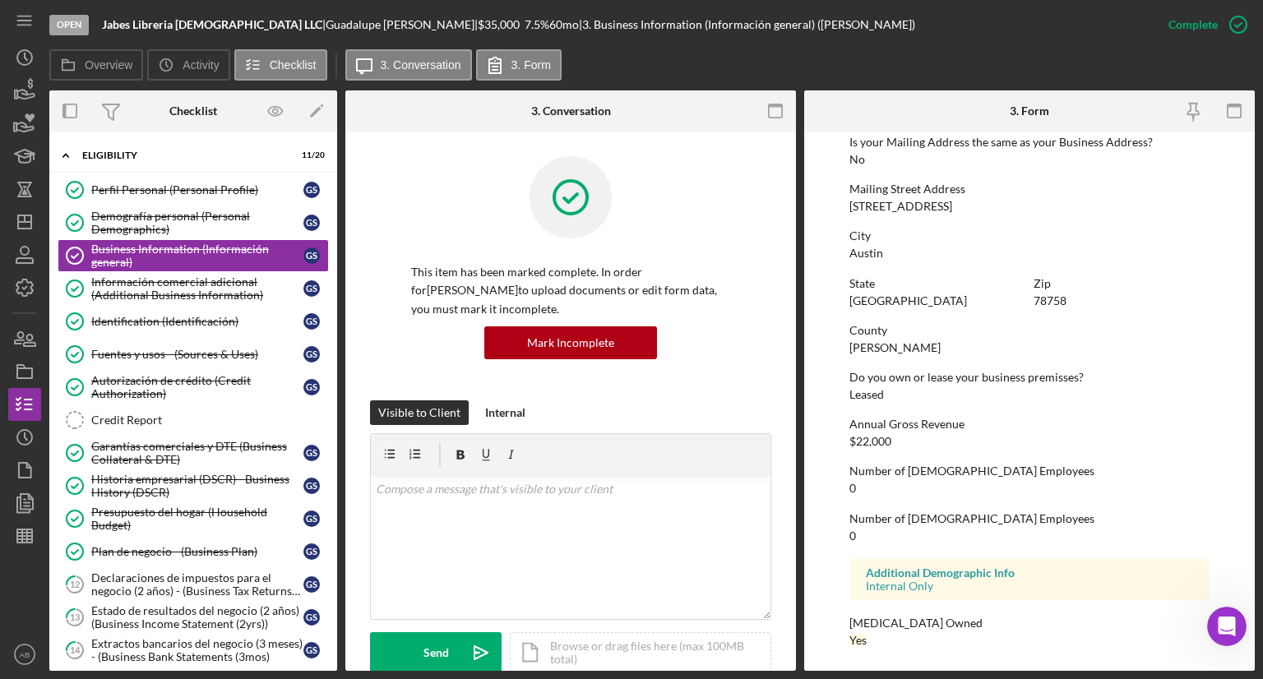
scroll to position [890, 0]
click at [182, 285] on div "Información comercial adicional (Additional Business Information)" at bounding box center [197, 289] width 212 height 26
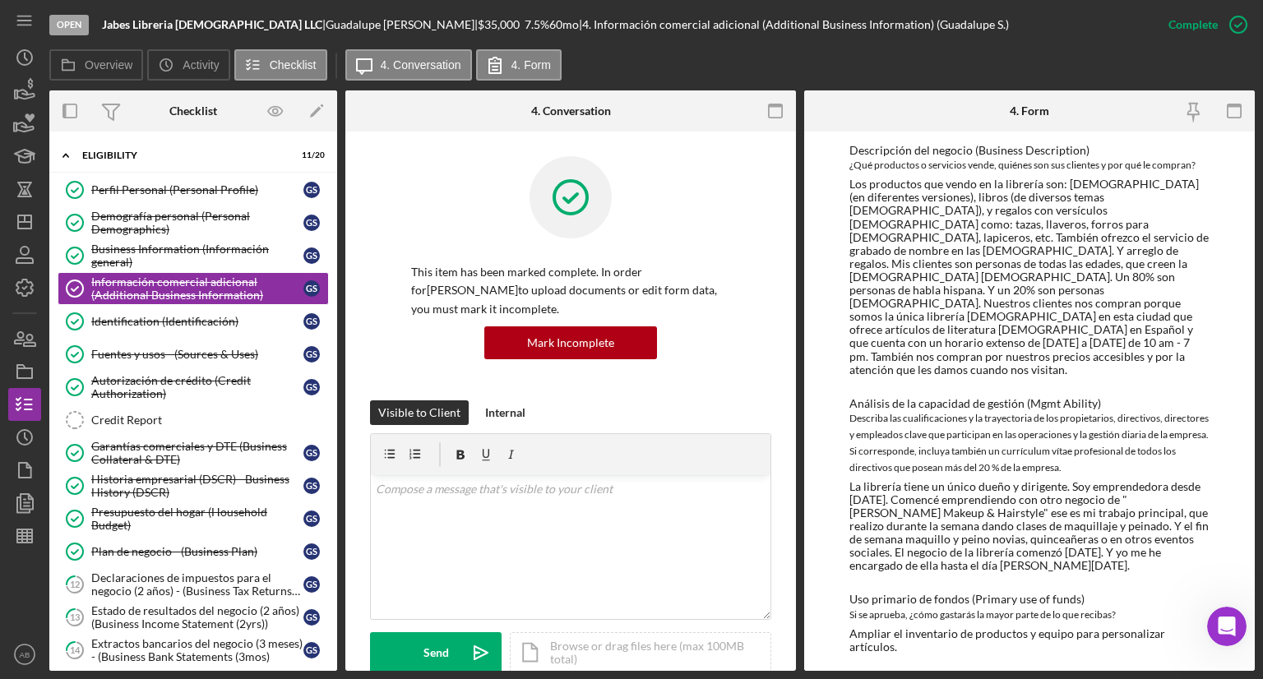
scroll to position [165, 0]
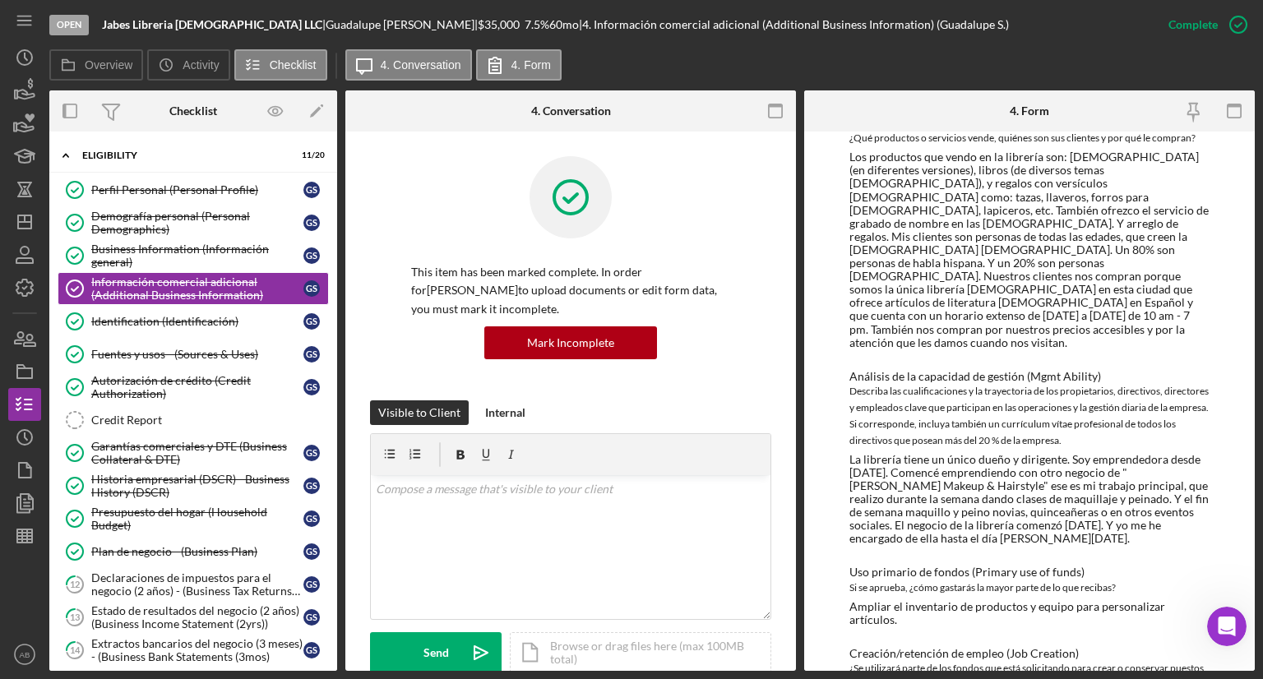
drag, startPoint x: 1046, startPoint y: 489, endPoint x: 832, endPoint y: 327, distance: 267.8
click at [832, 327] on div "To edit this form you must mark this item incomplete Interés de propiedad empre…" at bounding box center [1029, 402] width 451 height 540
click at [129, 191] on div "Perfil Personal (Personal Profile)" at bounding box center [197, 189] width 212 height 13
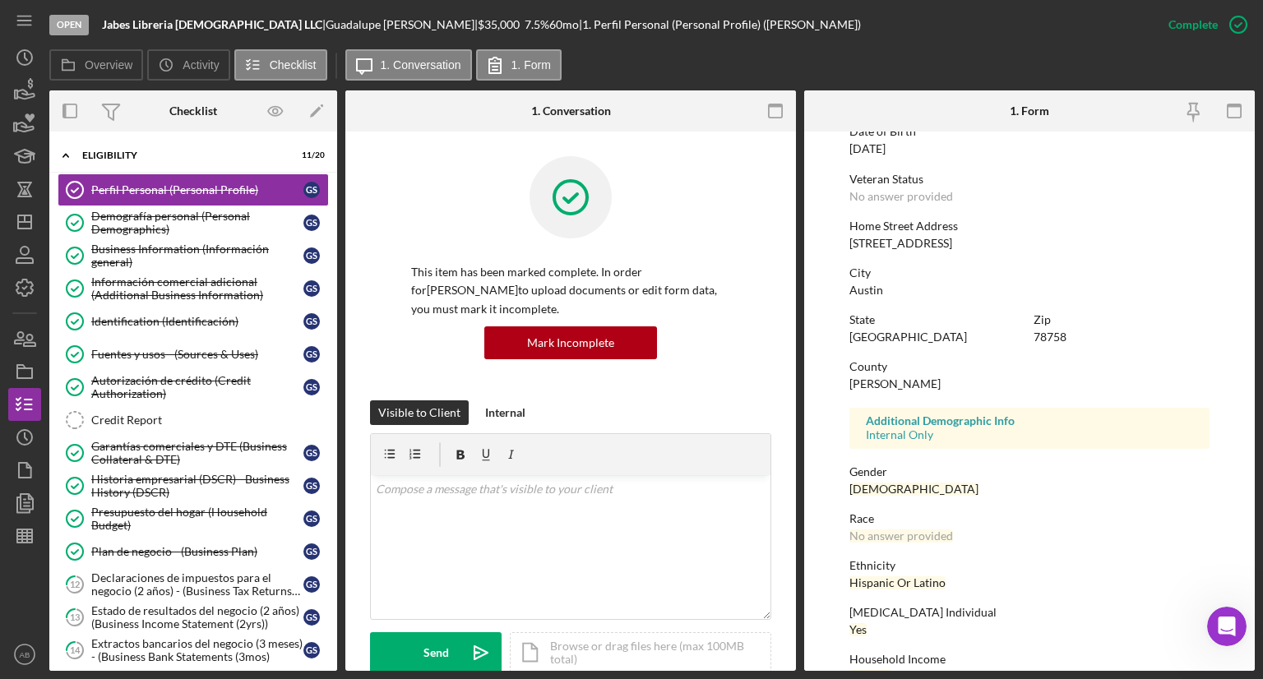
scroll to position [229, 0]
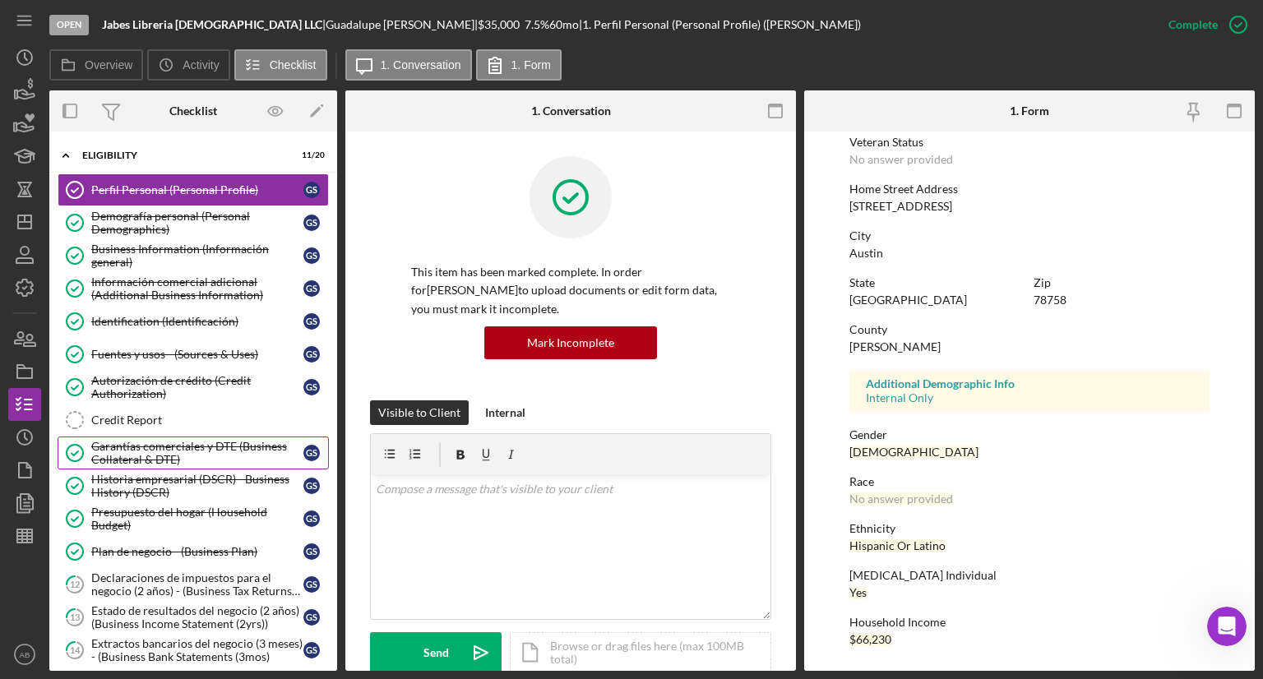
click at [173, 448] on div "Garantías comerciales y DTE (Business Collateral & DTE)" at bounding box center [197, 453] width 212 height 26
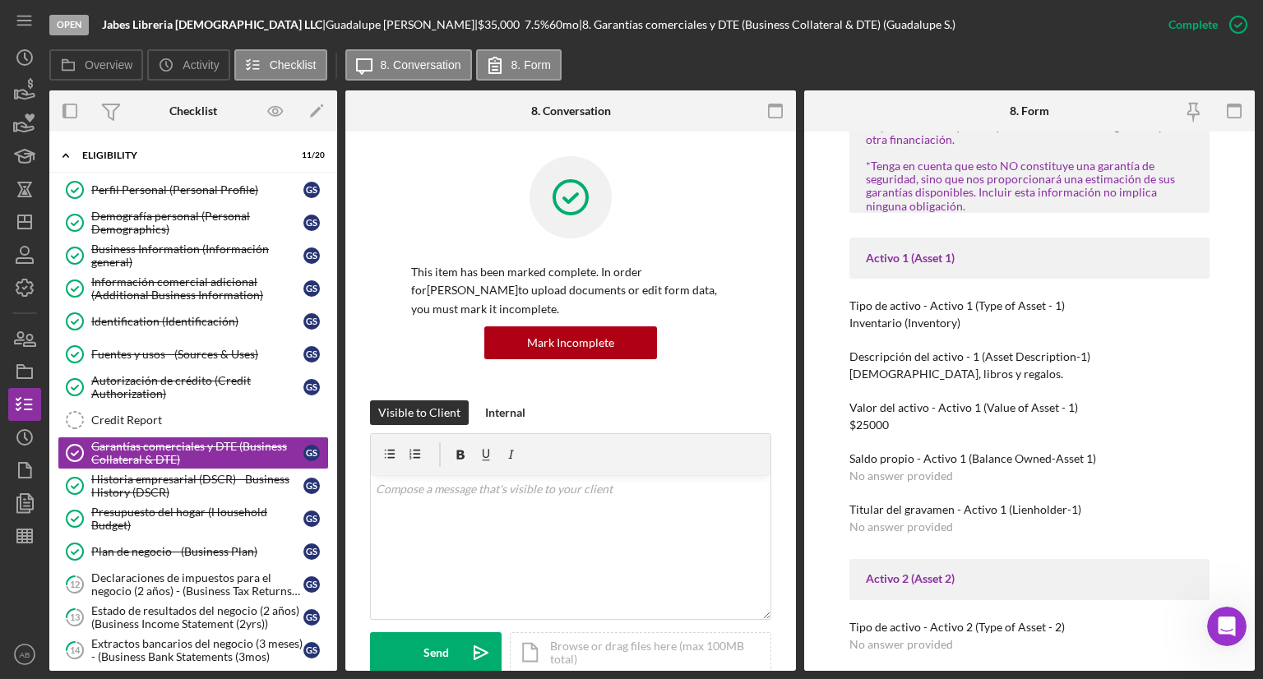
scroll to position [411, 0]
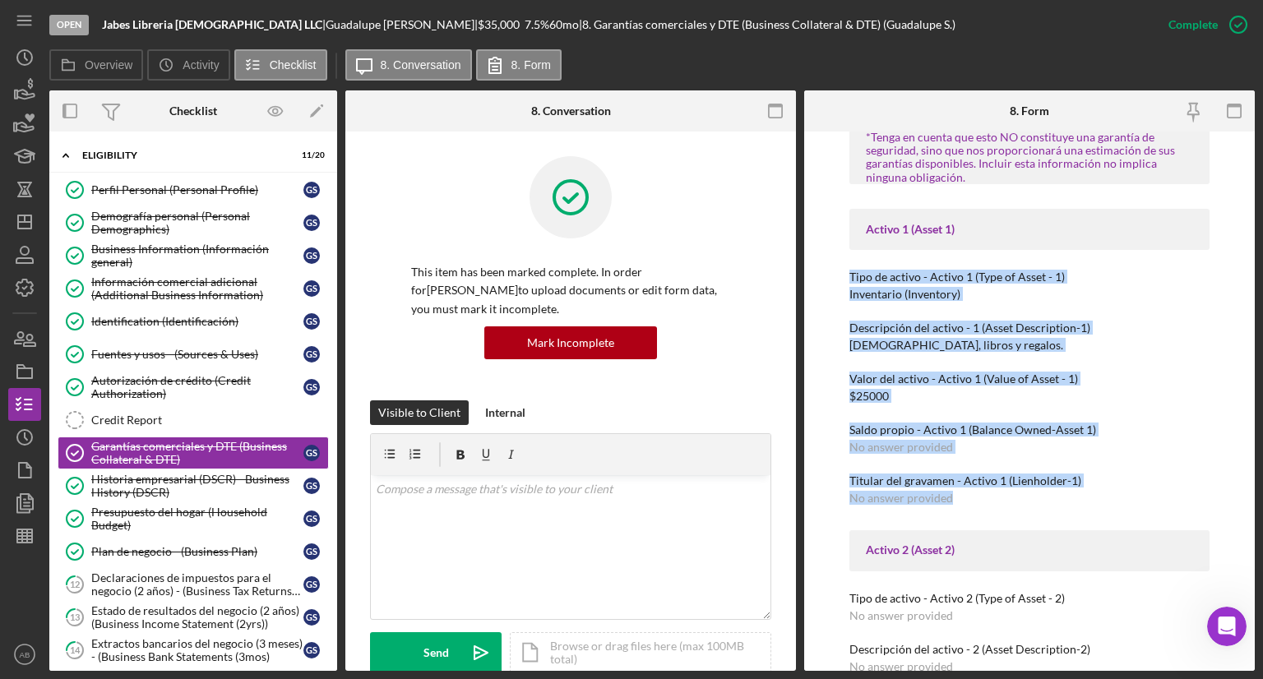
drag, startPoint x: 977, startPoint y: 497, endPoint x: 834, endPoint y: 269, distance: 269.1
click at [834, 269] on div "To edit this form you must mark this item incomplete Efectivo disponible para n…" at bounding box center [1029, 402] width 451 height 540
click at [1097, 415] on div "Efectivo disponible para negocios Efectivo en cuentas corrientes y de ahorro (A…" at bounding box center [1030, 476] width 360 height 1346
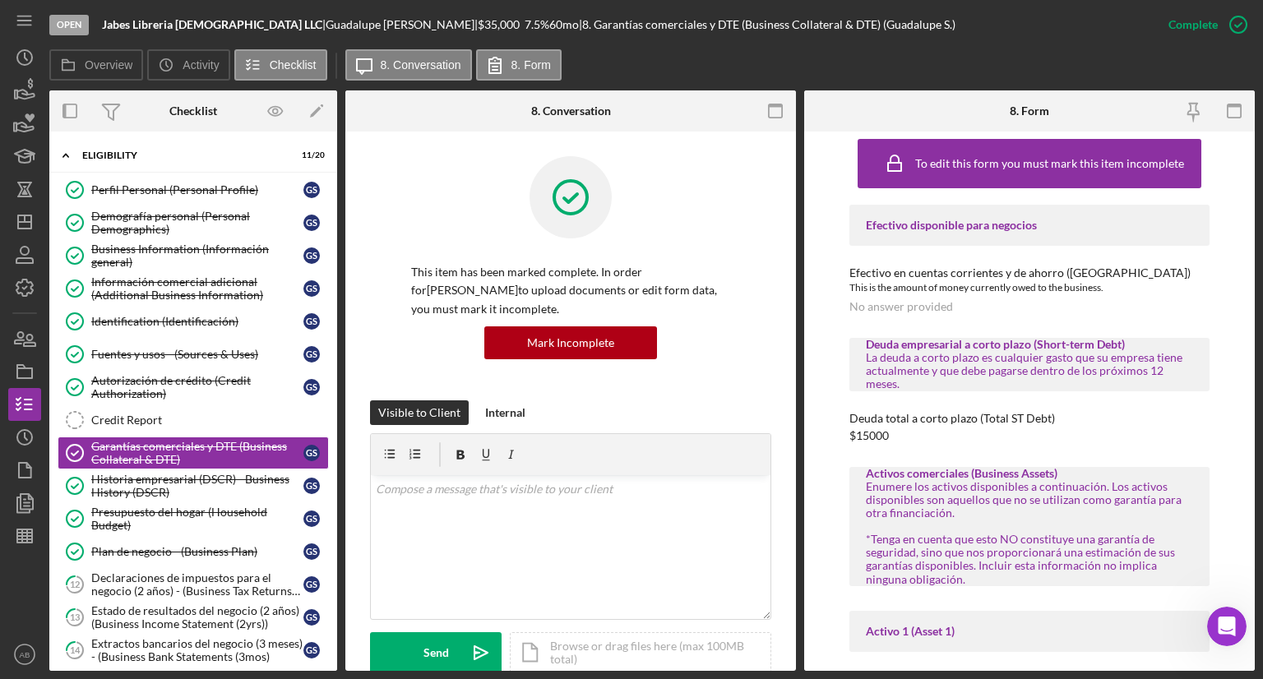
scroll to position [0, 0]
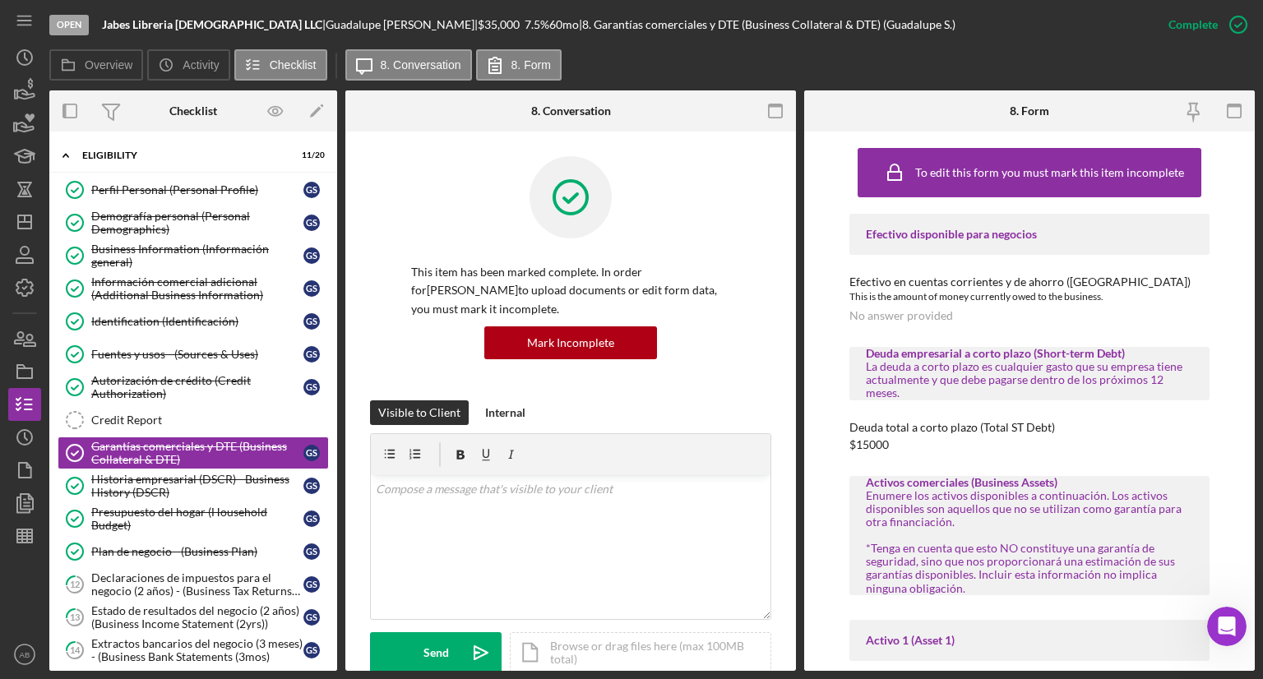
drag, startPoint x: 839, startPoint y: 234, endPoint x: 1022, endPoint y: 590, distance: 399.5
click at [1022, 590] on div "To edit this form you must mark this item incomplete Efectivo disponible para n…" at bounding box center [1029, 402] width 451 height 540
drag, startPoint x: 1002, startPoint y: 568, endPoint x: 730, endPoint y: 382, distance: 328.5
click at [730, 382] on div "This item has been marked complete. In order for [PERSON_NAME] to upload docume…" at bounding box center [570, 278] width 401 height 244
drag, startPoint x: 885, startPoint y: 236, endPoint x: 1006, endPoint y: 591, distance: 375.3
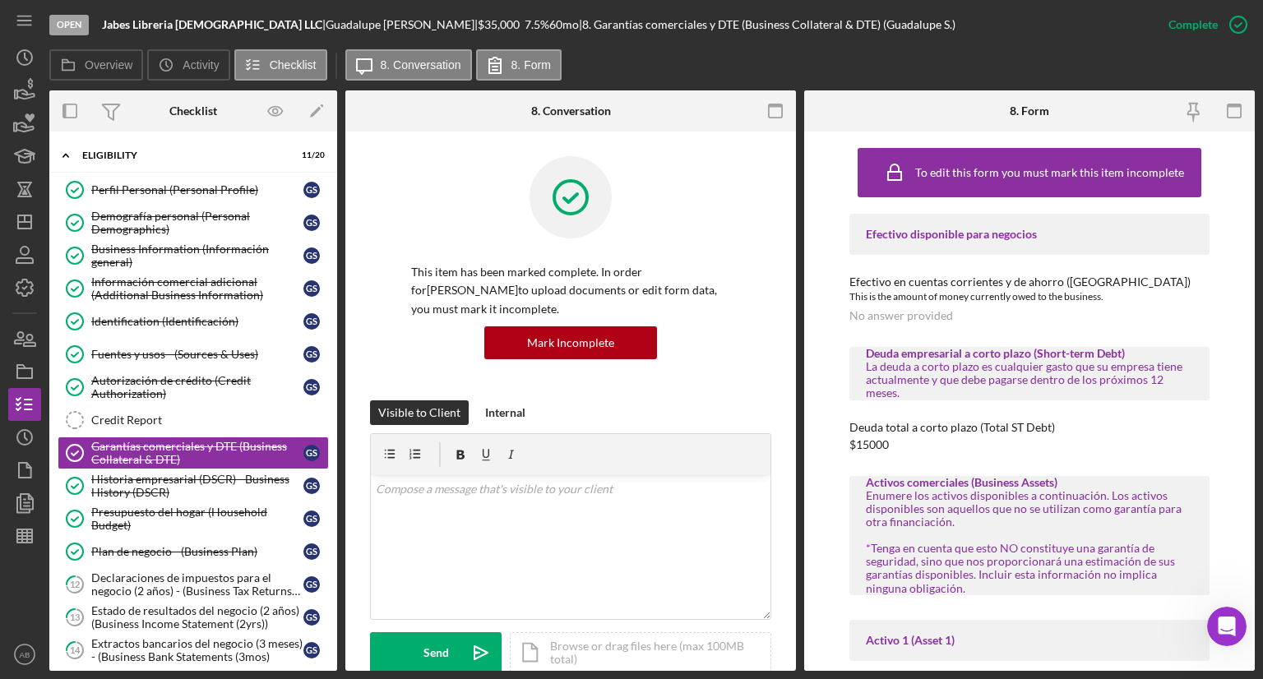
click at [1006, 591] on div "To edit this form you must mark this item incomplete Efectivo disponible para n…" at bounding box center [1029, 402] width 451 height 540
click at [1133, 443] on div "Deuda total a corto plazo (Total ST Debt) $15000" at bounding box center [1030, 436] width 360 height 30
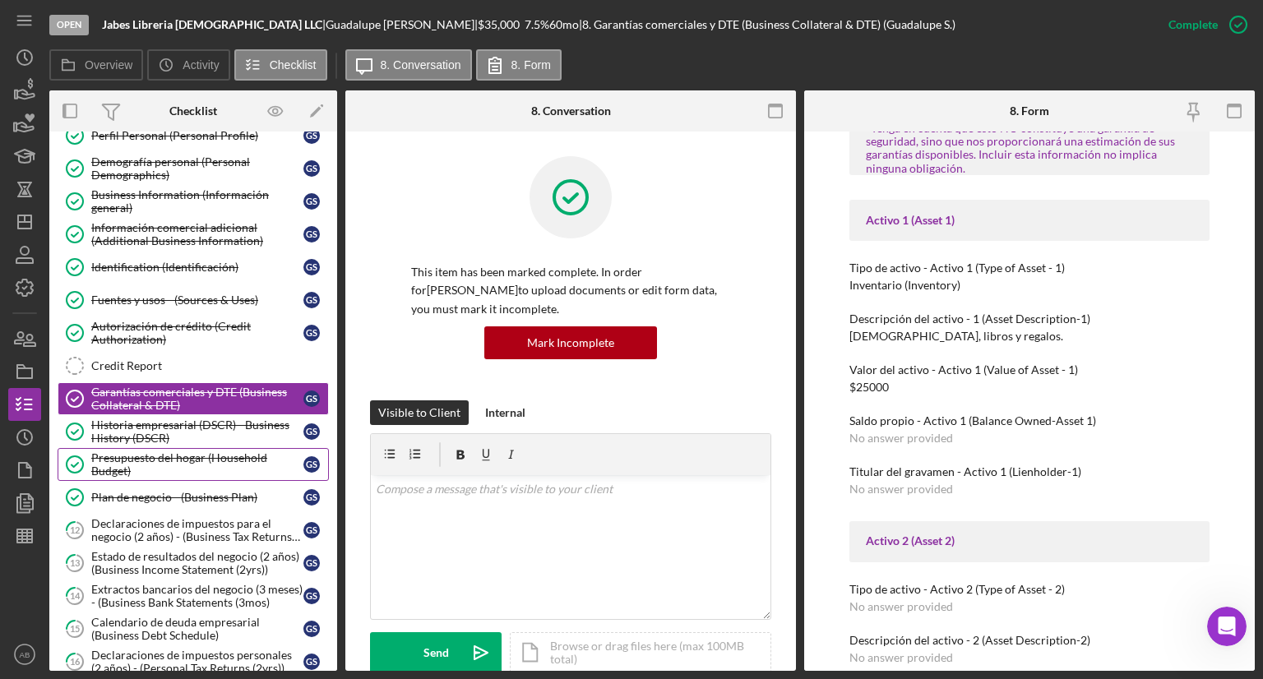
scroll to position [82, 0]
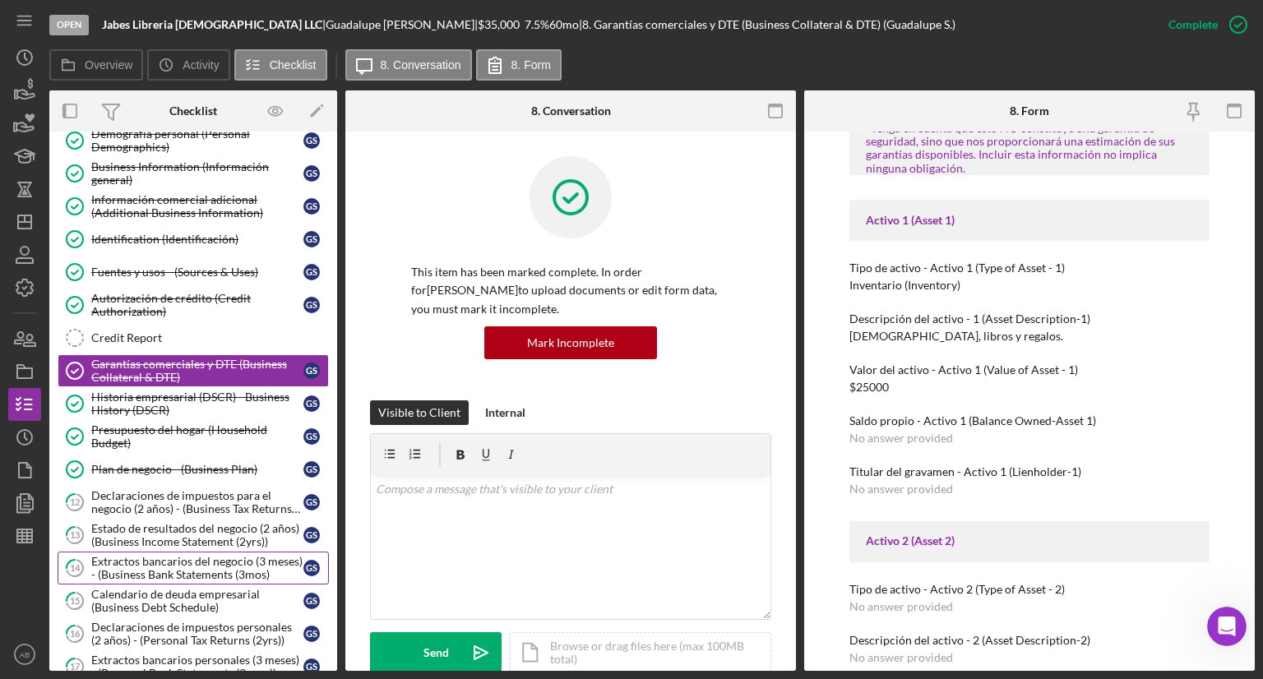
click at [123, 565] on div "Extractos bancarios del negocio (3 meses) - (Business Bank Statements (3mos)" at bounding box center [197, 568] width 212 height 26
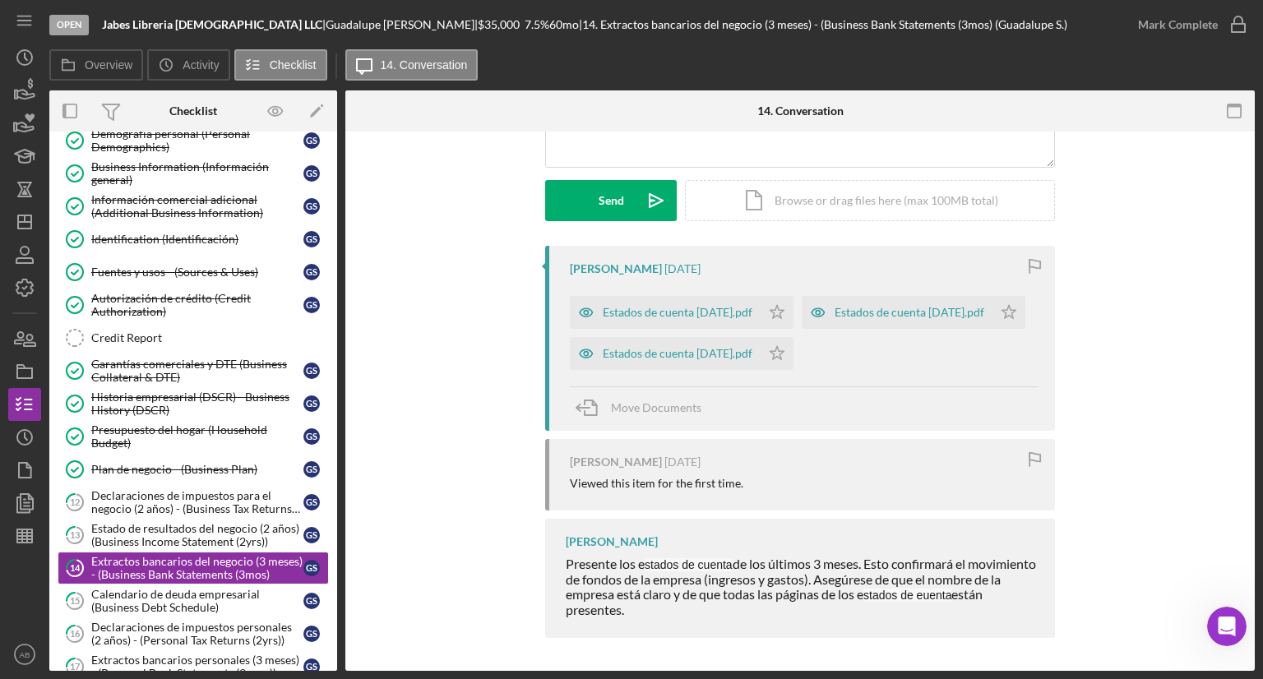
scroll to position [250, 0]
click at [640, 356] on div "Estados de cuenta [DATE].pdf" at bounding box center [678, 353] width 150 height 13
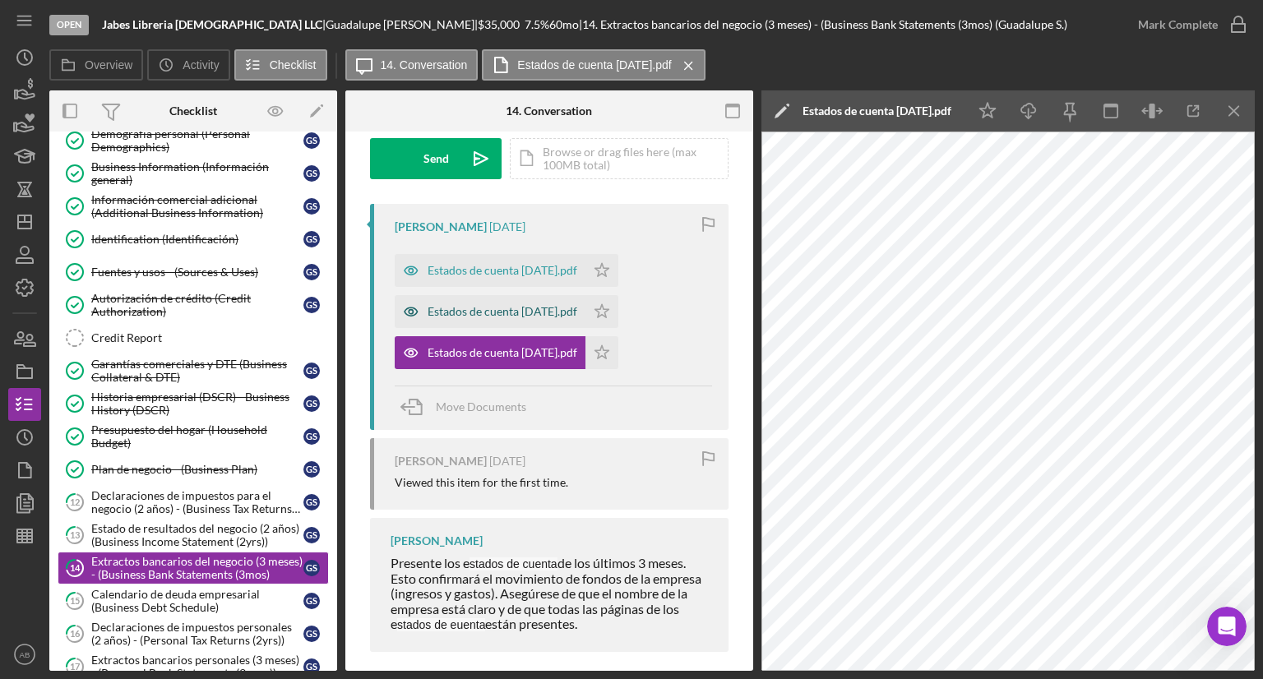
click at [497, 312] on div "Estados de cuenta [DATE].pdf" at bounding box center [503, 311] width 150 height 13
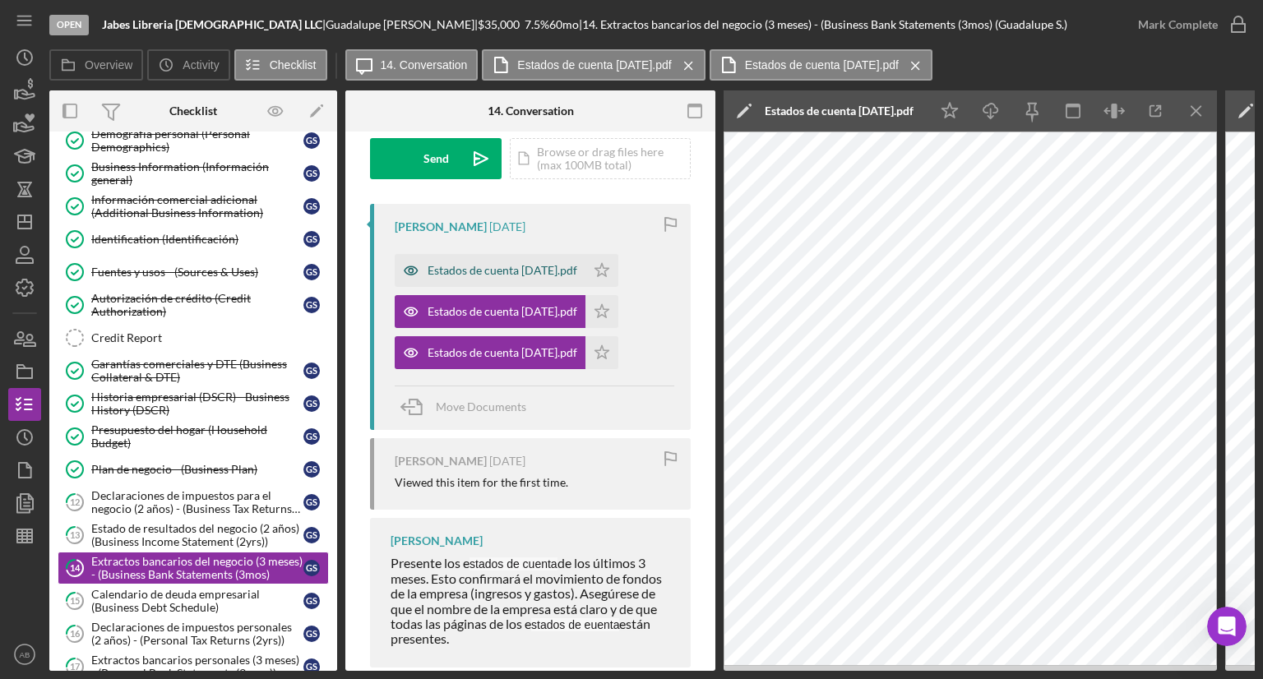
click at [479, 278] on div "Estados de cuenta [DATE].pdf" at bounding box center [490, 270] width 191 height 33
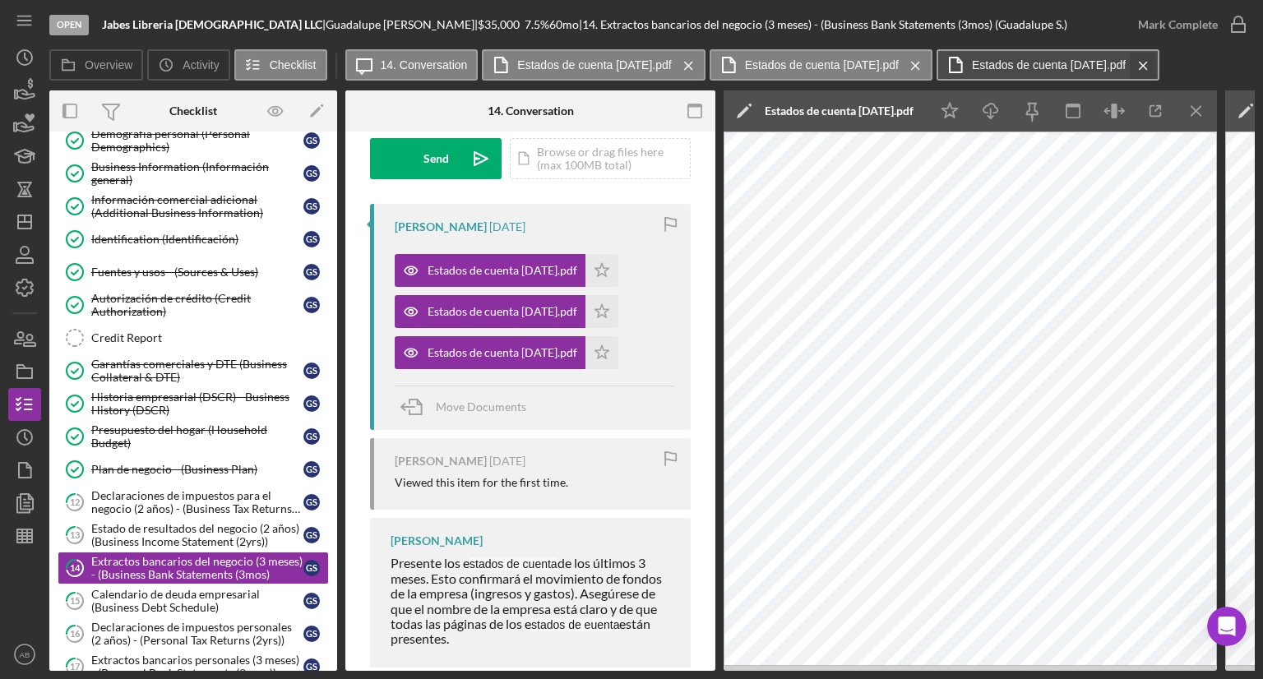
click at [1158, 69] on icon "Icon/Menu Close" at bounding box center [1143, 65] width 29 height 41
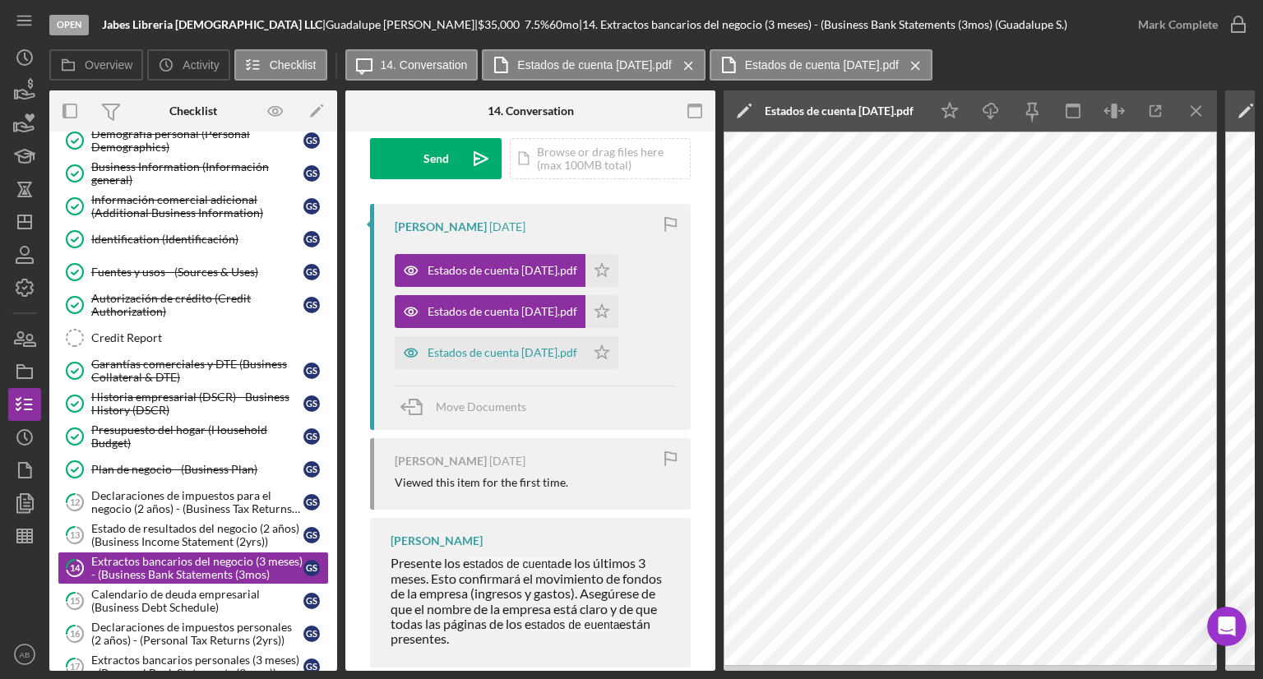
drag, startPoint x: 972, startPoint y: 64, endPoint x: 952, endPoint y: 64, distance: 19.7
click at [930, 64] on icon "Icon/Menu Close" at bounding box center [915, 65] width 29 height 41
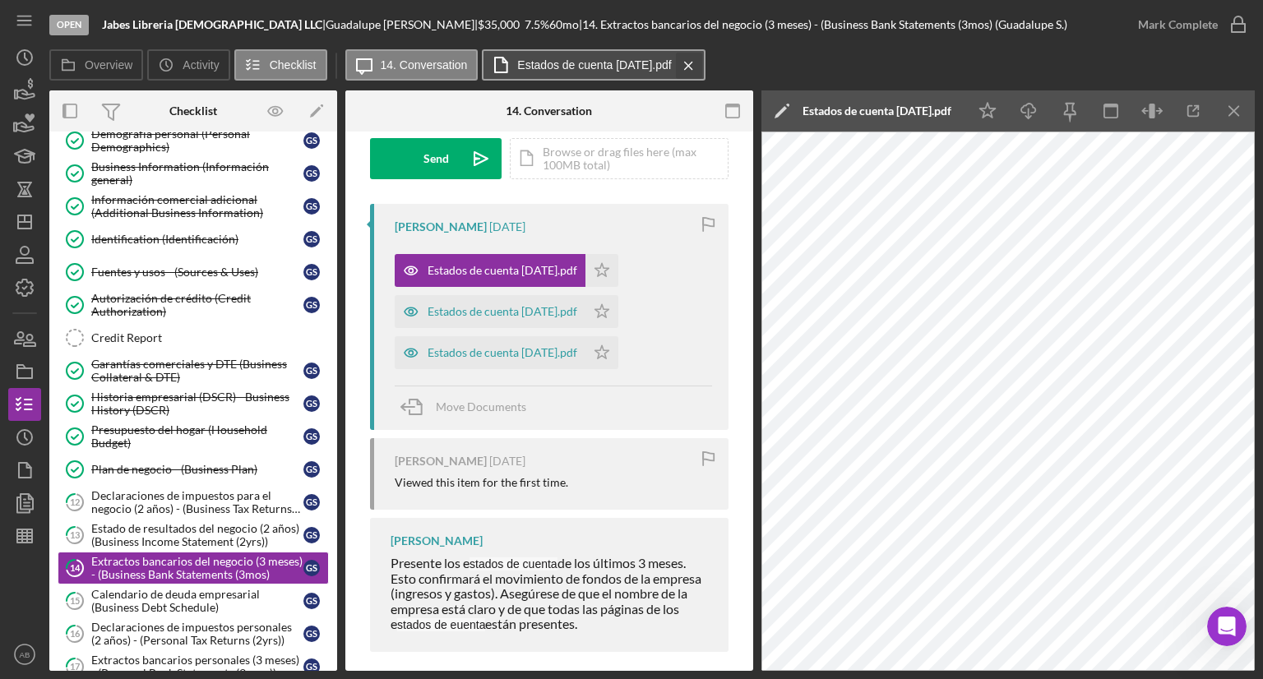
click at [703, 65] on icon "Icon/Menu Close" at bounding box center [688, 65] width 29 height 41
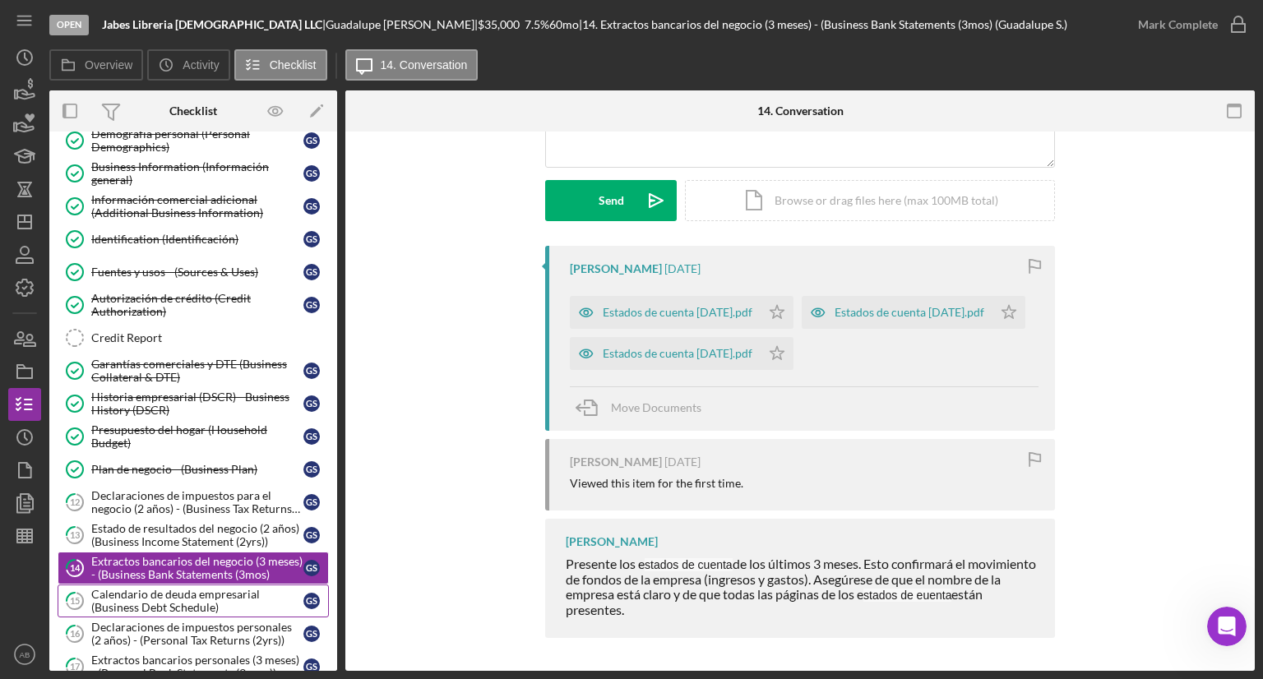
click at [143, 607] on div "Calendario de deuda empresarial (Business Debt Schedule)" at bounding box center [197, 601] width 212 height 26
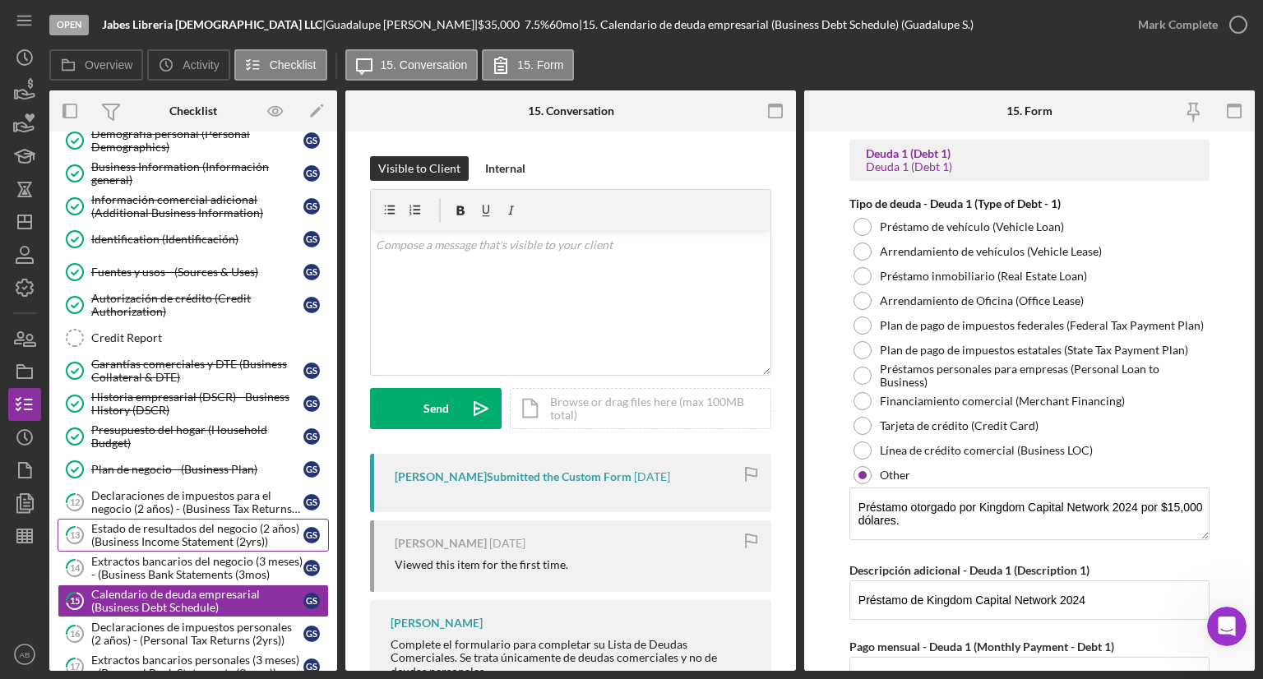
click at [155, 525] on div "Estado de resultados del negocio (2 años) (Business Income Statement (2yrs))" at bounding box center [197, 535] width 212 height 26
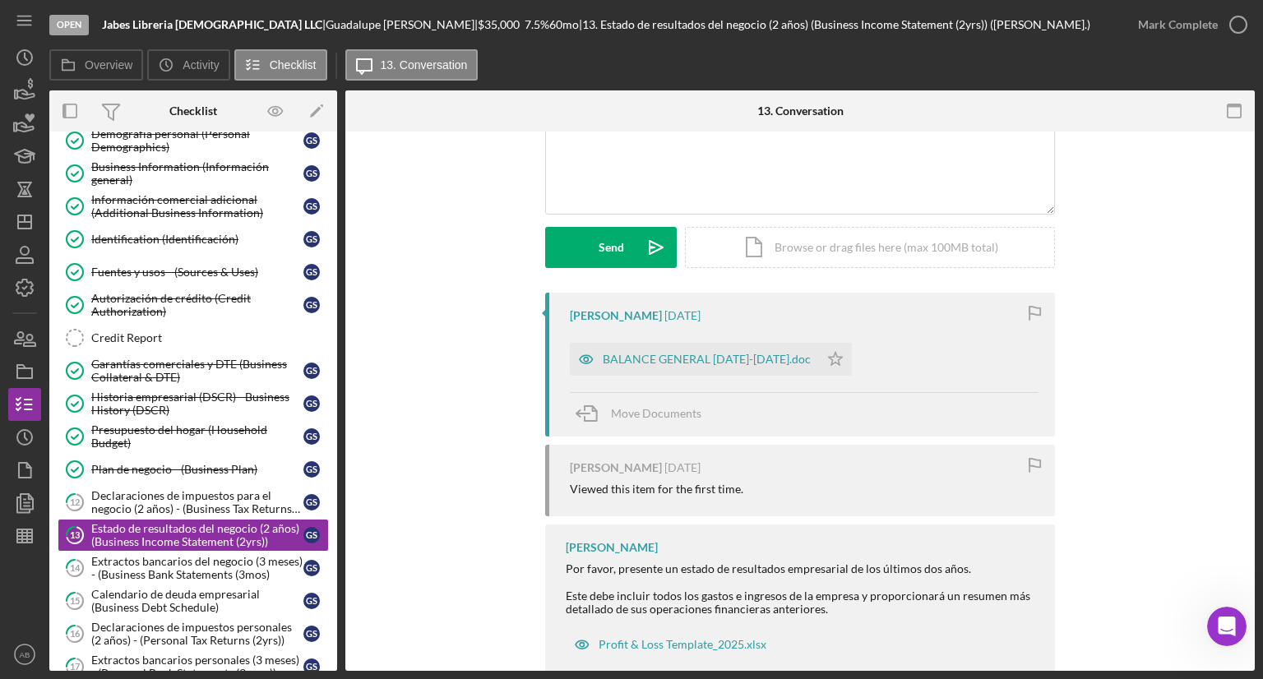
scroll to position [165, 0]
click at [616, 346] on div "BALANCE GENERAL [DATE]-[DATE].doc" at bounding box center [694, 356] width 249 height 33
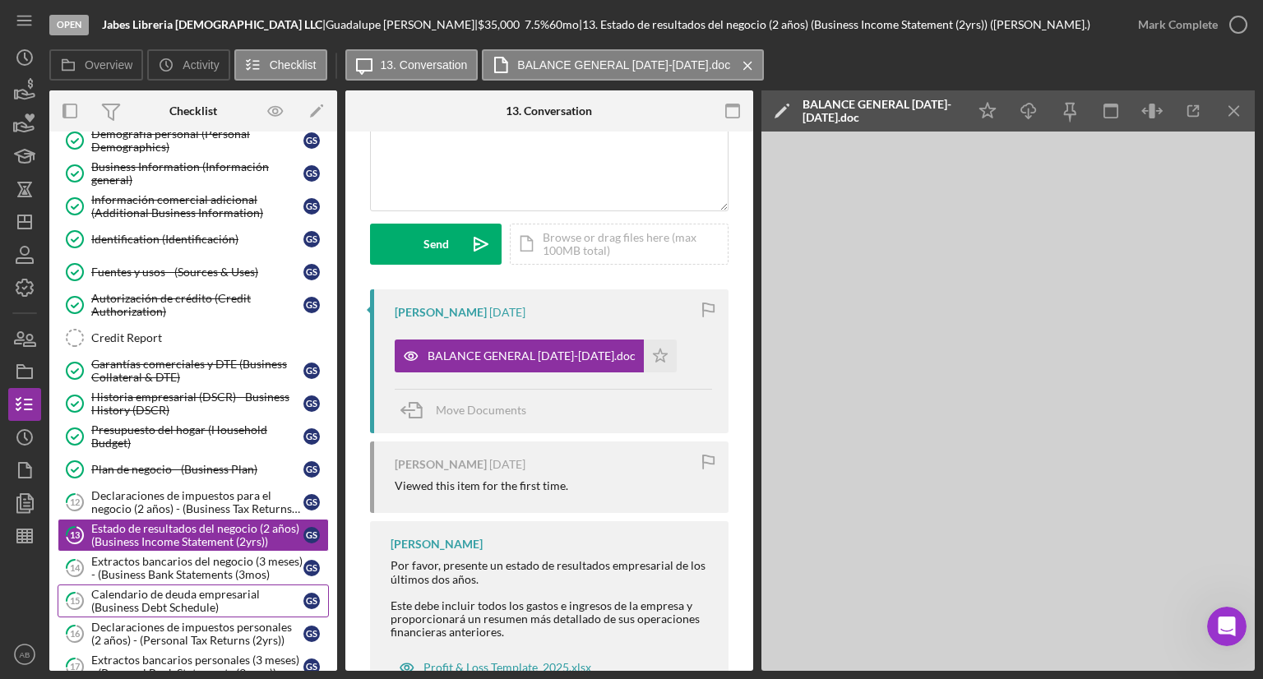
click at [158, 591] on div "Calendario de deuda empresarial (Business Debt Schedule)" at bounding box center [197, 601] width 212 height 26
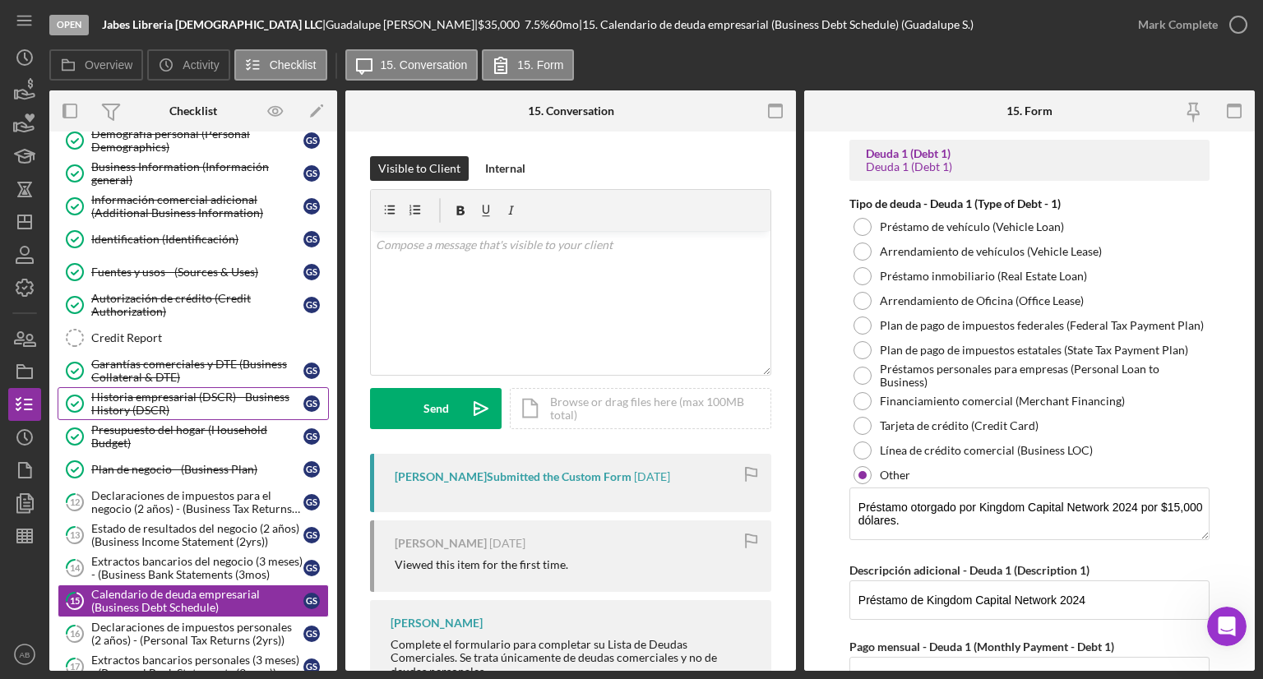
click at [103, 396] on div "Historia empresarial (DSCR) - Business History (DSCR)" at bounding box center [197, 404] width 212 height 26
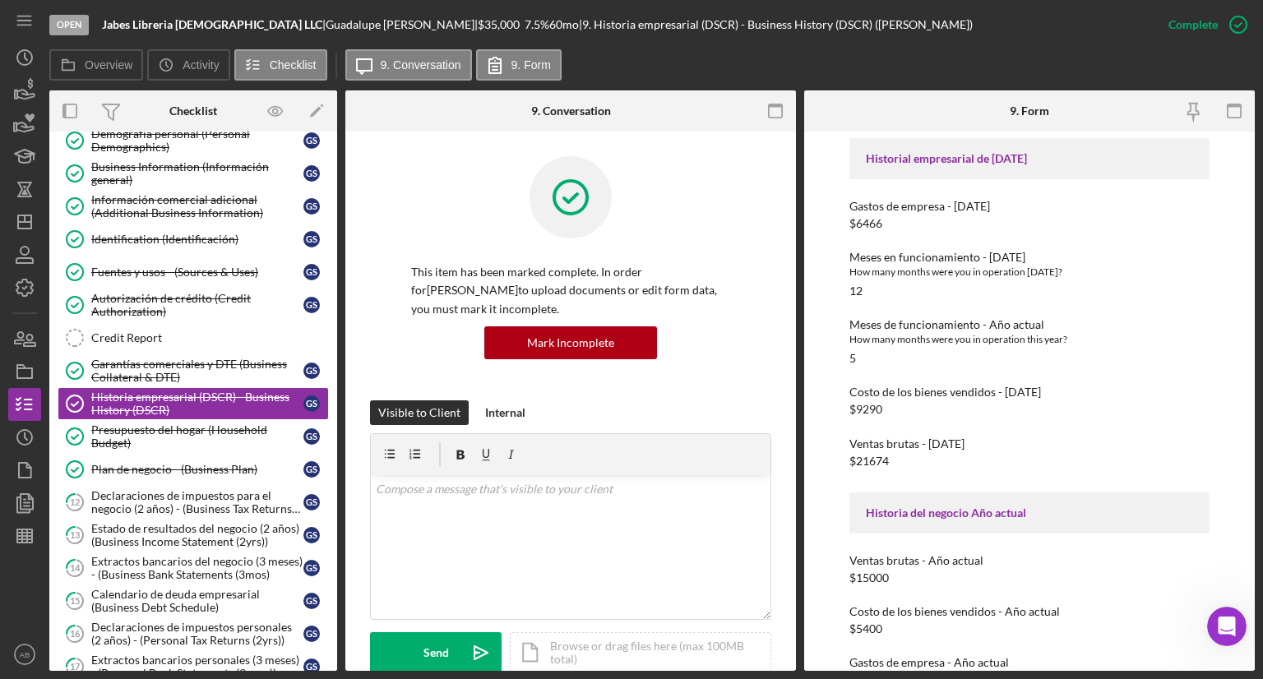
scroll to position [404, 0]
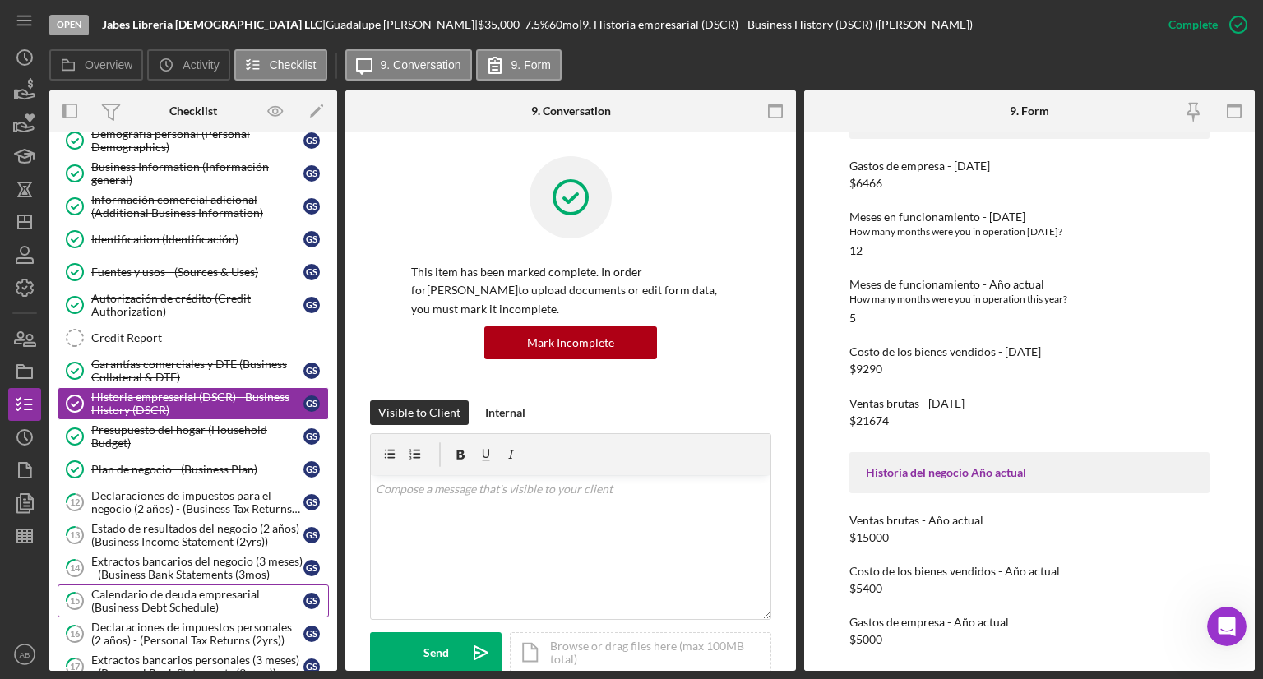
click at [137, 596] on div "Calendario de deuda empresarial (Business Debt Schedule)" at bounding box center [197, 601] width 212 height 26
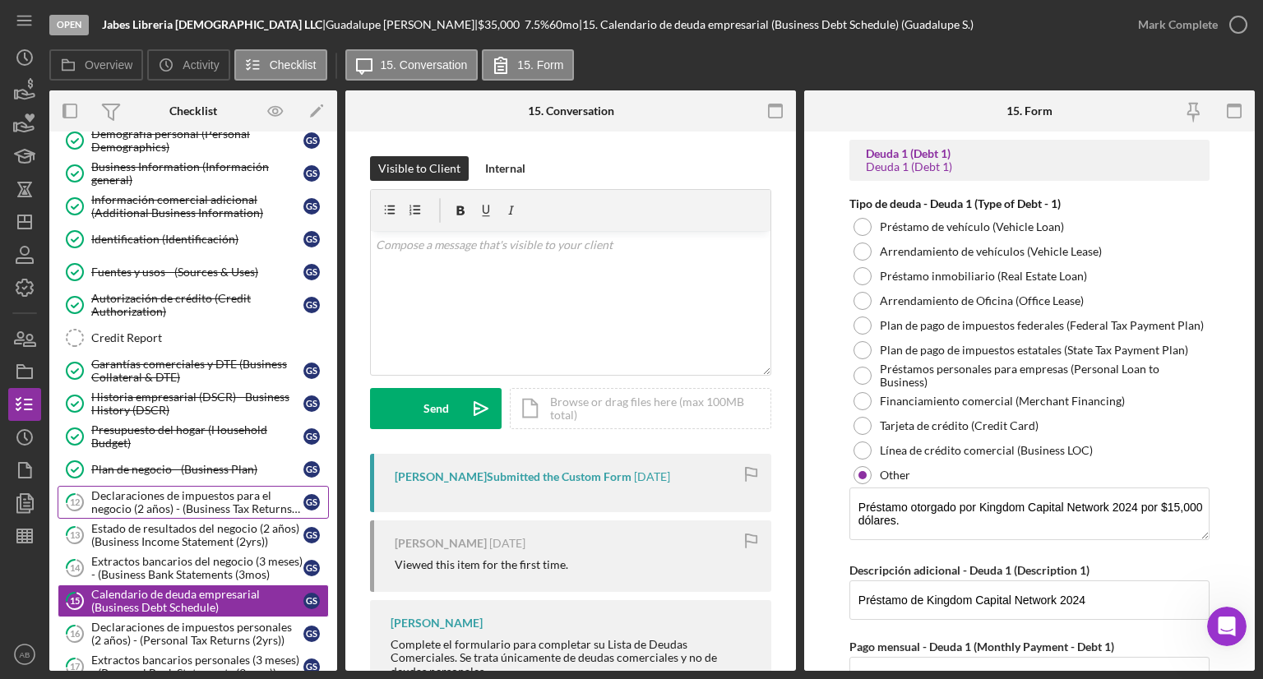
click at [151, 489] on div "Declaraciones de impuestos para el negocio (2 años) - (Business Tax Returns (2y…" at bounding box center [197, 502] width 212 height 26
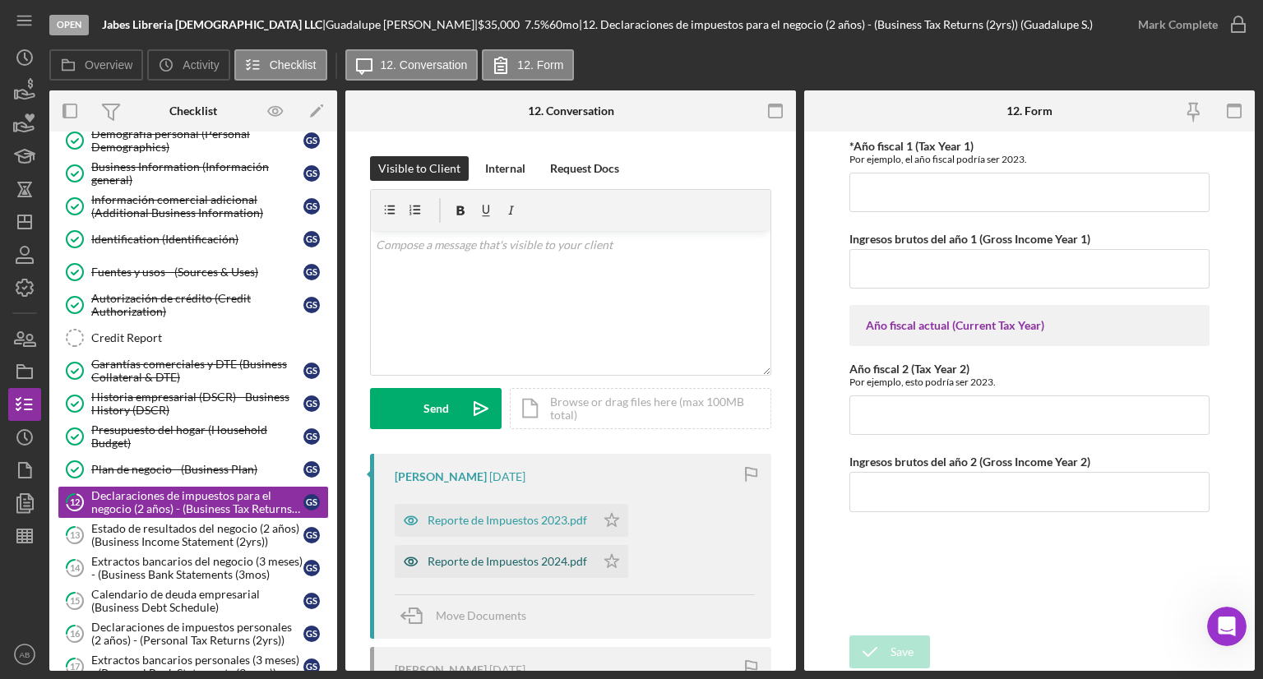
click at [475, 571] on div "Reporte de Impuestos 2024.pdf" at bounding box center [495, 561] width 201 height 33
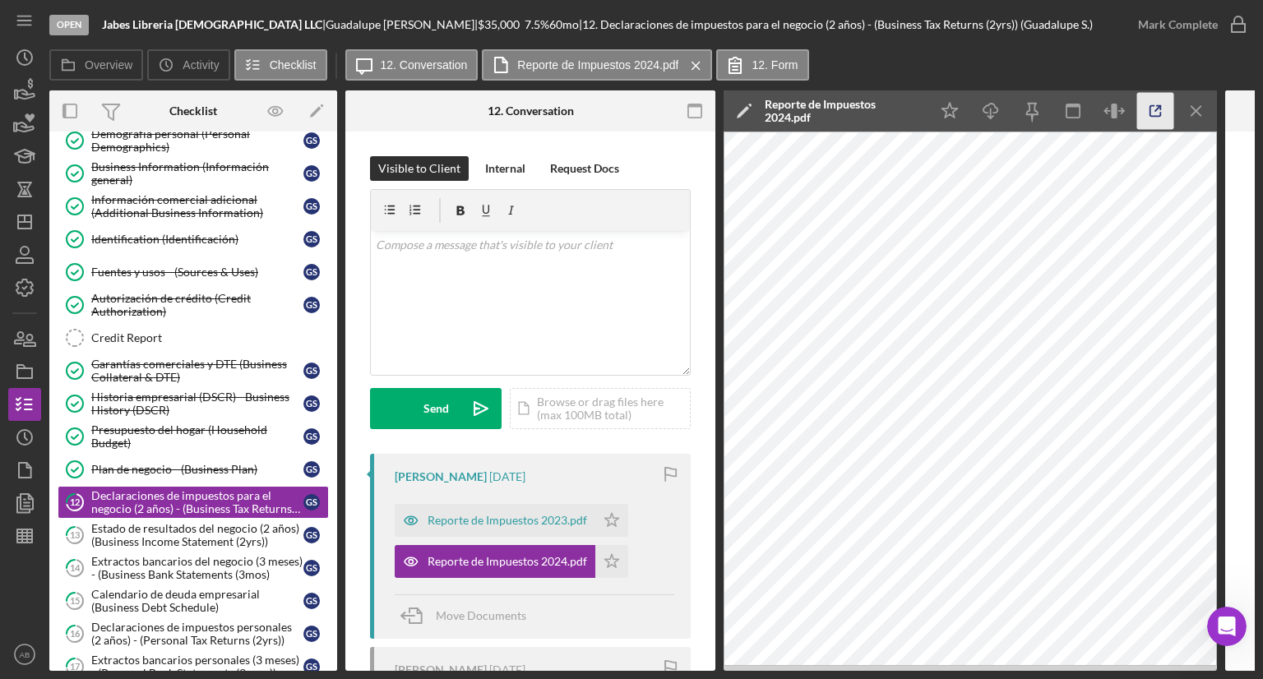
click at [1147, 114] on icon "button" at bounding box center [1156, 111] width 37 height 37
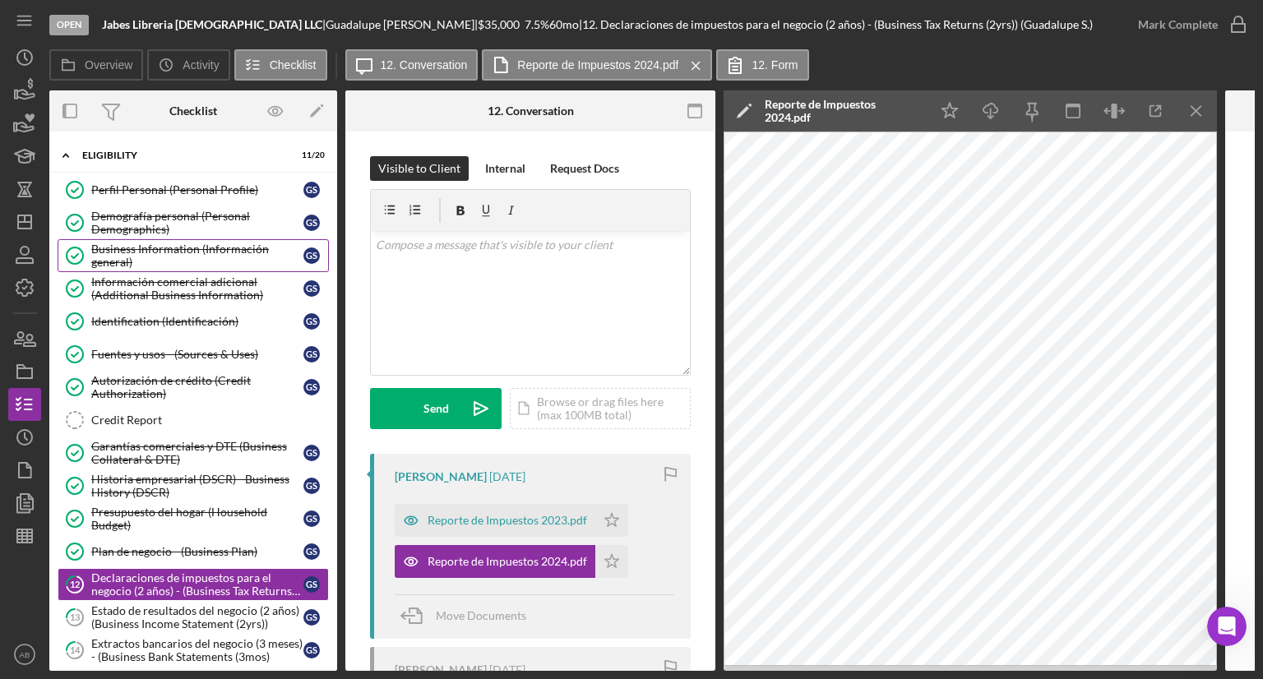
click at [120, 257] on div "Business Information (Información general)" at bounding box center [197, 256] width 212 height 26
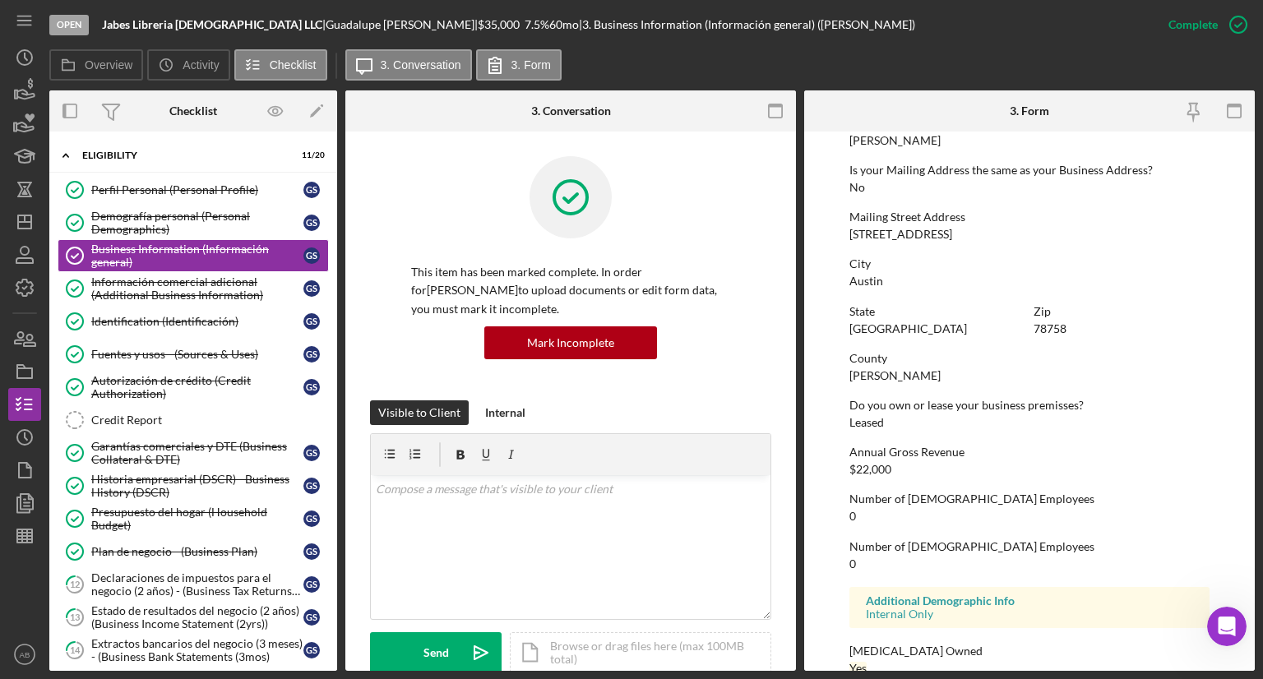
scroll to position [890, 0]
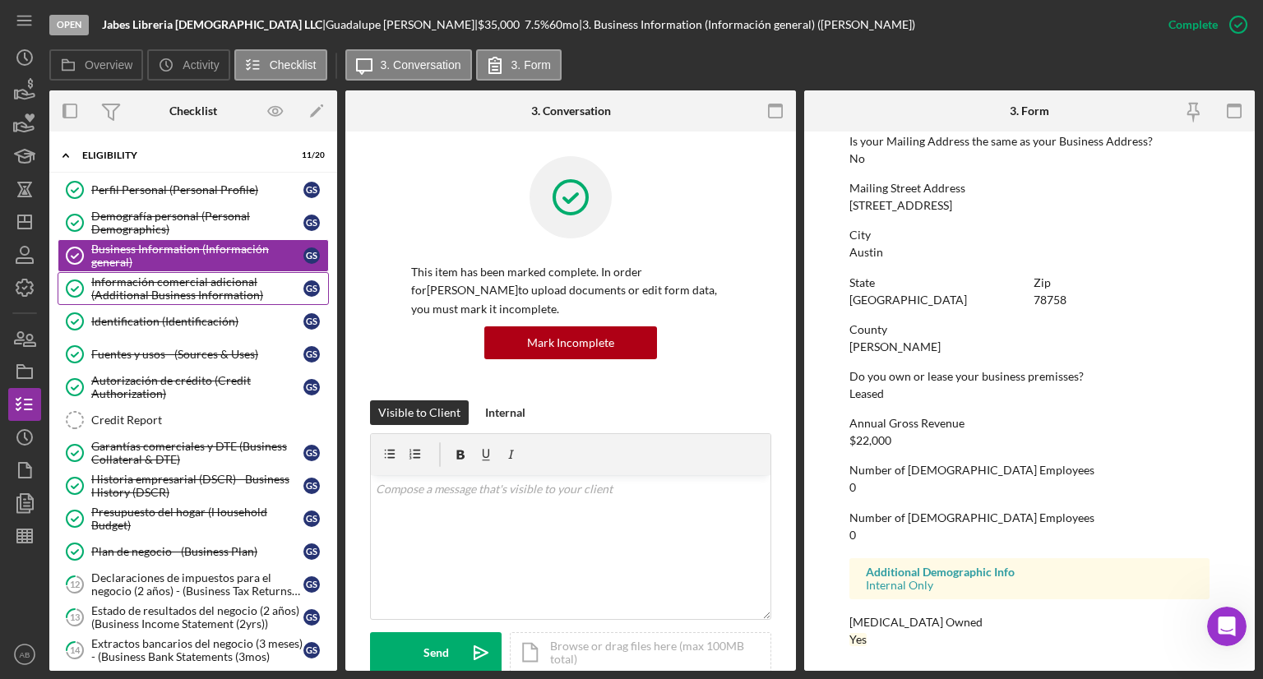
click at [165, 280] on div "Información comercial adicional (Additional Business Information)" at bounding box center [197, 289] width 212 height 26
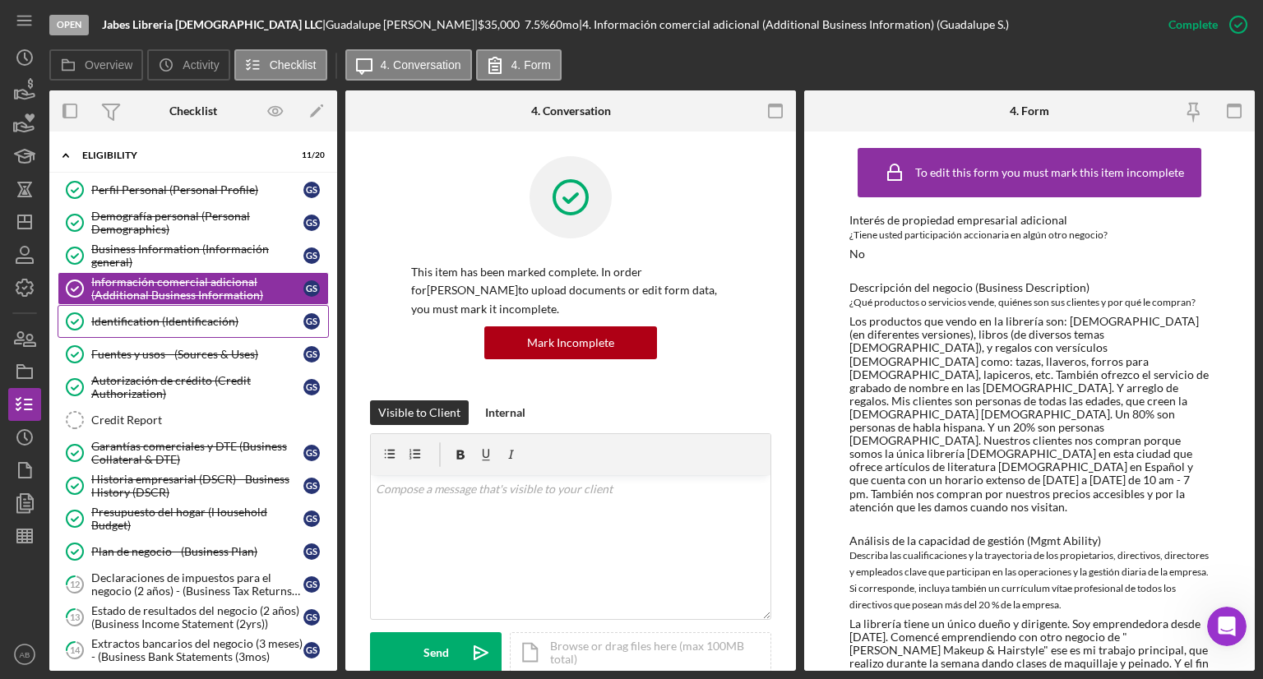
click at [163, 322] on div "Identification (Identificación)" at bounding box center [197, 321] width 212 height 13
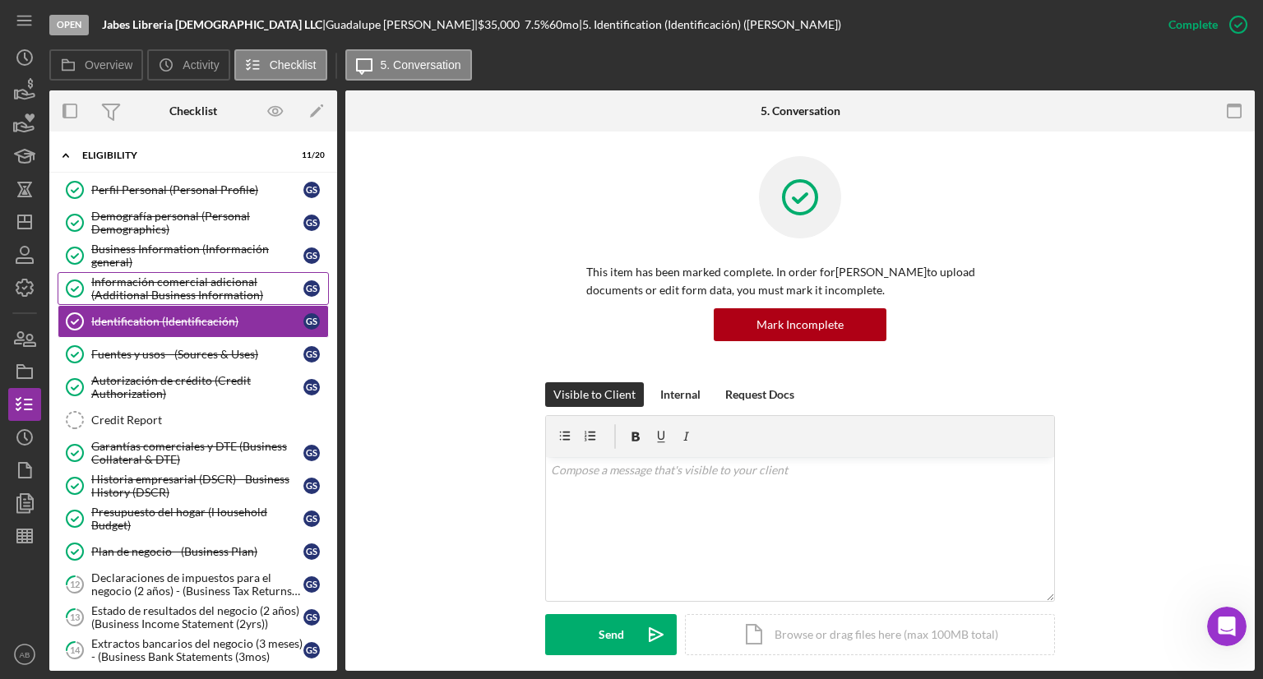
click at [167, 296] on div "Información comercial adicional (Additional Business Information)" at bounding box center [197, 289] width 212 height 26
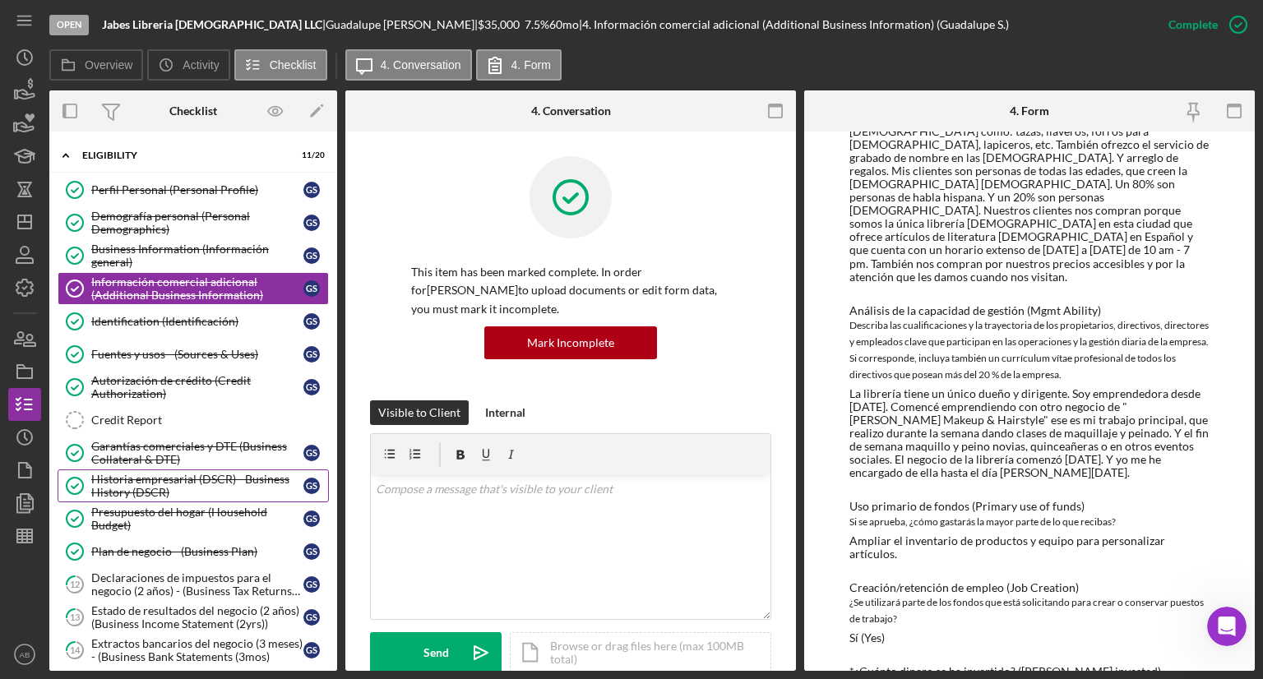
click at [244, 475] on div "Historia empresarial (DSCR) - Business History (DSCR)" at bounding box center [197, 486] width 212 height 26
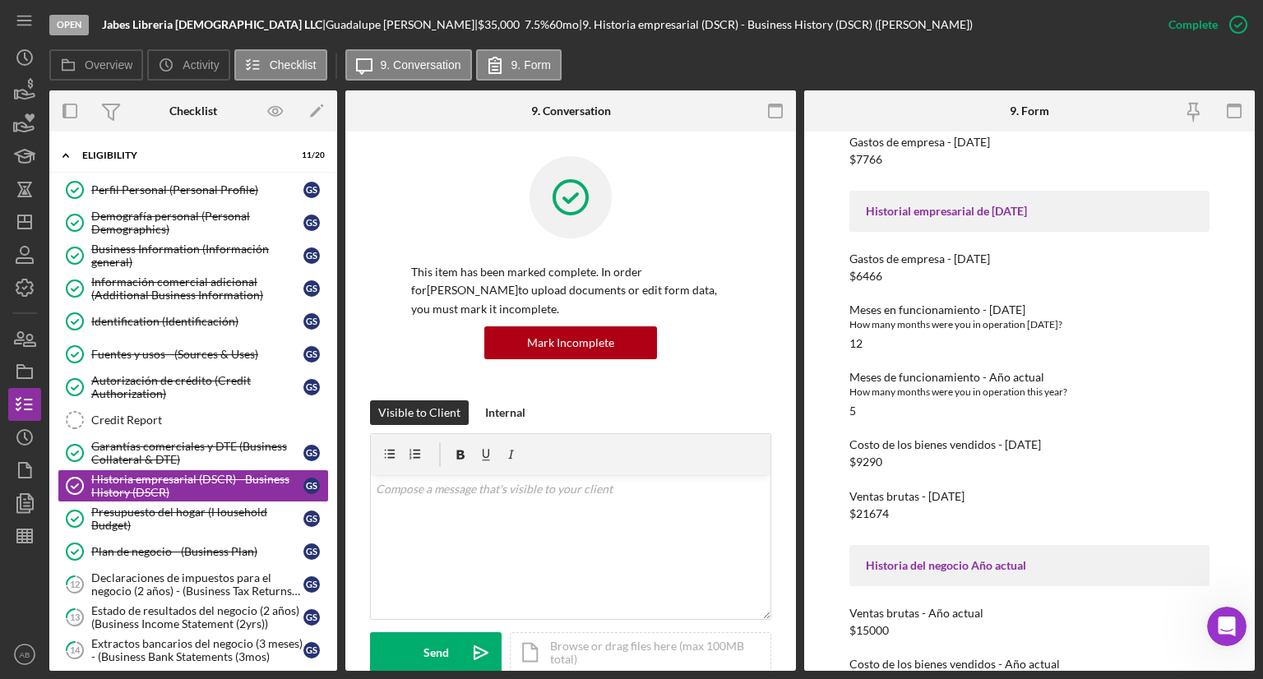
scroll to position [404, 0]
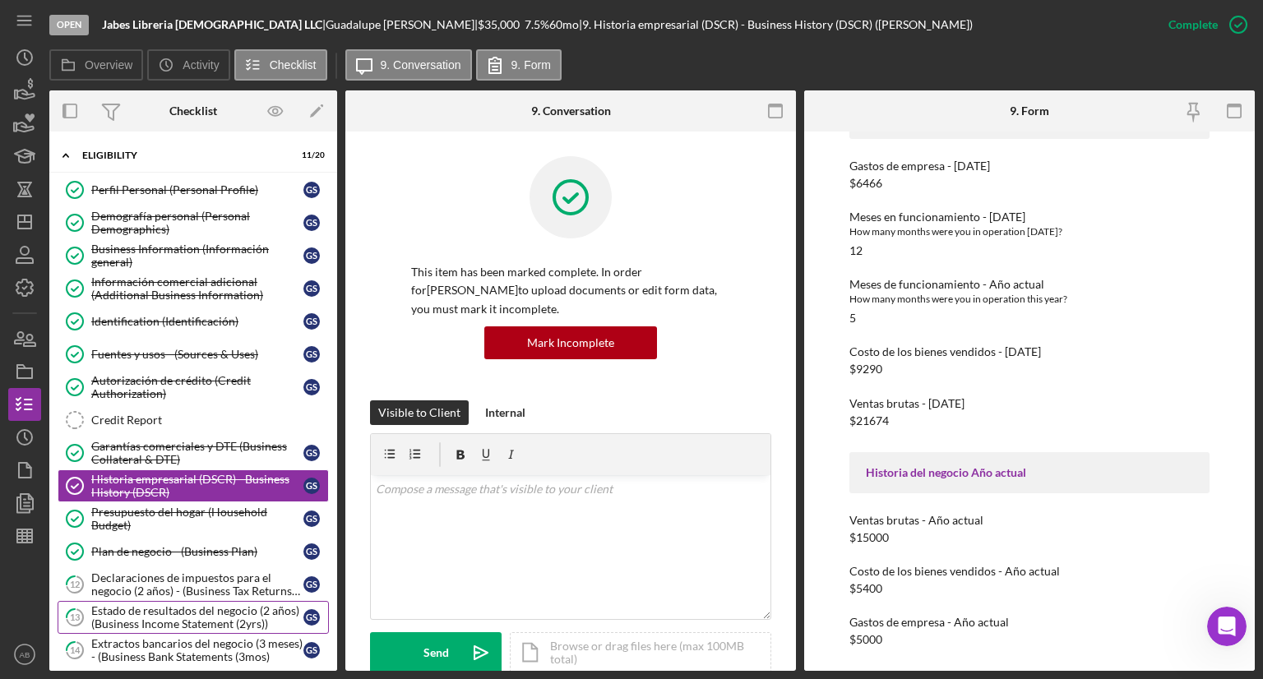
click at [207, 606] on div "Estado de resultados del negocio (2 años) (Business Income Statement (2yrs))" at bounding box center [197, 618] width 212 height 26
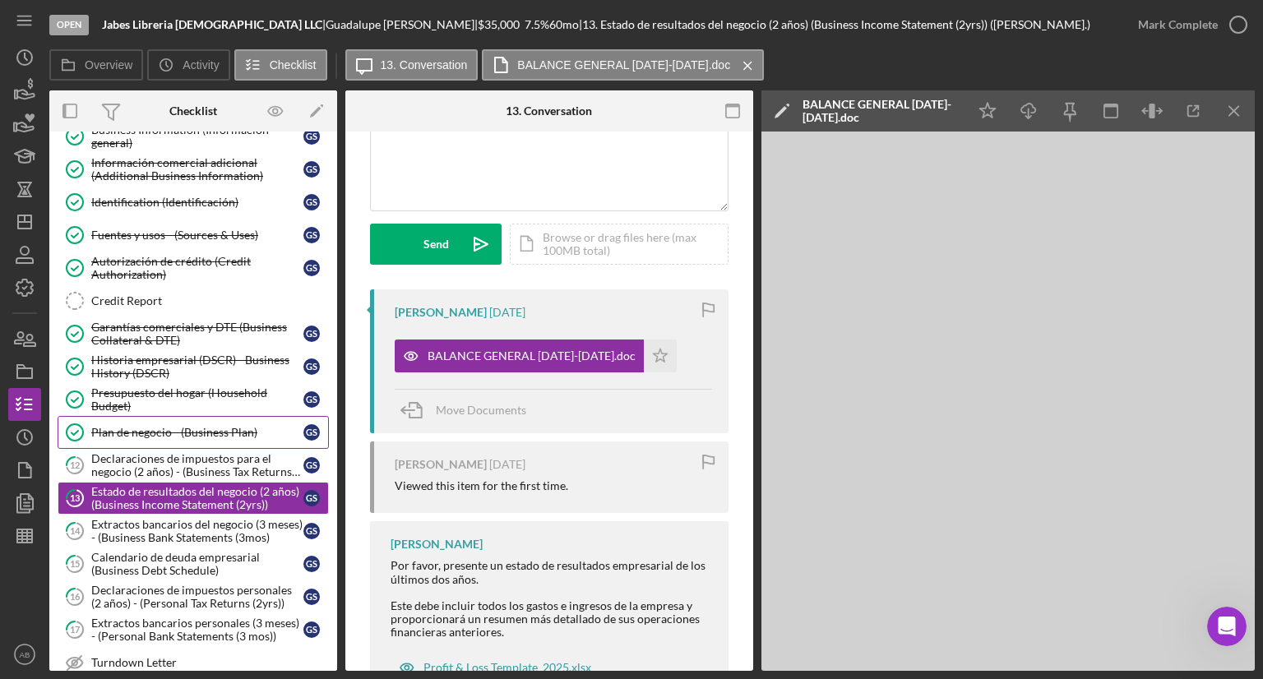
scroll to position [165, 0]
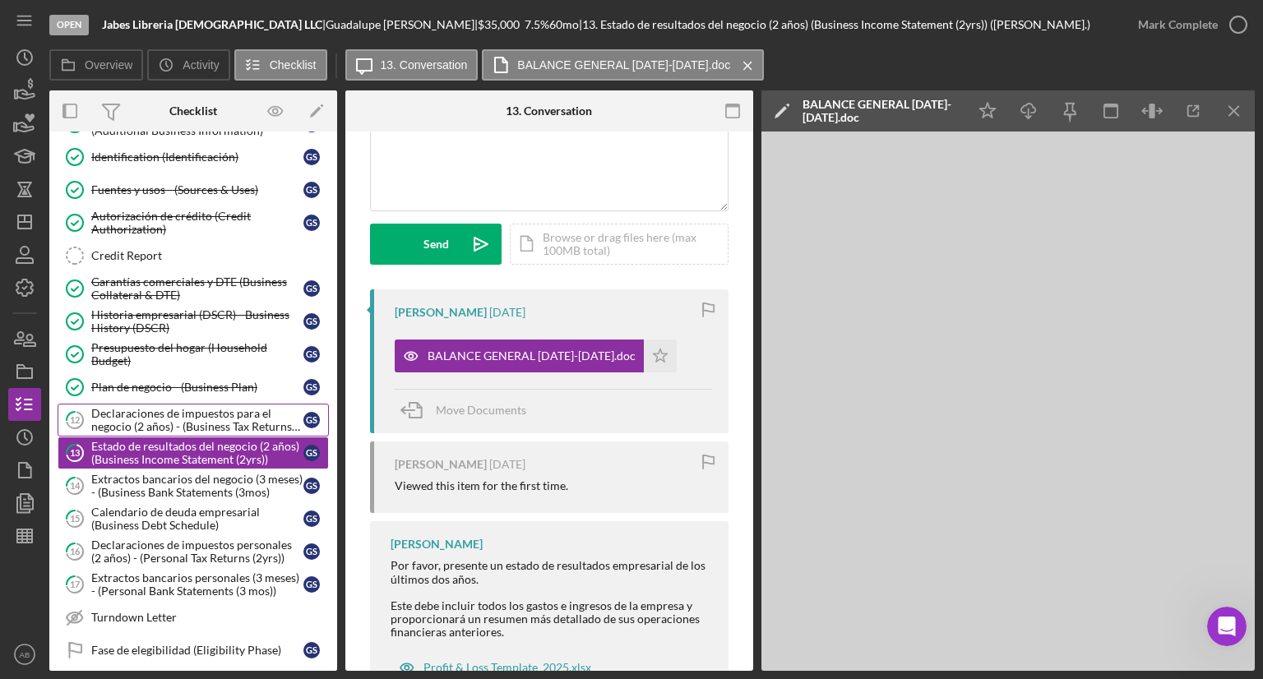
click at [155, 412] on div "Declaraciones de impuestos para el negocio (2 años) - (Business Tax Returns (2y…" at bounding box center [197, 420] width 212 height 26
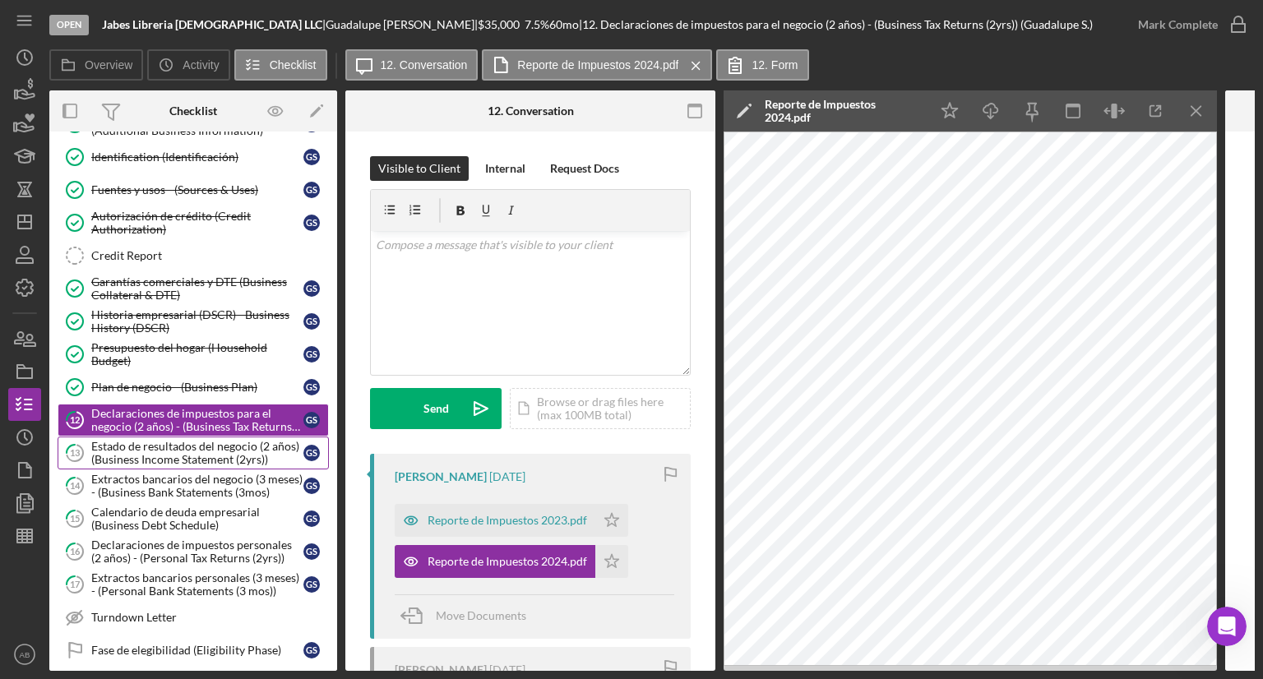
click at [163, 447] on div "Estado de resultados del negocio (2 años) (Business Income Statement (2yrs))" at bounding box center [197, 453] width 212 height 26
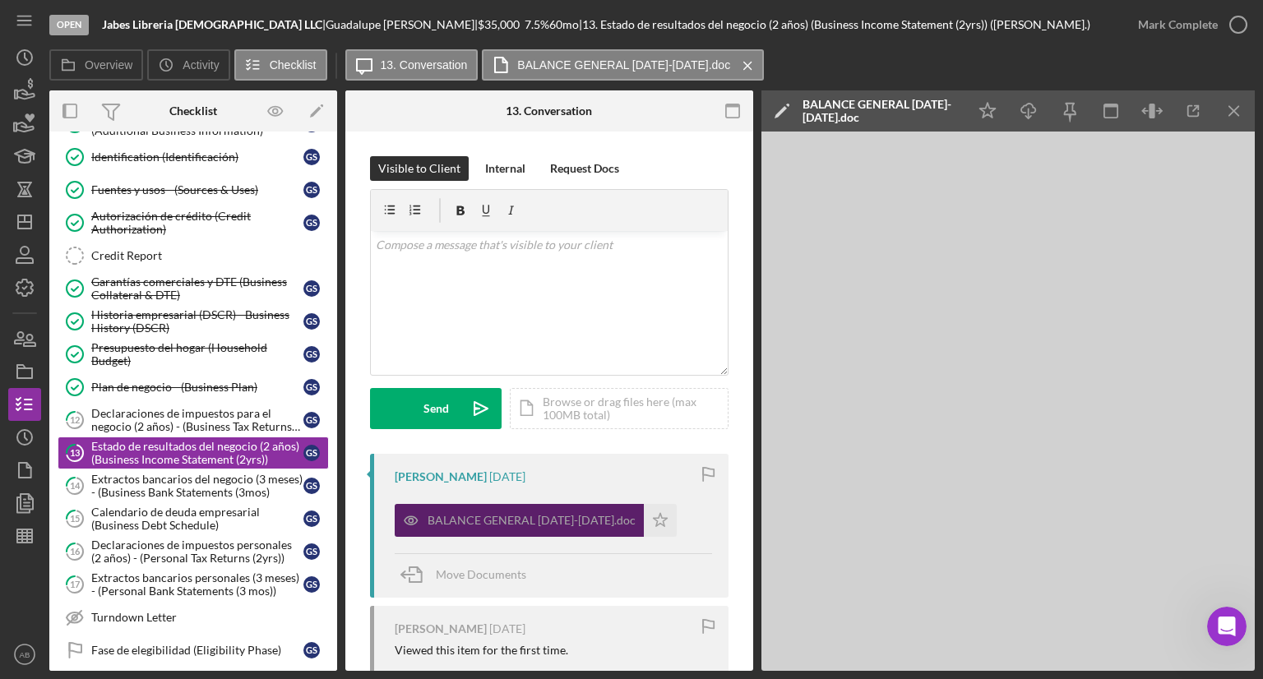
click at [483, 521] on div "BALANCE GENERAL [DATE]-[DATE].doc" at bounding box center [532, 520] width 208 height 13
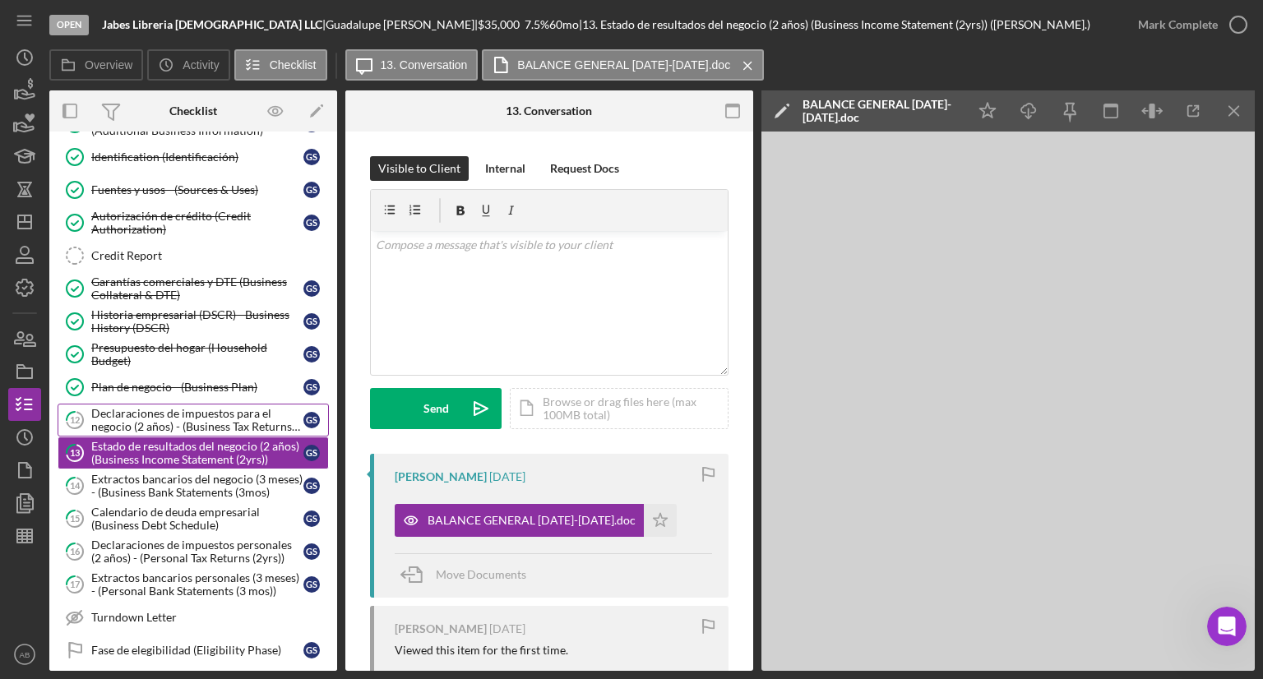
click at [187, 422] on div "Declaraciones de impuestos para el negocio (2 años) - (Business Tax Returns (2y…" at bounding box center [197, 420] width 212 height 26
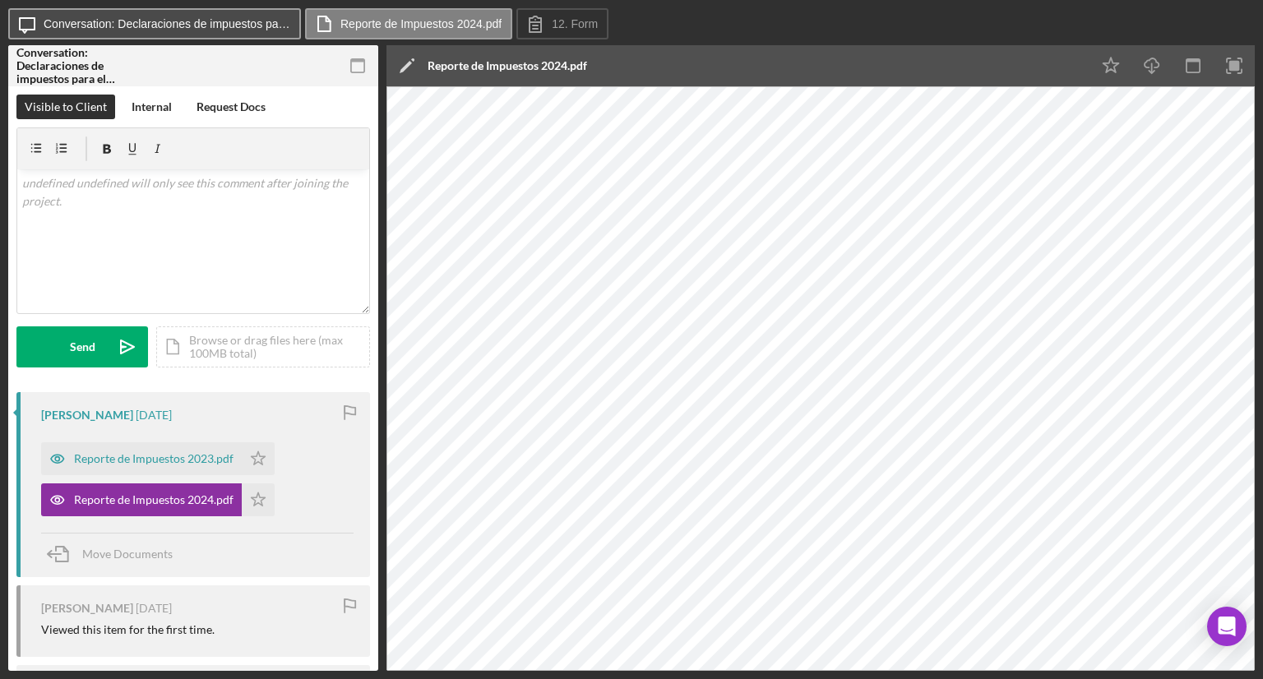
click at [171, 21] on label "Conversation: Declaraciones de impuestos para el negocio (2 años) - (Business T…" at bounding box center [167, 23] width 247 height 13
